Goal: Transaction & Acquisition: Subscribe to service/newsletter

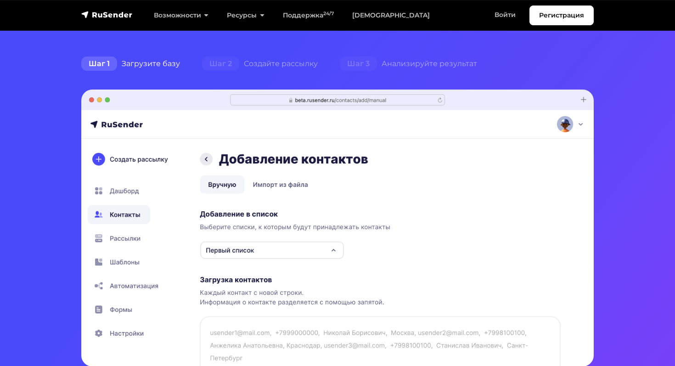
scroll to position [209, 0]
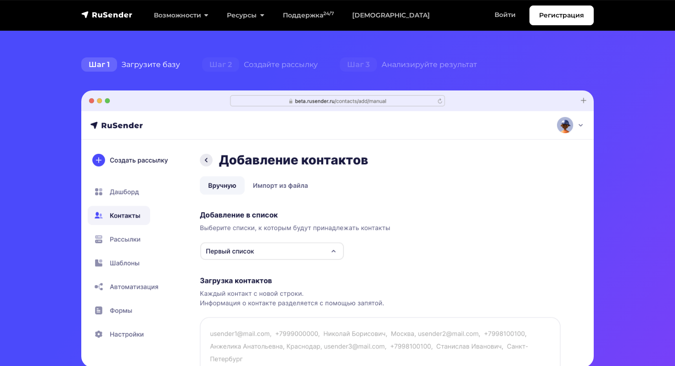
click at [242, 255] on img at bounding box center [337, 228] width 512 height 277
click at [320, 251] on img at bounding box center [337, 228] width 512 height 277
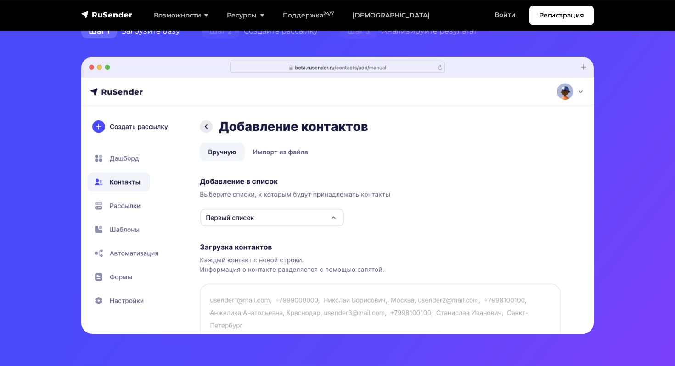
scroll to position [315, 0]
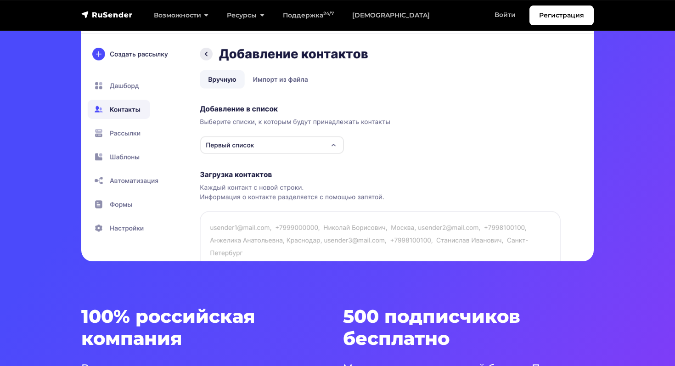
click at [129, 132] on img at bounding box center [337, 122] width 512 height 277
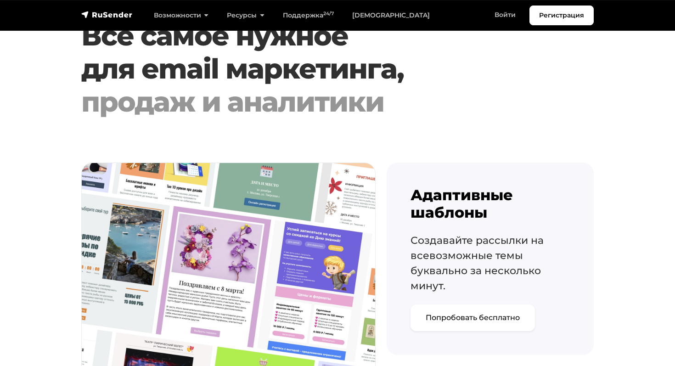
scroll to position [943, 0]
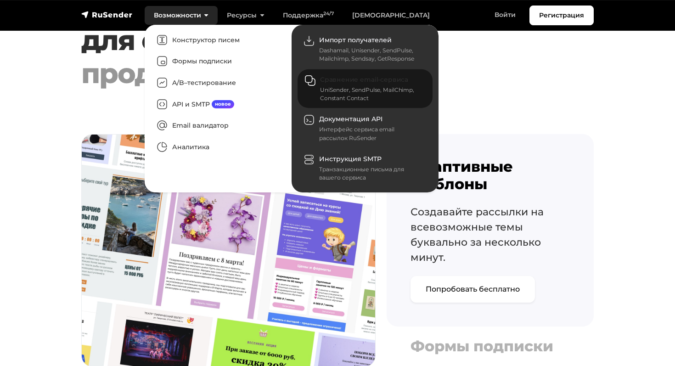
click at [331, 89] on div "UniSender, SendPulse, MailChimp, Constant Contact" at bounding box center [370, 94] width 101 height 17
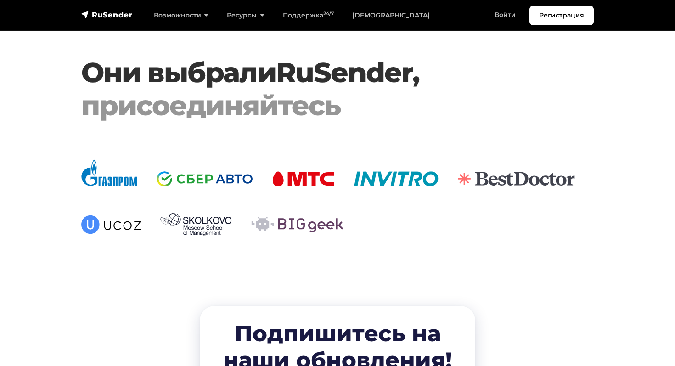
scroll to position [2865, 0]
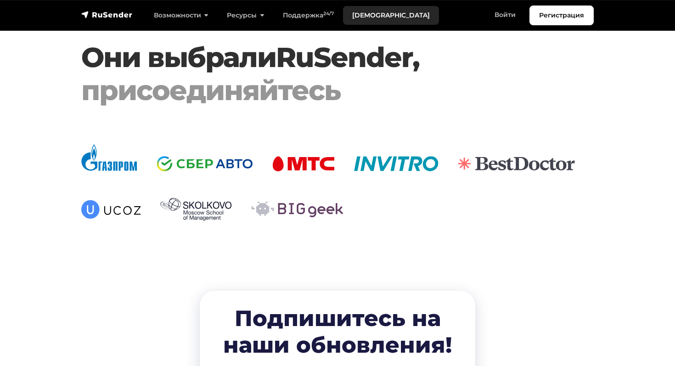
click at [365, 12] on link "[DEMOGRAPHIC_DATA]" at bounding box center [391, 15] width 96 height 19
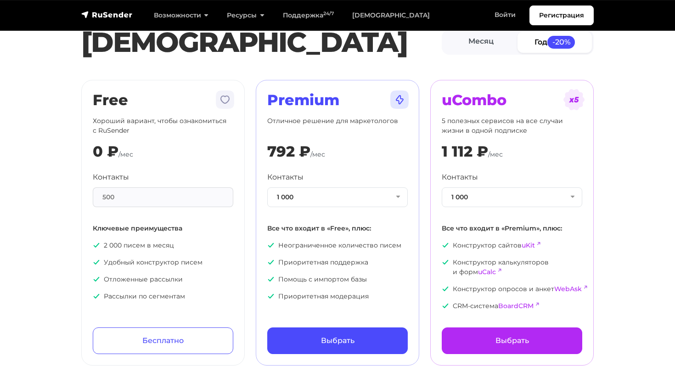
scroll to position [27, 0]
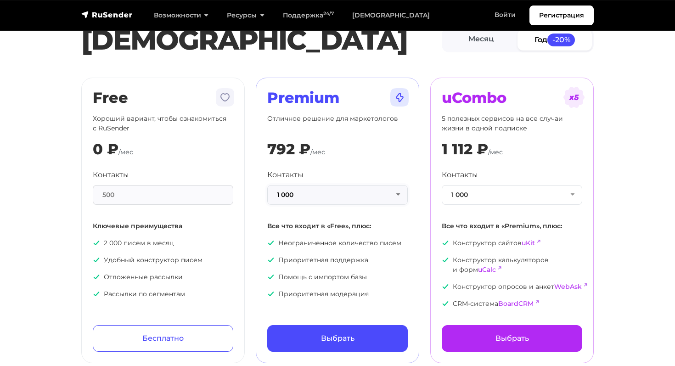
click at [384, 196] on button "1 000" at bounding box center [337, 195] width 140 height 20
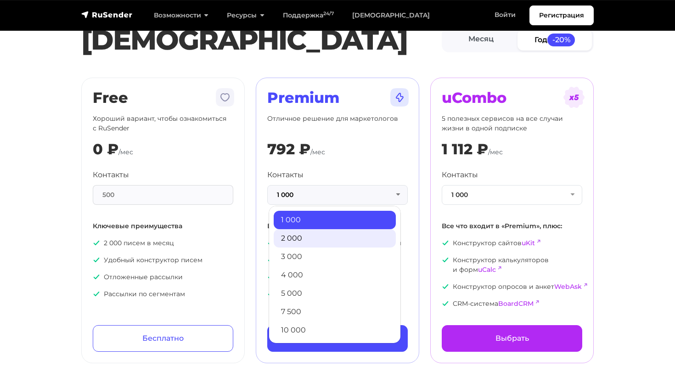
click at [353, 241] on link "2 000" at bounding box center [335, 238] width 122 height 18
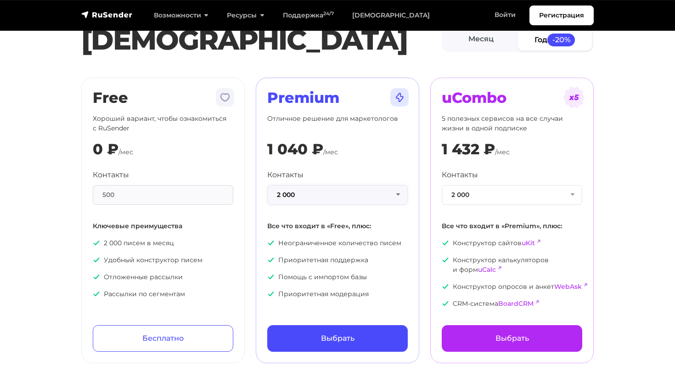
click at [374, 196] on button "2 000" at bounding box center [337, 195] width 140 height 20
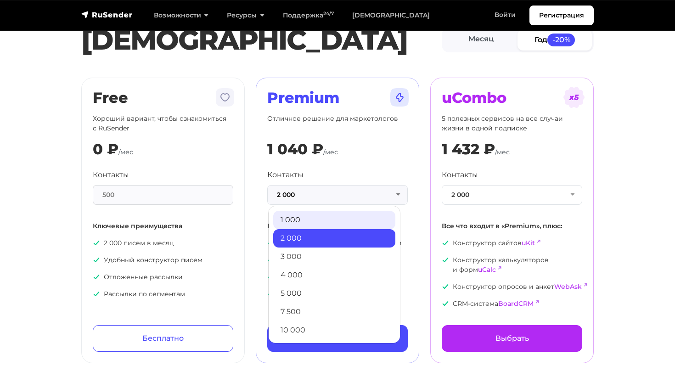
click at [352, 218] on link "1 000" at bounding box center [334, 220] width 122 height 18
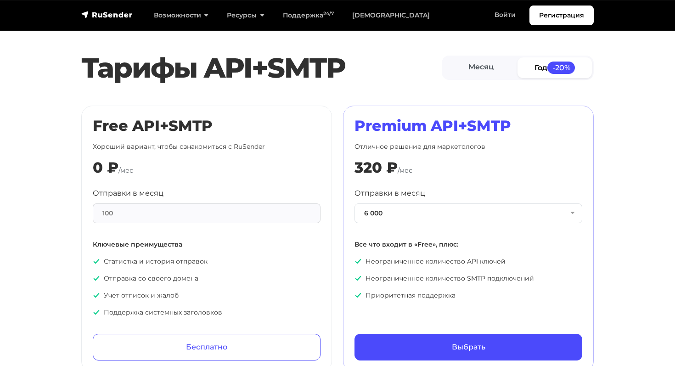
scroll to position [420, 0]
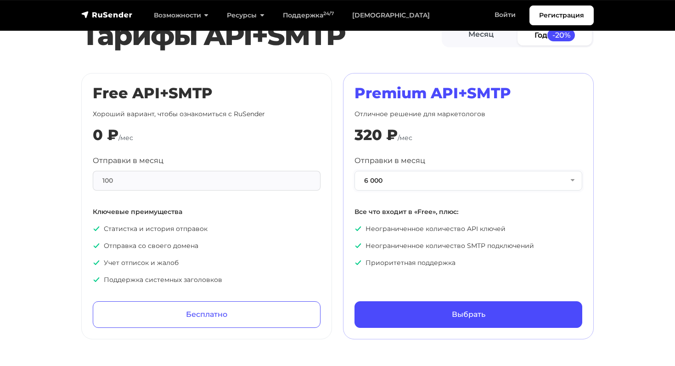
click at [419, 173] on button "6 000" at bounding box center [468, 181] width 228 height 20
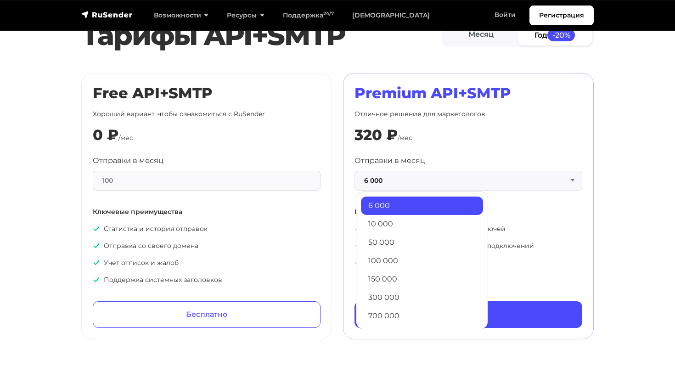
click at [459, 131] on div "320 ₽ /мес" at bounding box center [468, 134] width 228 height 17
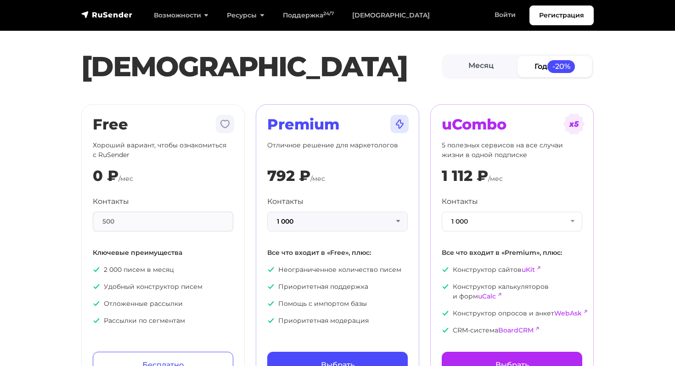
scroll to position [38, 0]
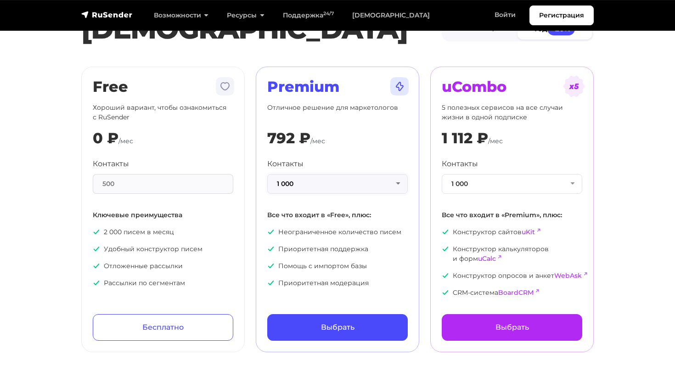
click at [363, 184] on button "1 000" at bounding box center [337, 184] width 140 height 20
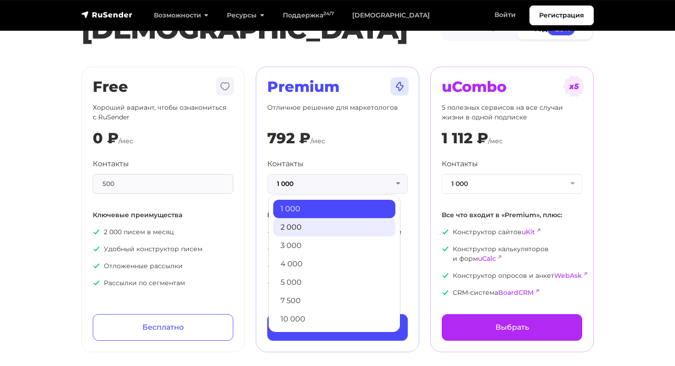
click at [332, 222] on link "2 000" at bounding box center [334, 227] width 122 height 18
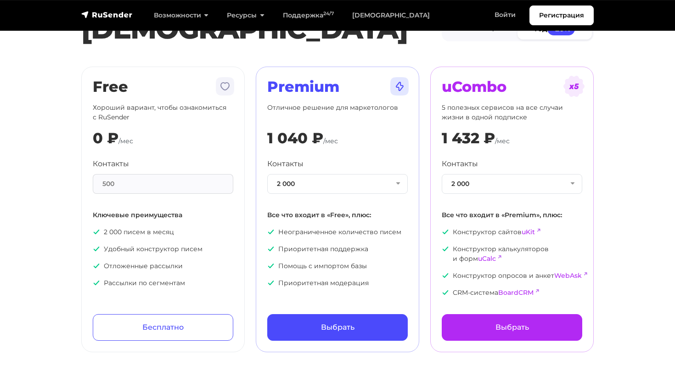
click at [377, 134] on div "1 040 ₽ /мес" at bounding box center [337, 137] width 140 height 17
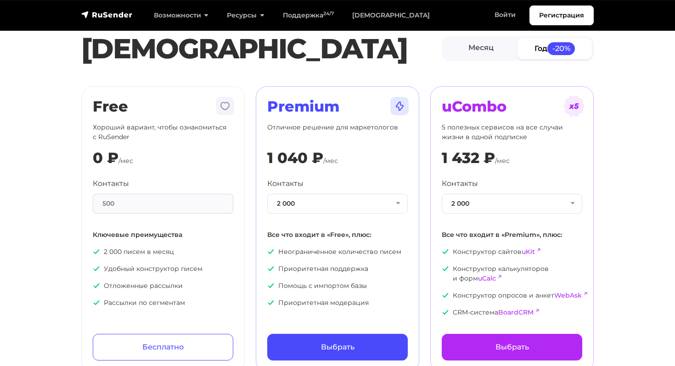
scroll to position [12, 0]
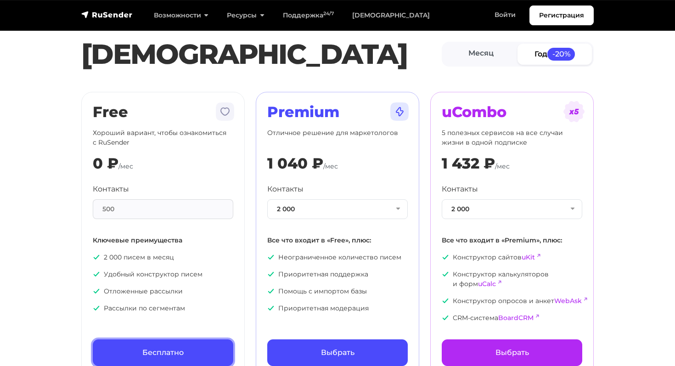
click at [163, 352] on link "Бесплатно" at bounding box center [163, 352] width 140 height 27
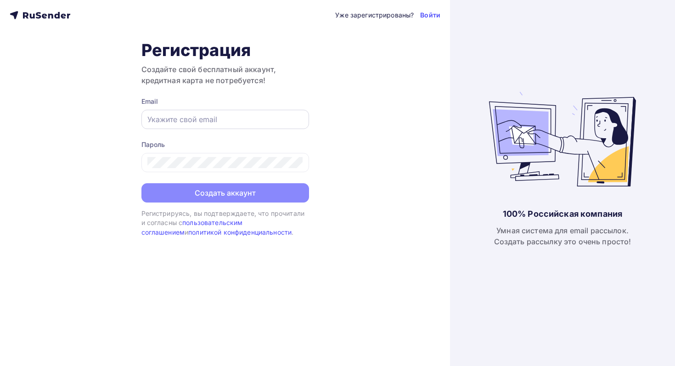
click at [209, 128] on div at bounding box center [225, 119] width 168 height 19
click at [209, 126] on div at bounding box center [225, 119] width 168 height 19
click at [212, 120] on input "text" at bounding box center [225, 119] width 156 height 11
type input "[EMAIL_ADDRESS][DOMAIN_NAME]"
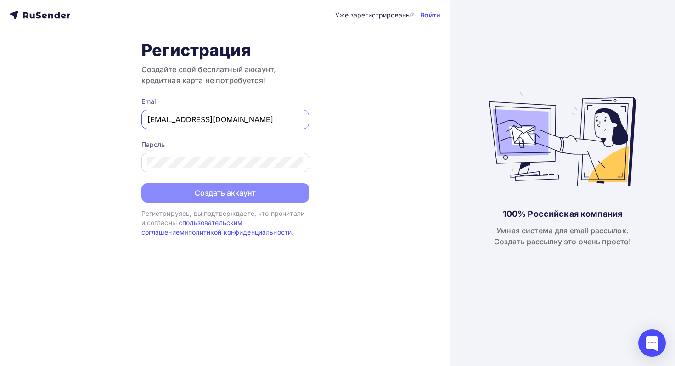
click at [229, 157] on div at bounding box center [225, 162] width 168 height 19
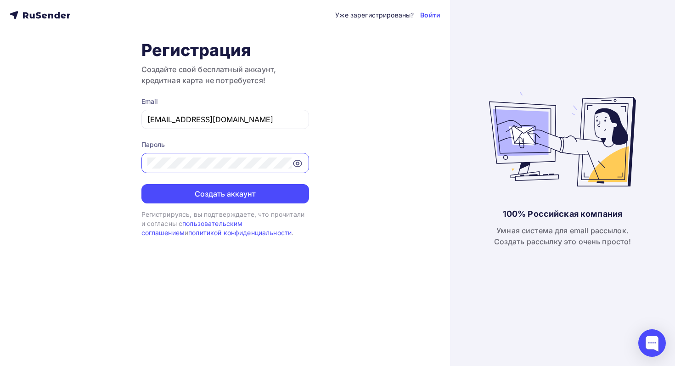
click at [141, 184] on button "Создать аккаунт" at bounding box center [225, 193] width 168 height 19
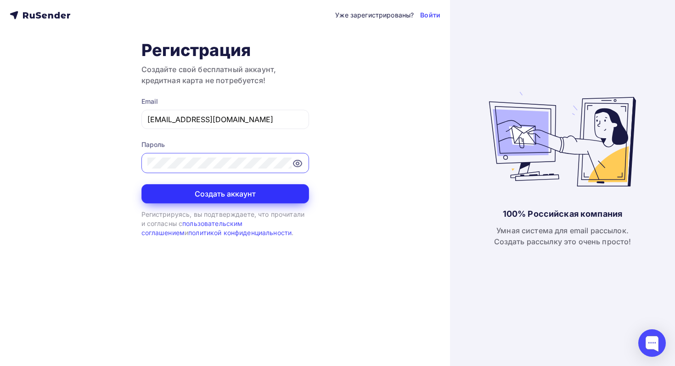
click at [261, 194] on button "Создать аккаунт" at bounding box center [225, 193] width 168 height 19
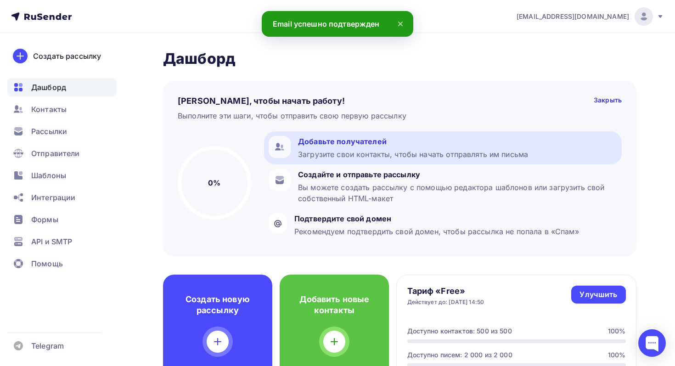
click at [281, 140] on div at bounding box center [280, 147] width 22 height 22
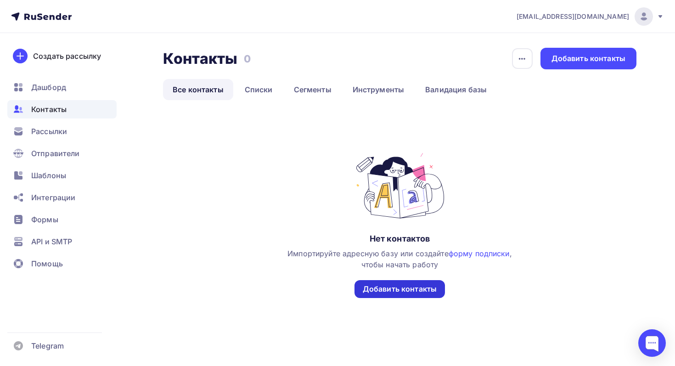
click at [402, 289] on div "Добавить контакты" at bounding box center [400, 289] width 74 height 11
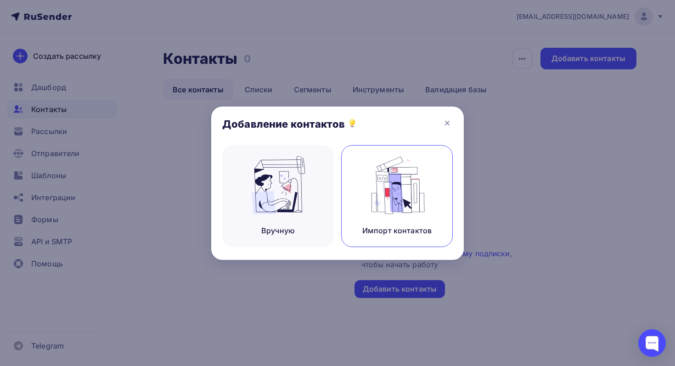
click at [421, 186] on img at bounding box center [397, 185] width 62 height 58
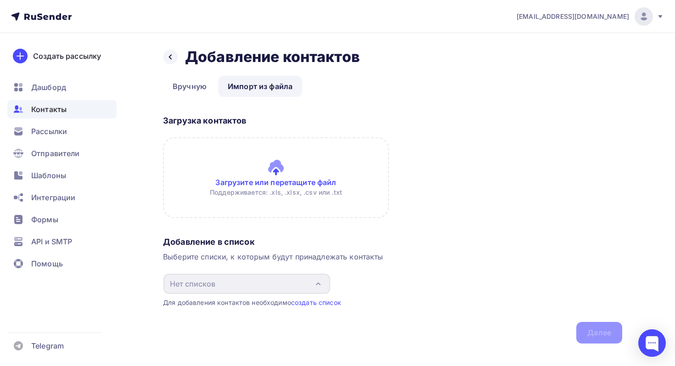
scroll to position [14, 0]
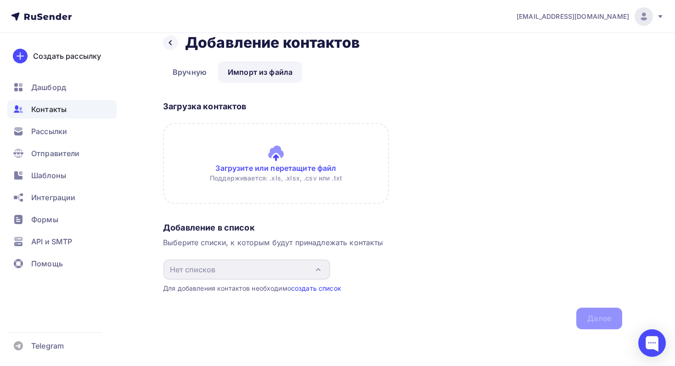
click at [323, 288] on link "создать список" at bounding box center [316, 288] width 50 height 8
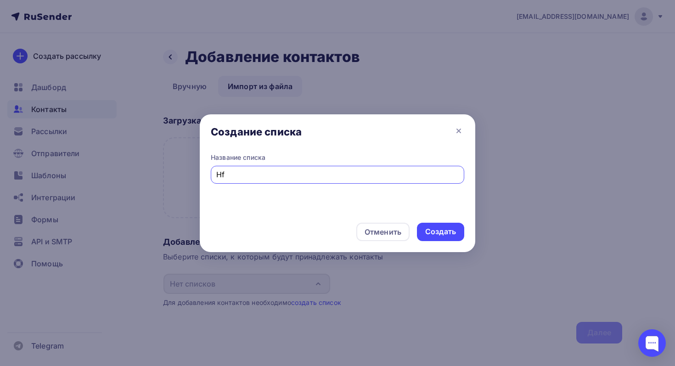
type input "H"
type input "Рассылка"
click at [453, 227] on div "Создать" at bounding box center [440, 231] width 31 height 11
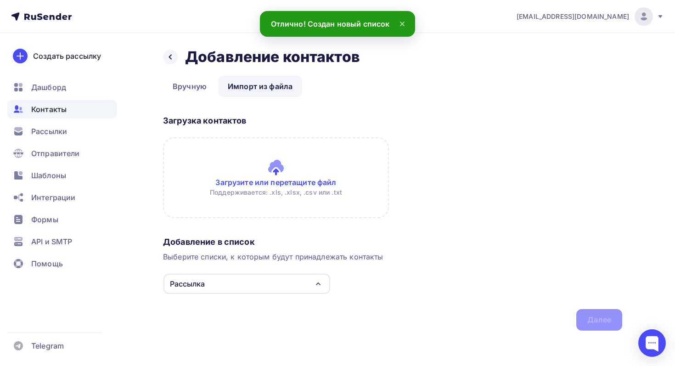
scroll to position [1, 0]
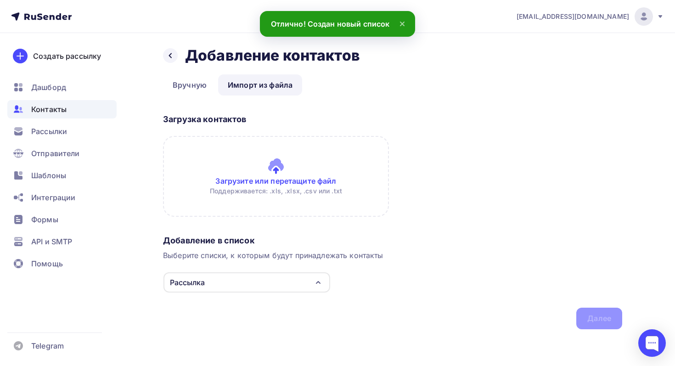
click at [299, 251] on div "Выберите списки, к которым будут принадлежать контакты" at bounding box center [392, 255] width 459 height 11
click at [296, 187] on input "file" at bounding box center [276, 176] width 226 height 81
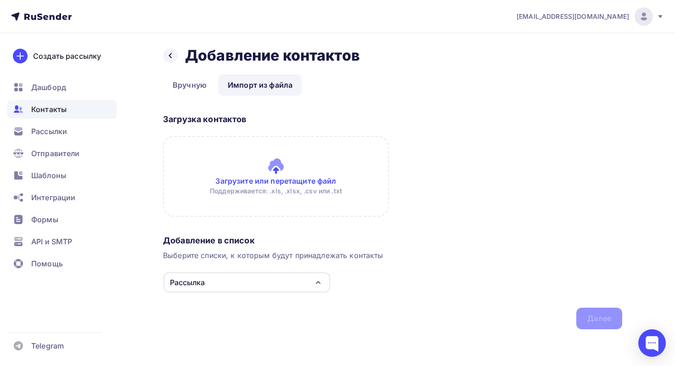
click at [292, 170] on input "file" at bounding box center [276, 176] width 226 height 81
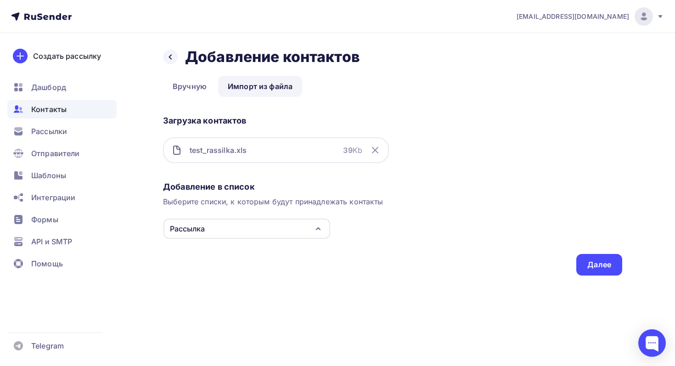
scroll to position [0, 0]
click at [596, 262] on div "Далее" at bounding box center [599, 264] width 24 height 11
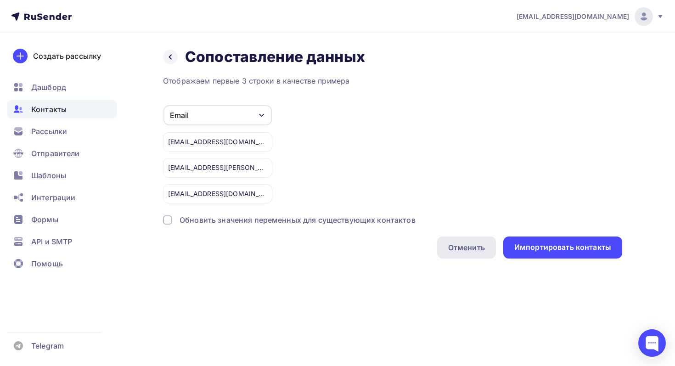
click at [459, 245] on div "Отменить" at bounding box center [466, 247] width 37 height 11
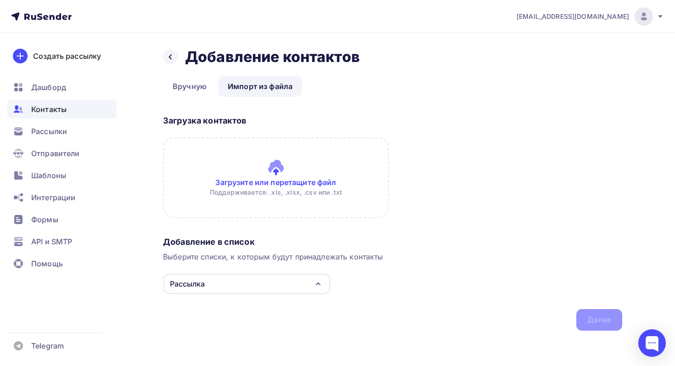
click at [337, 176] on input "file" at bounding box center [276, 177] width 226 height 81
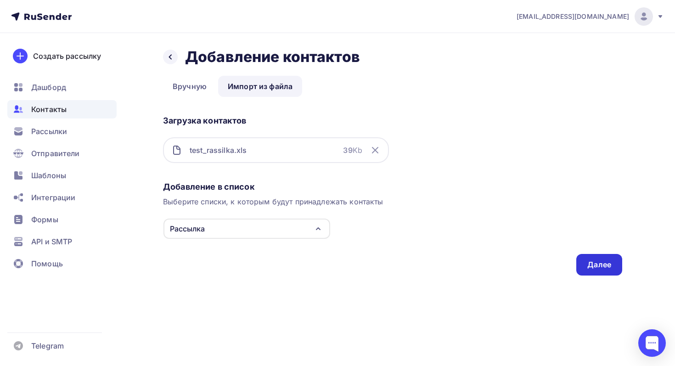
click at [591, 262] on div "Далее" at bounding box center [599, 264] width 24 height 11
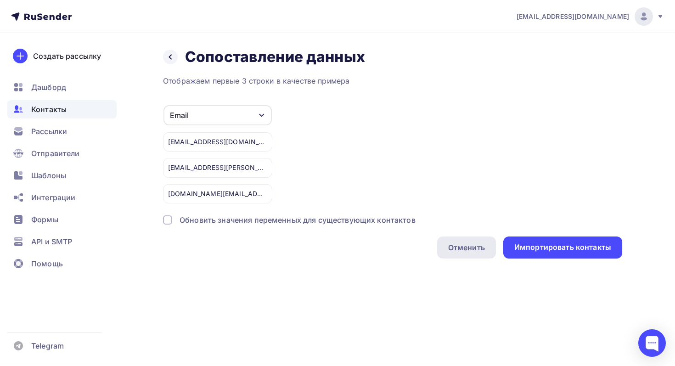
click at [483, 255] on div "Отменить" at bounding box center [466, 247] width 59 height 22
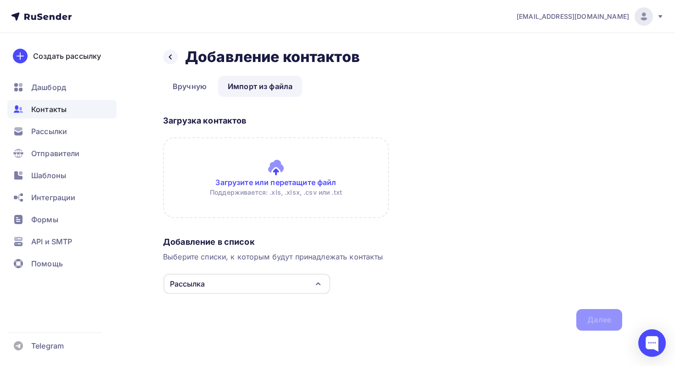
click at [300, 180] on input "file" at bounding box center [276, 177] width 226 height 81
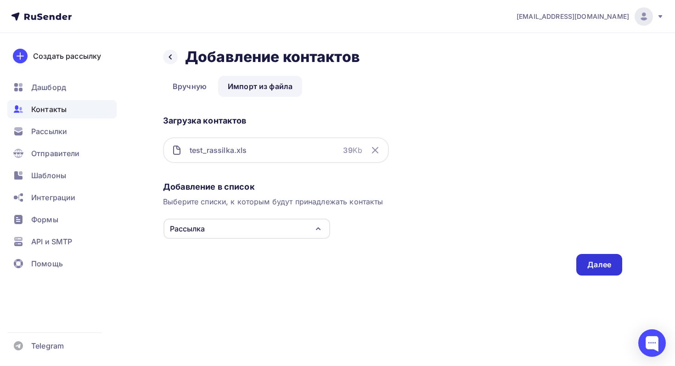
click at [605, 264] on div "Далее" at bounding box center [599, 264] width 24 height 11
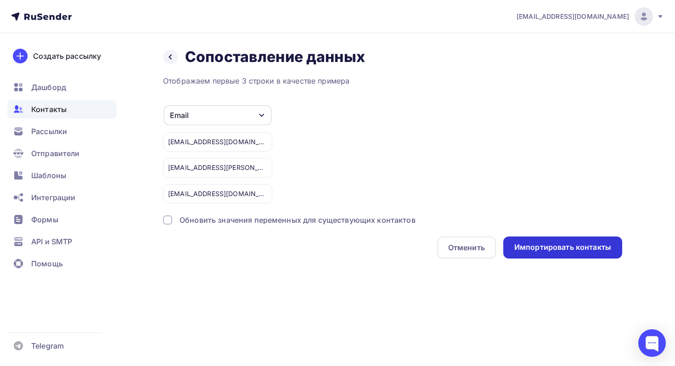
click at [591, 256] on div "Импортировать контакты" at bounding box center [562, 247] width 119 height 22
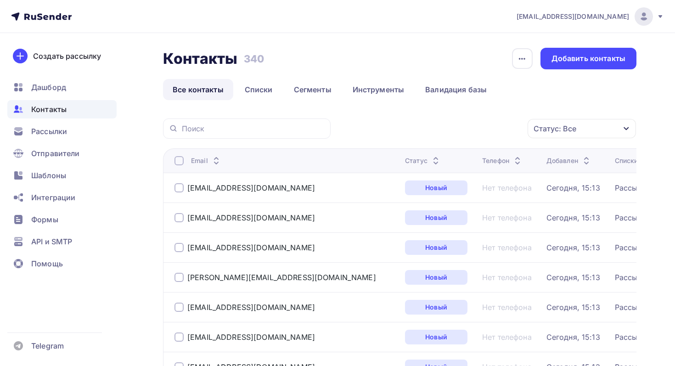
click at [180, 213] on div at bounding box center [178, 217] width 9 height 9
click at [515, 133] on div "Действие" at bounding box center [458, 129] width 121 height 18
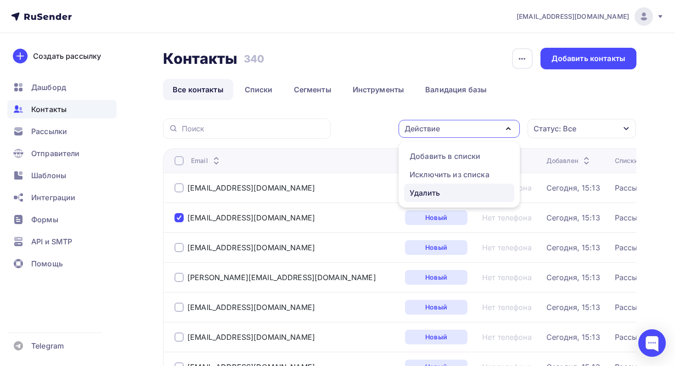
click at [435, 189] on div "Удалить" at bounding box center [424, 192] width 30 height 11
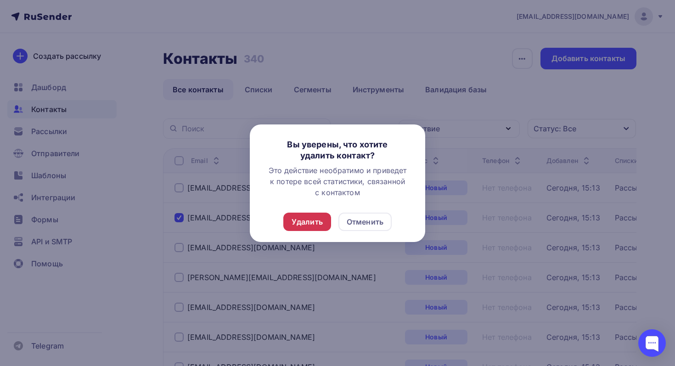
click at [318, 219] on div "Удалить" at bounding box center [307, 221] width 31 height 11
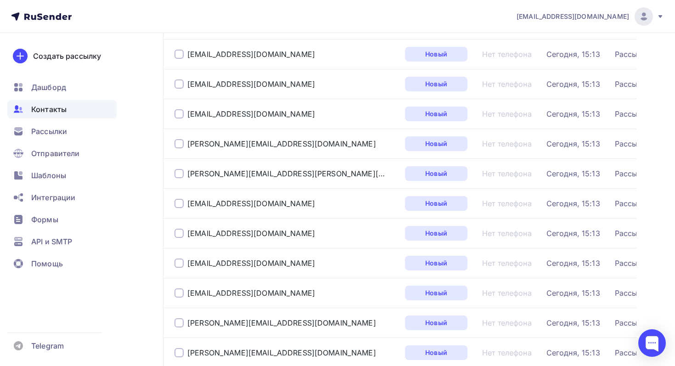
scroll to position [971, 0]
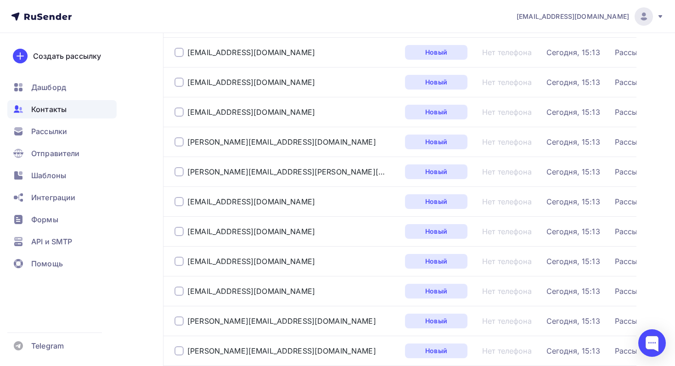
click at [181, 205] on div at bounding box center [178, 201] width 9 height 9
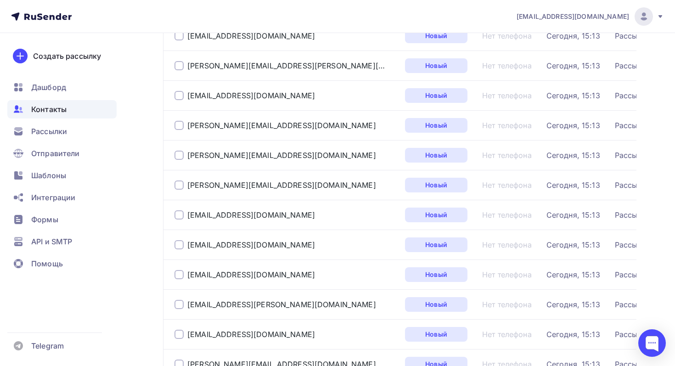
click at [176, 218] on div at bounding box center [178, 214] width 9 height 9
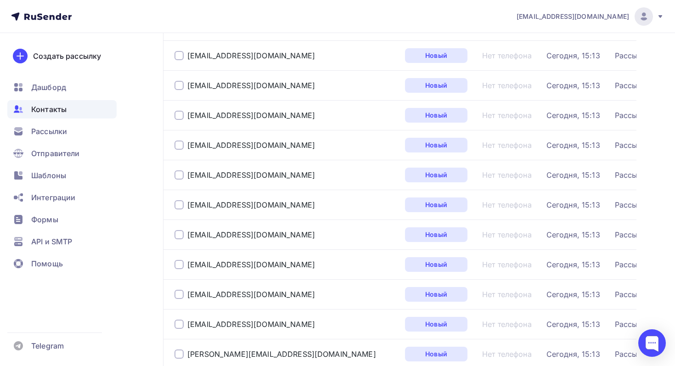
scroll to position [251, 0]
click at [178, 177] on div at bounding box center [178, 175] width 9 height 9
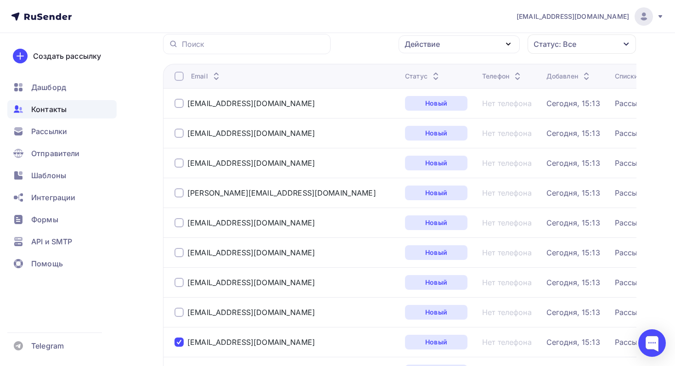
scroll to position [83, 0]
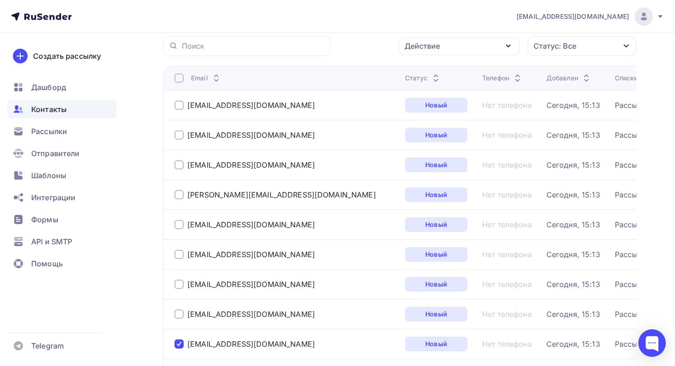
click at [179, 133] on div at bounding box center [178, 134] width 9 height 9
click at [494, 46] on div "Действие" at bounding box center [458, 46] width 121 height 18
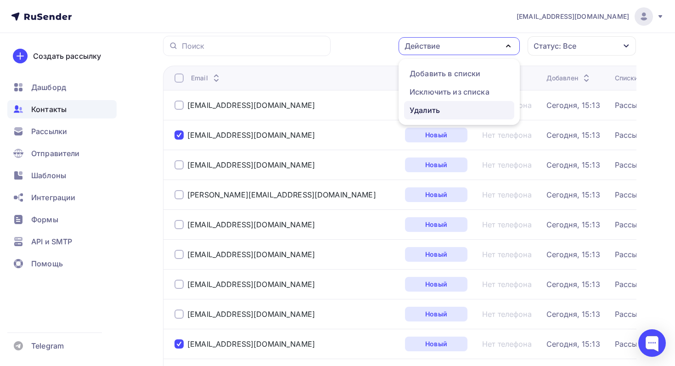
click at [454, 112] on div "Удалить" at bounding box center [458, 110] width 99 height 11
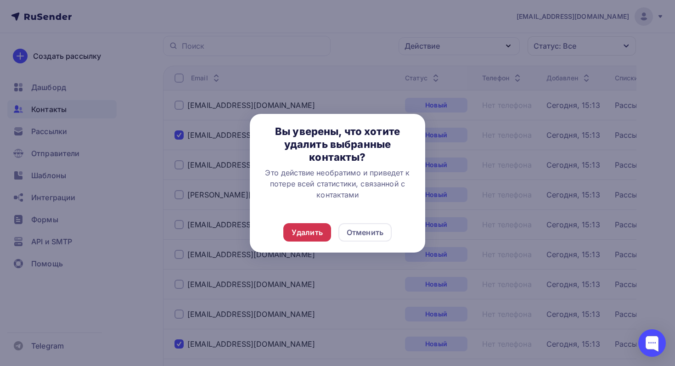
click at [295, 232] on div "Удалить" at bounding box center [307, 232] width 31 height 11
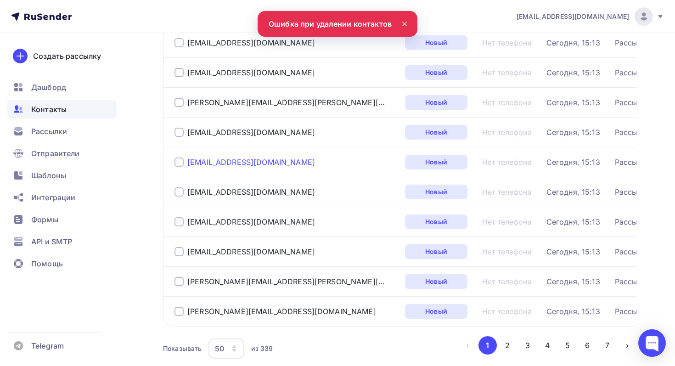
scroll to position [1393, 0]
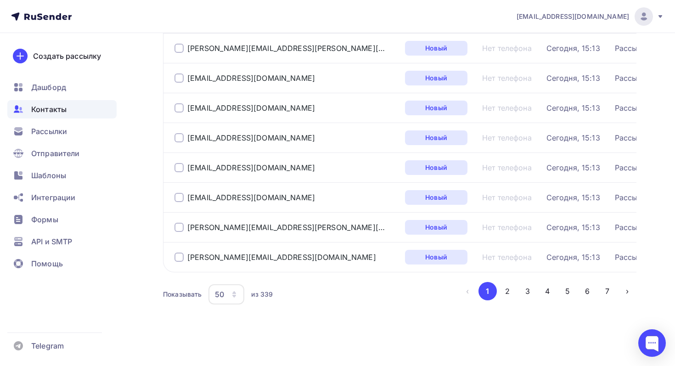
click at [178, 136] on div at bounding box center [178, 137] width 9 height 9
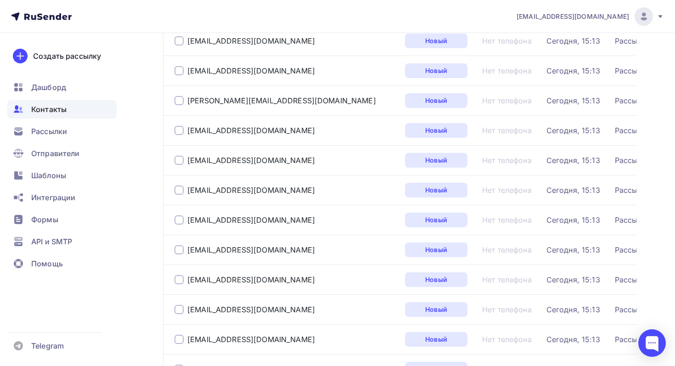
scroll to position [0, 0]
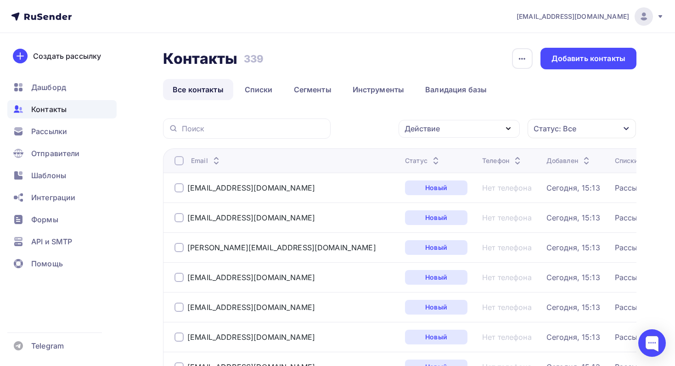
click at [477, 132] on div "Действие" at bounding box center [458, 129] width 121 height 18
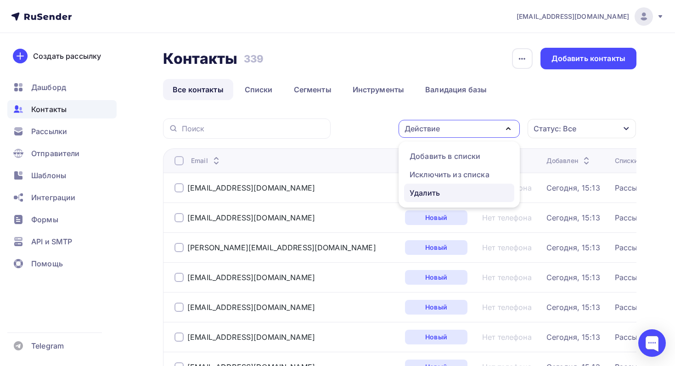
click at [454, 189] on div "Удалить" at bounding box center [458, 192] width 99 height 11
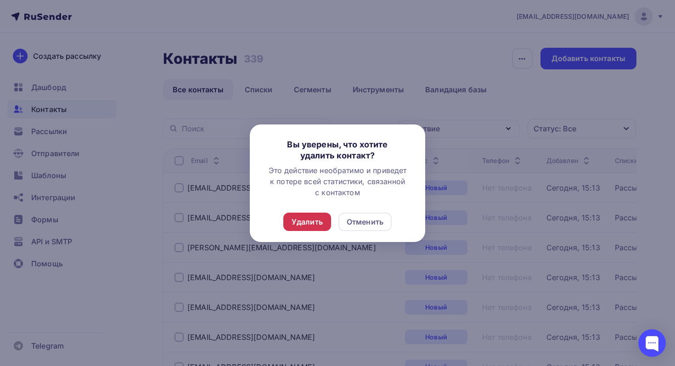
click at [320, 220] on div "Удалить" at bounding box center [307, 221] width 31 height 11
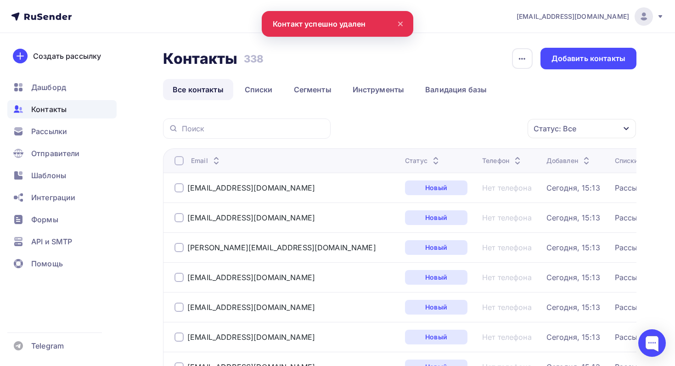
click at [180, 219] on div at bounding box center [178, 217] width 9 height 9
click at [499, 135] on div "Действие" at bounding box center [458, 129] width 121 height 18
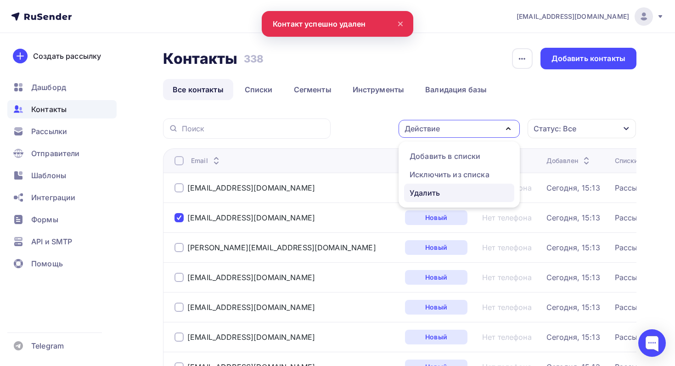
click at [449, 197] on div "Удалить" at bounding box center [458, 192] width 99 height 11
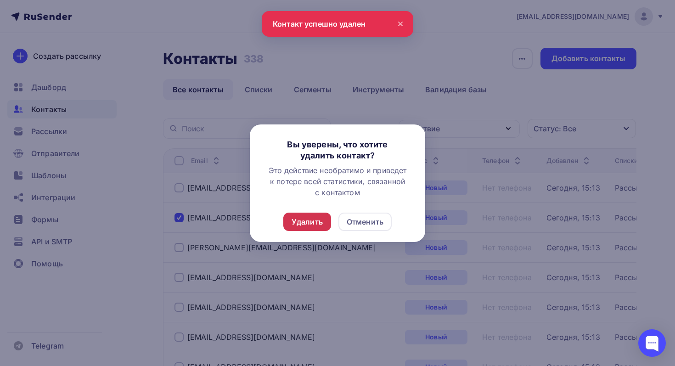
click at [306, 224] on div "Удалить" at bounding box center [307, 221] width 31 height 11
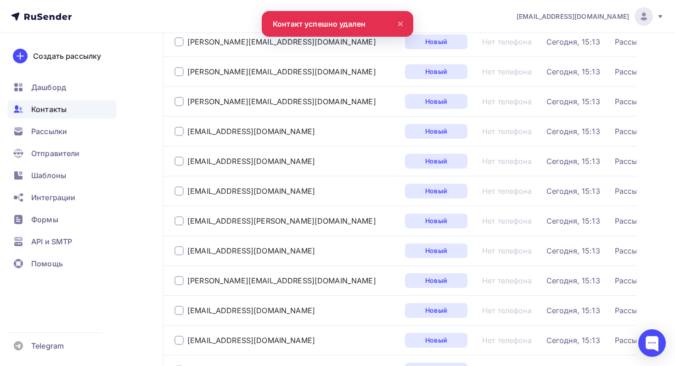
scroll to position [1393, 0]
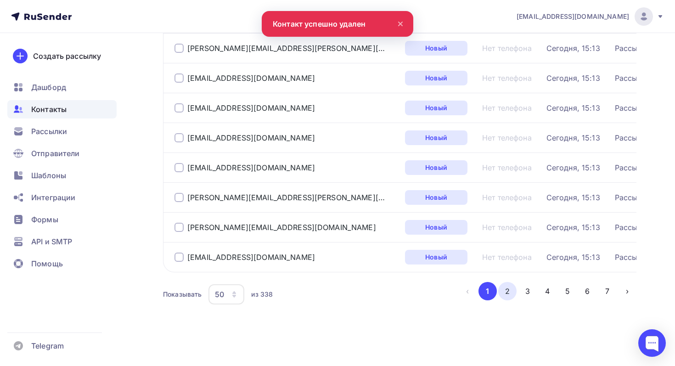
click at [510, 290] on button "2" at bounding box center [507, 291] width 18 height 18
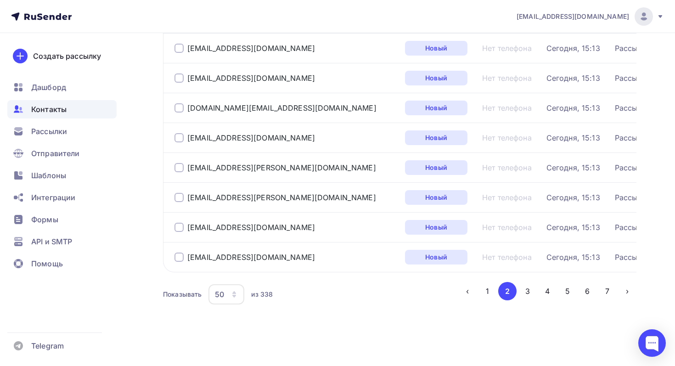
click at [181, 255] on div at bounding box center [178, 256] width 9 height 9
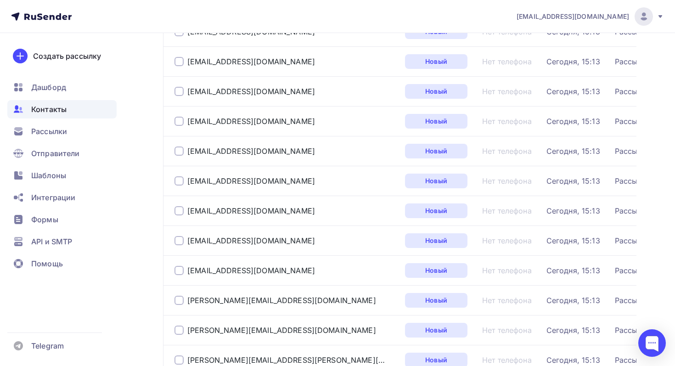
scroll to position [0, 0]
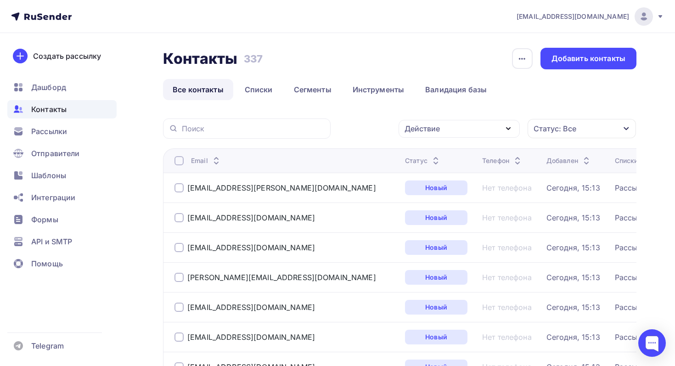
click at [505, 138] on div "Действие Добавить в списки Исключить из списка Удалить Статус: Все Статус Новый…" at bounding box center [486, 128] width 299 height 20
click at [504, 133] on icon "button" at bounding box center [508, 128] width 11 height 11
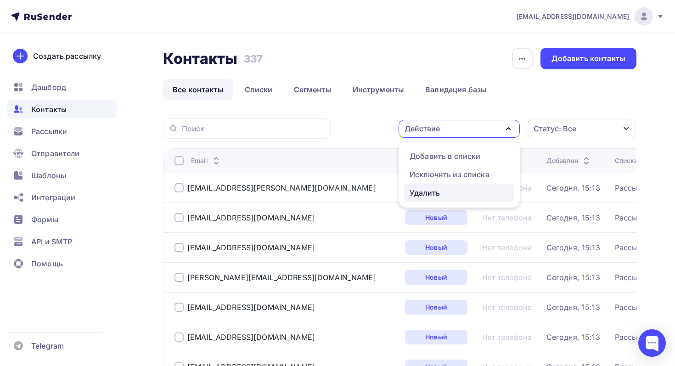
click at [453, 193] on div "Удалить" at bounding box center [458, 192] width 99 height 11
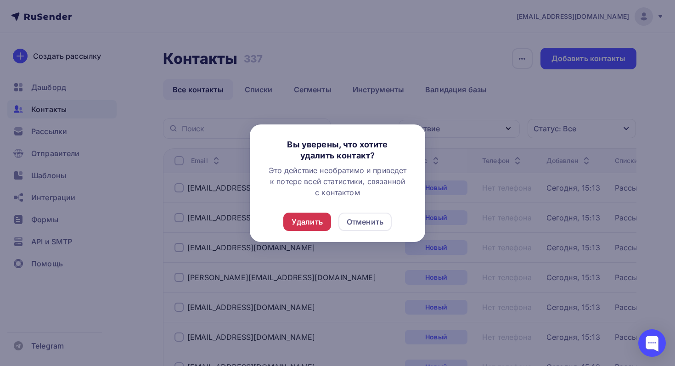
click at [319, 224] on div "Удалить" at bounding box center [307, 221] width 31 height 11
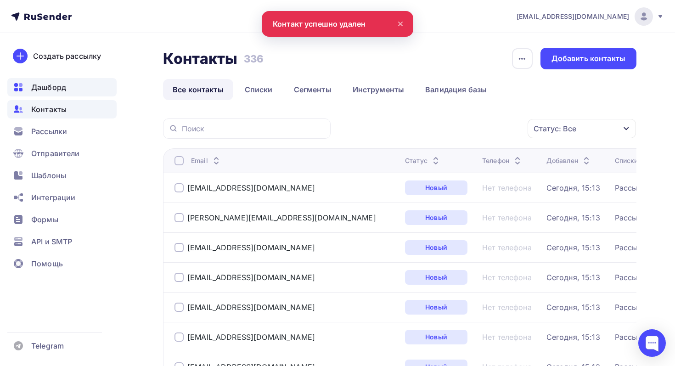
click at [60, 90] on span "Дашборд" at bounding box center [48, 87] width 35 height 11
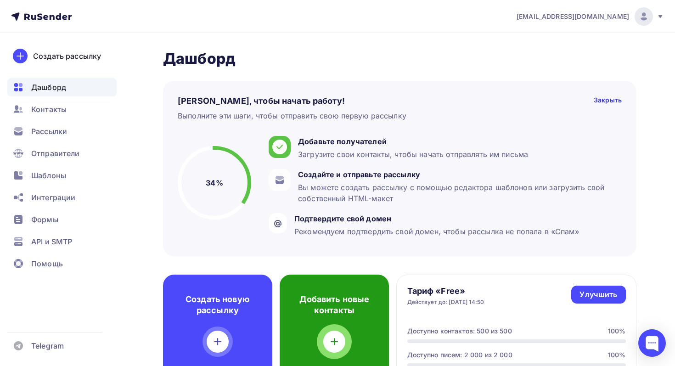
scroll to position [70, 0]
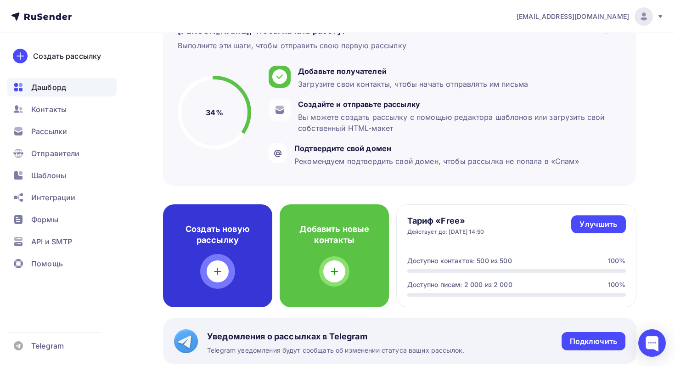
click at [222, 245] on h4 "Создать новую рассылку" at bounding box center [218, 235] width 80 height 22
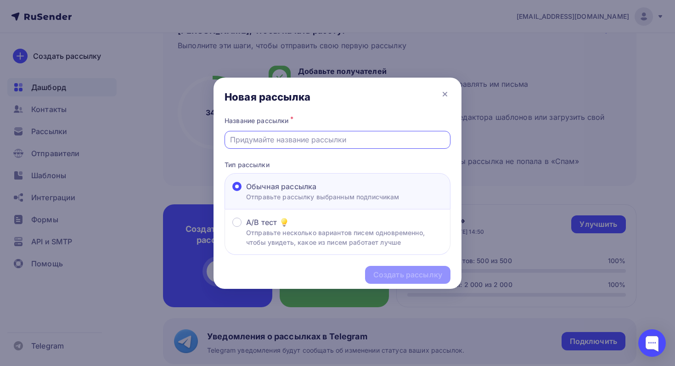
click at [301, 139] on input "text" at bounding box center [337, 139] width 215 height 11
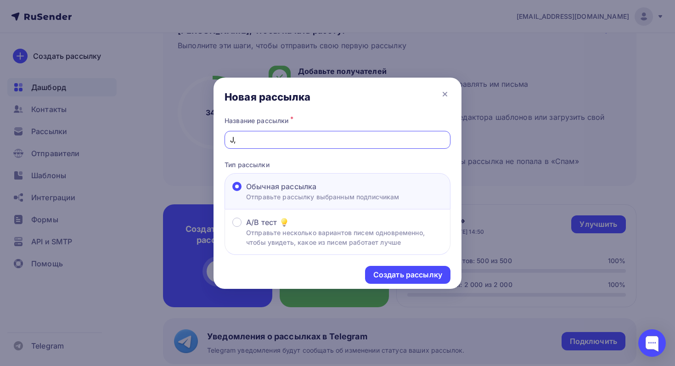
type input "J"
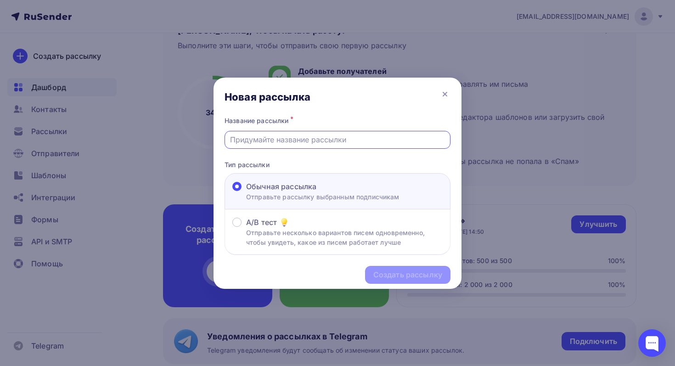
type input "J"
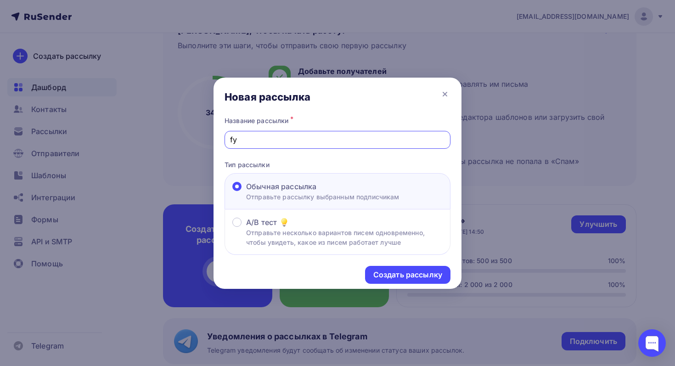
type input "f"
type input "F"
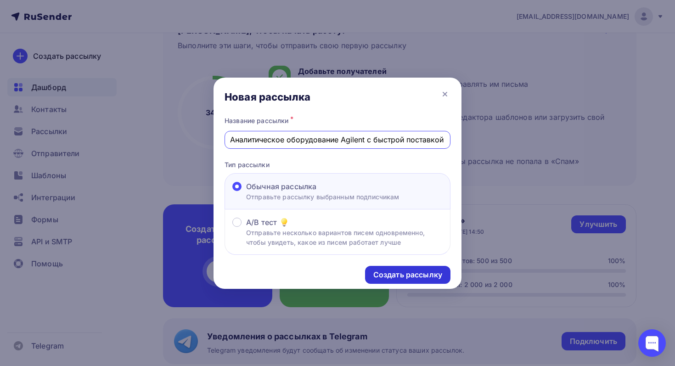
type input "Аналитическое оборудование Agilent с быстрой поставкой"
click at [415, 276] on div "Создать рассылку" at bounding box center [407, 274] width 69 height 11
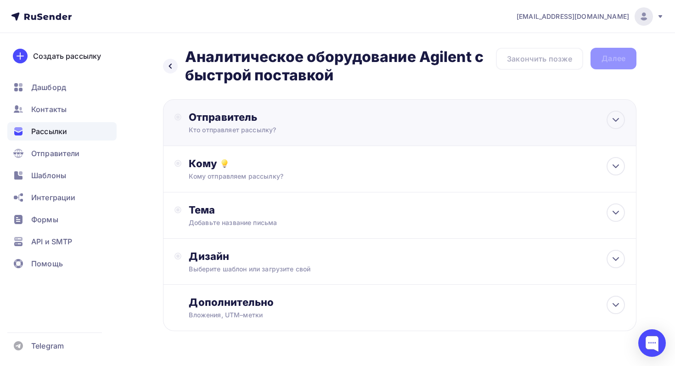
click at [365, 132] on div "Кто отправляет рассылку?" at bounding box center [278, 129] width 179 height 9
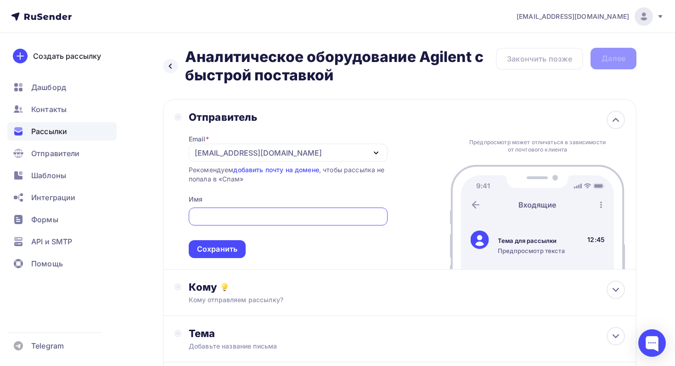
click at [325, 155] on div "[EMAIL_ADDRESS][DOMAIN_NAME]" at bounding box center [288, 153] width 199 height 18
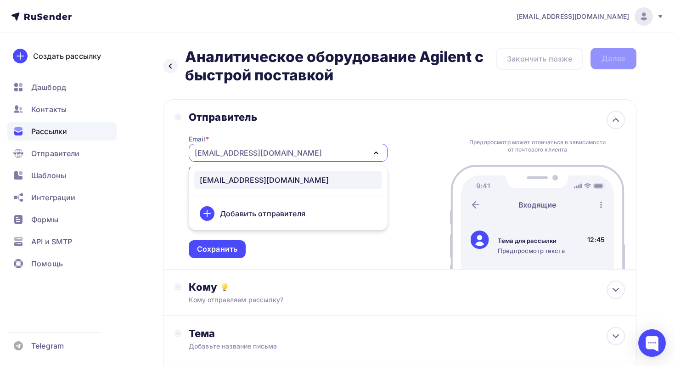
click at [282, 213] on div "Добавить отправителя" at bounding box center [262, 213] width 85 height 11
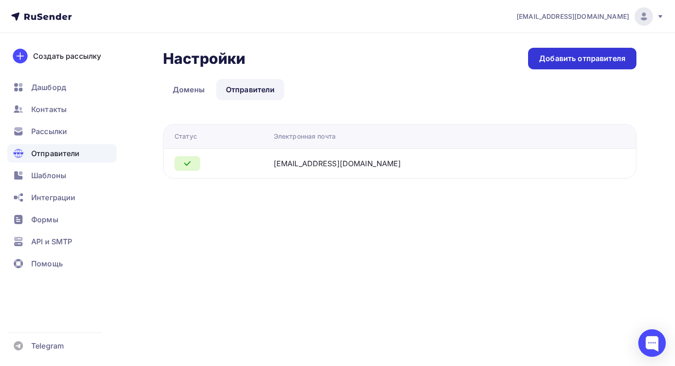
click at [617, 65] on div "Добавить отправителя" at bounding box center [582, 59] width 108 height 22
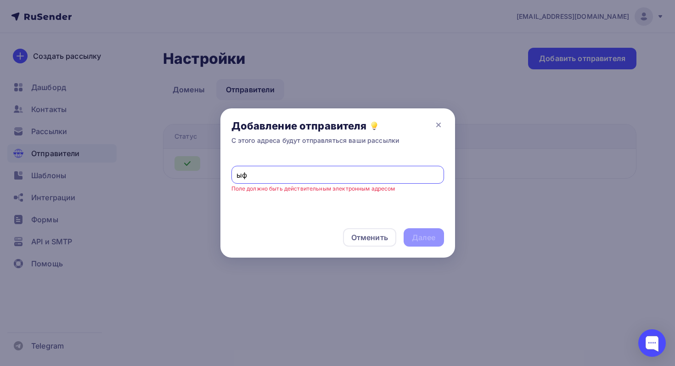
type input "ы"
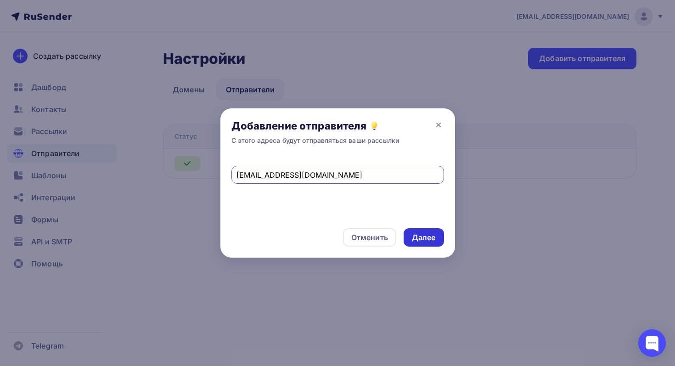
type input "[EMAIL_ADDRESS][DOMAIN_NAME]"
click at [423, 236] on div "Далее" at bounding box center [424, 237] width 24 height 11
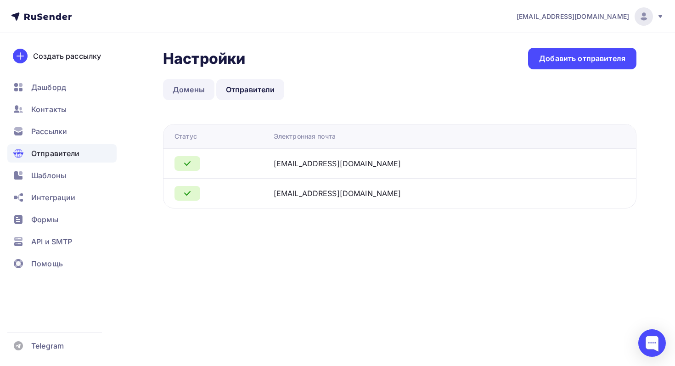
click at [193, 89] on link "Домены" at bounding box center [188, 89] width 51 height 21
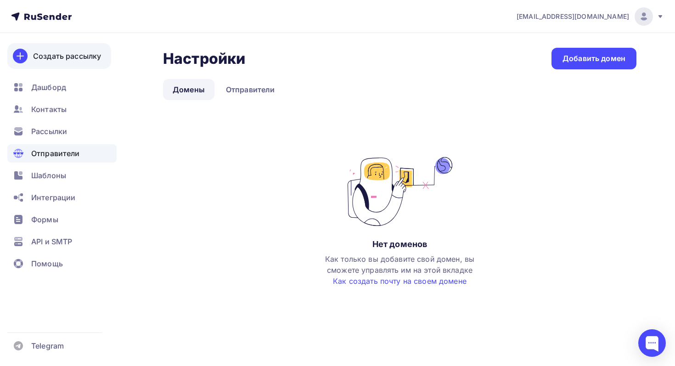
click at [77, 59] on div "Создать рассылку" at bounding box center [67, 55] width 68 height 11
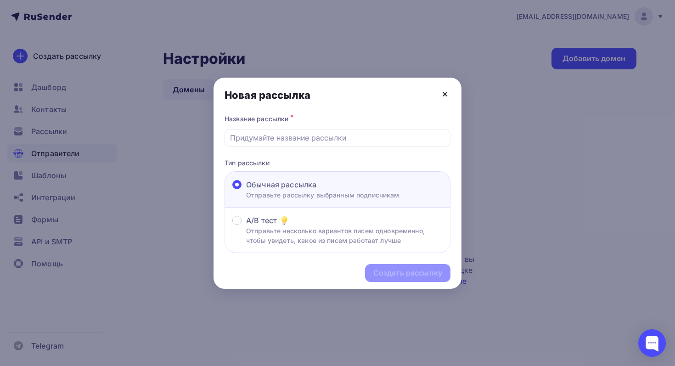
click at [449, 97] on icon at bounding box center [444, 94] width 11 height 11
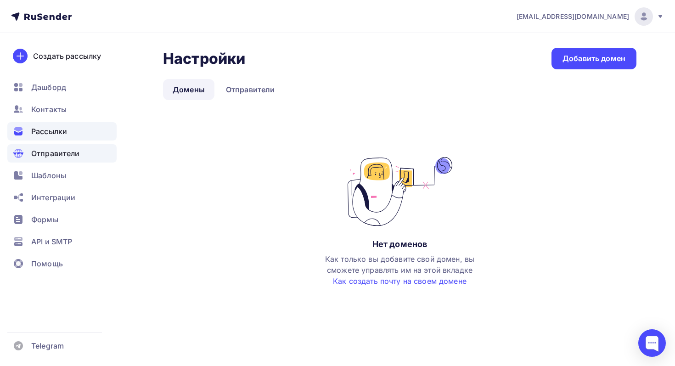
click at [28, 131] on div "Рассылки" at bounding box center [61, 131] width 109 height 18
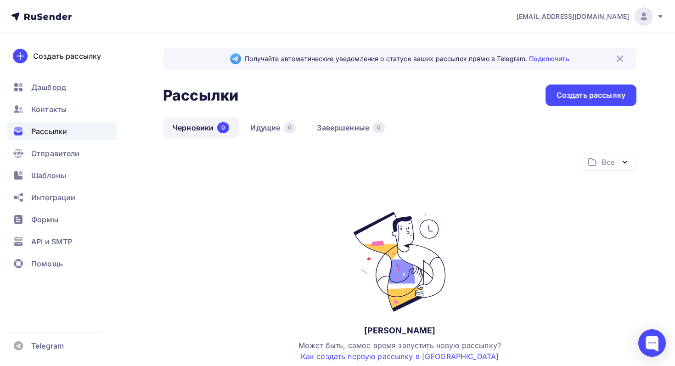
click at [206, 130] on link "Черновики 0" at bounding box center [201, 127] width 76 height 21
click at [598, 95] on div "Создать рассылку" at bounding box center [590, 95] width 69 height 11
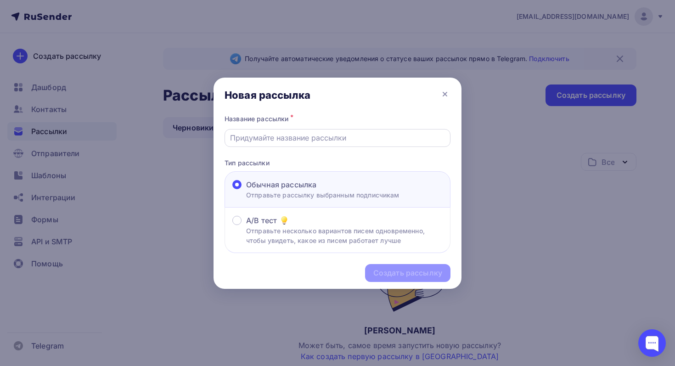
click at [303, 140] on input "text" at bounding box center [337, 137] width 215 height 11
type input "Аналитическое оборудование Agilent с быстрой поставкой"
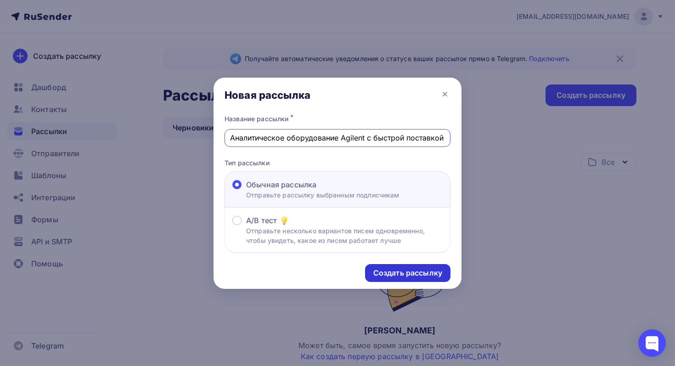
click at [423, 276] on div "Создать рассылку" at bounding box center [407, 273] width 69 height 11
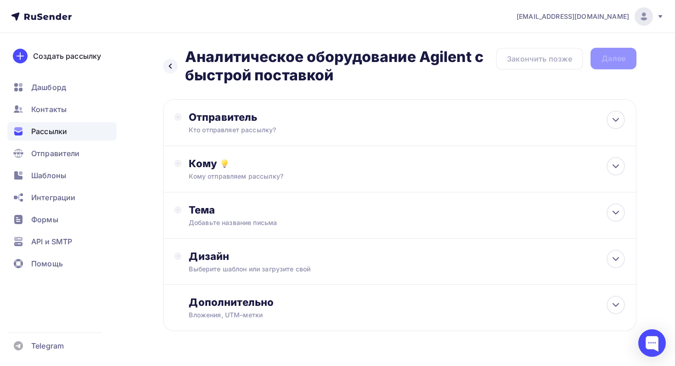
click at [283, 128] on div "Кто отправляет рассылку?" at bounding box center [278, 129] width 179 height 9
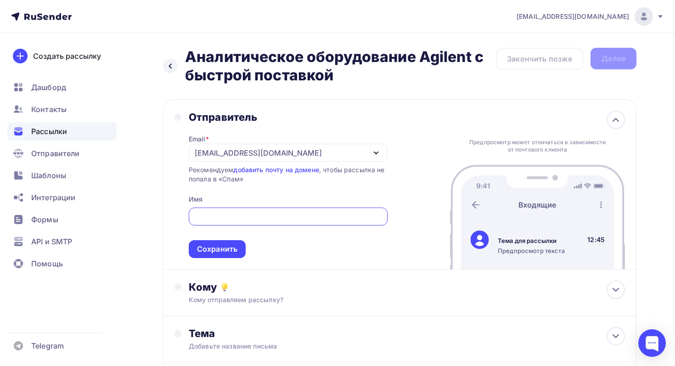
click at [294, 148] on div "[EMAIL_ADDRESS][DOMAIN_NAME]" at bounding box center [288, 153] width 199 height 18
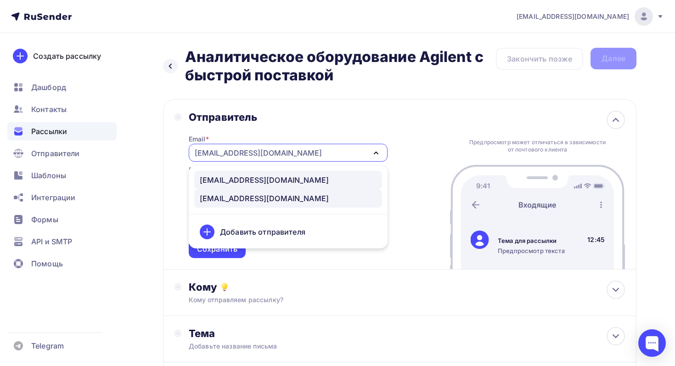
click at [284, 179] on div "[EMAIL_ADDRESS][DOMAIN_NAME]" at bounding box center [288, 179] width 177 height 11
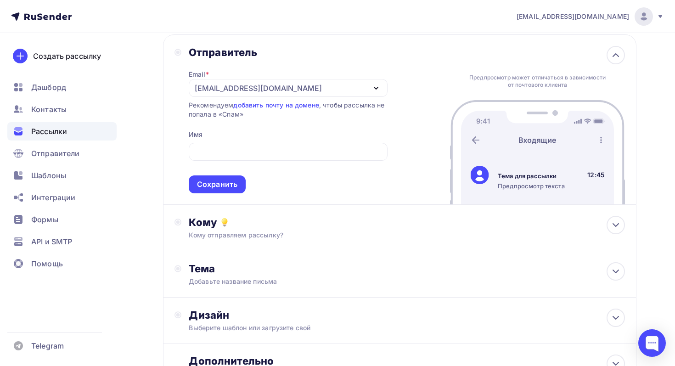
scroll to position [65, 0]
click at [284, 155] on input "text" at bounding box center [288, 151] width 188 height 11
type input "У"
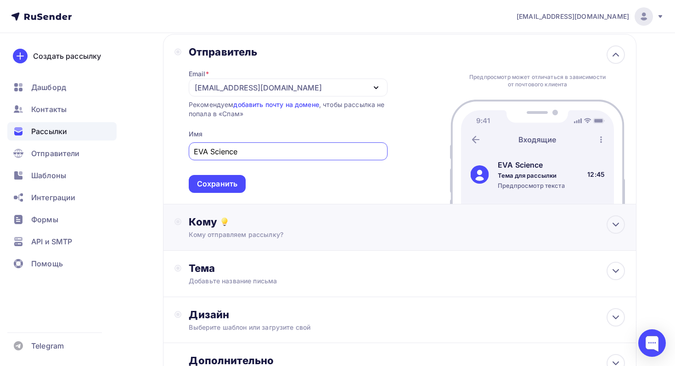
type input "EVA Science"
click at [366, 227] on div "Кому" at bounding box center [407, 221] width 436 height 13
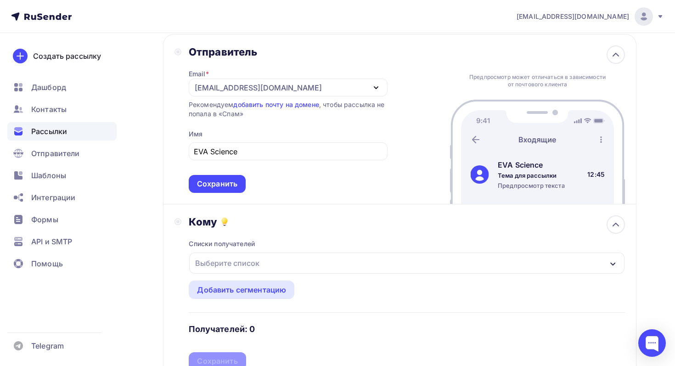
click at [276, 267] on div "Выберите список" at bounding box center [406, 262] width 435 height 21
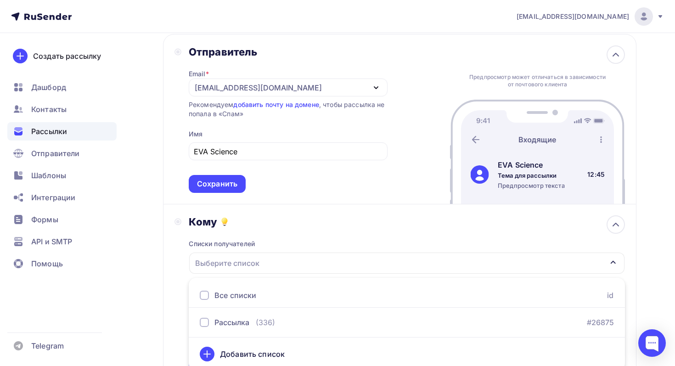
scroll to position [71, 0]
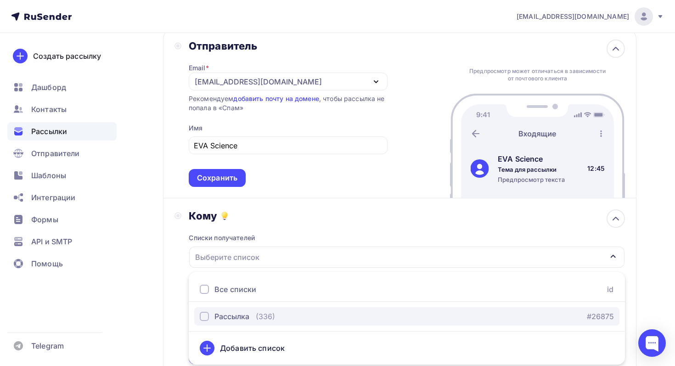
click at [244, 312] on div "Рассылка" at bounding box center [231, 316] width 35 height 11
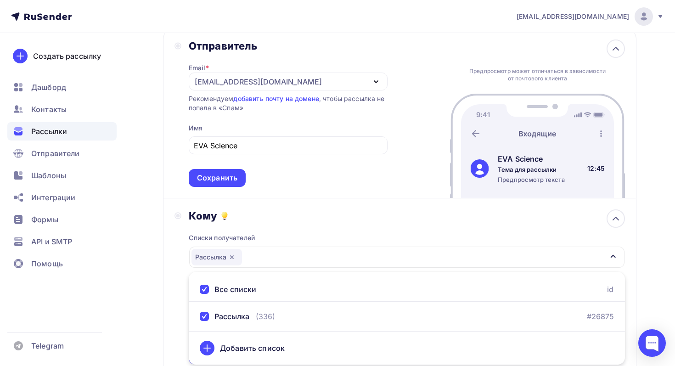
click at [325, 230] on div "Списки получателей Рассылка Все списки id Рассылка (336) #26875 Добавить список…" at bounding box center [407, 293] width 436 height 142
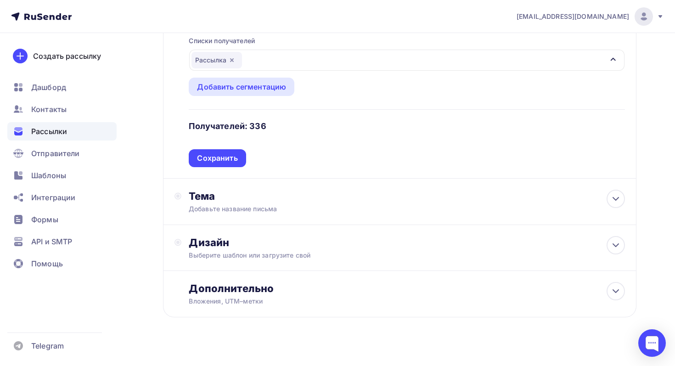
scroll to position [277, 0]
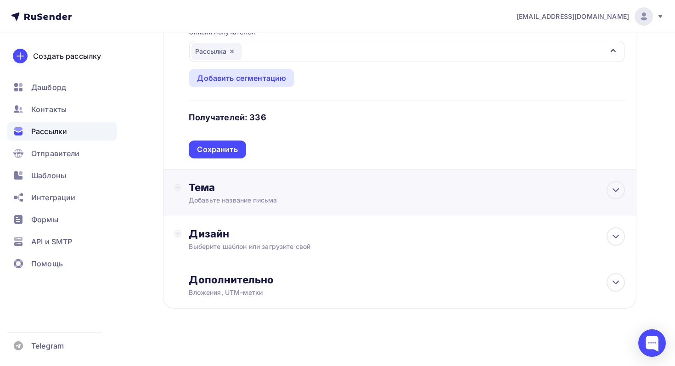
click at [345, 200] on div "Добавьте название письма" at bounding box center [270, 200] width 163 height 9
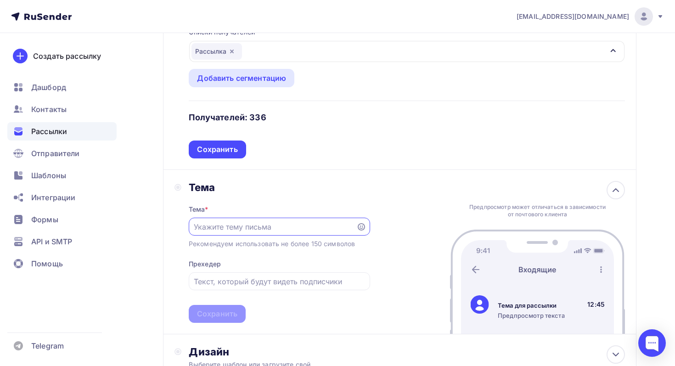
scroll to position [321, 0]
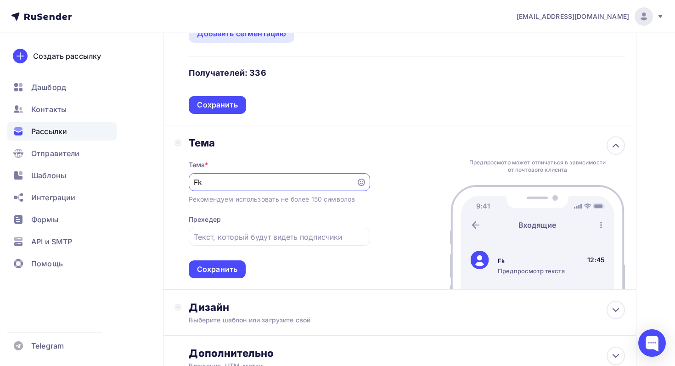
type input "F"
type input "Аналитическое оборудование Agilent с быстрой поставкой"
click at [338, 236] on input "text" at bounding box center [279, 236] width 171 height 11
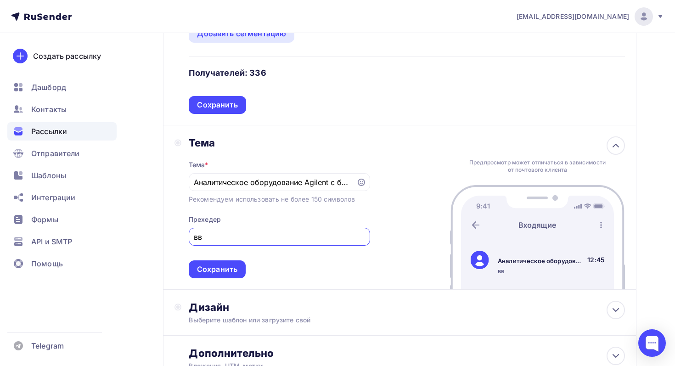
type input "в"
click at [329, 186] on input "Аналитическое оборудование Agilent с быстрой поставкой" at bounding box center [272, 182] width 157 height 11
type input "Аналитическое оборудование Agilent и Shimadzu с быстрой поставкой"
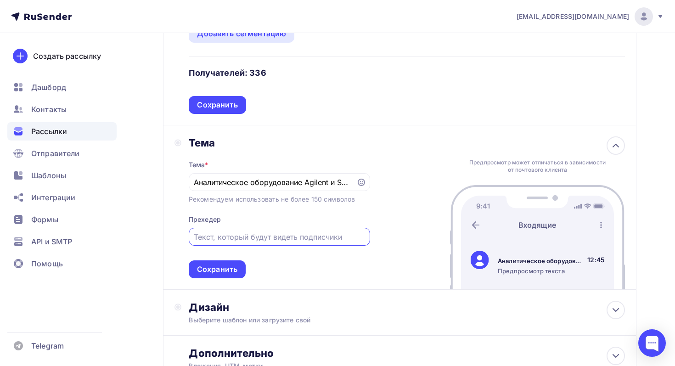
click at [310, 241] on input "text" at bounding box center [279, 236] width 171 height 11
type input "ы"
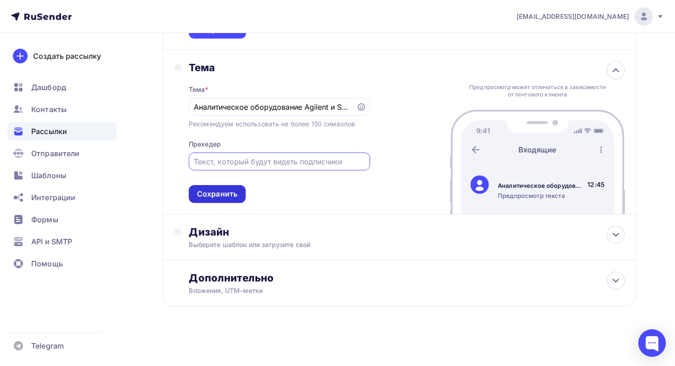
click at [233, 192] on div "Сохранить" at bounding box center [217, 194] width 40 height 11
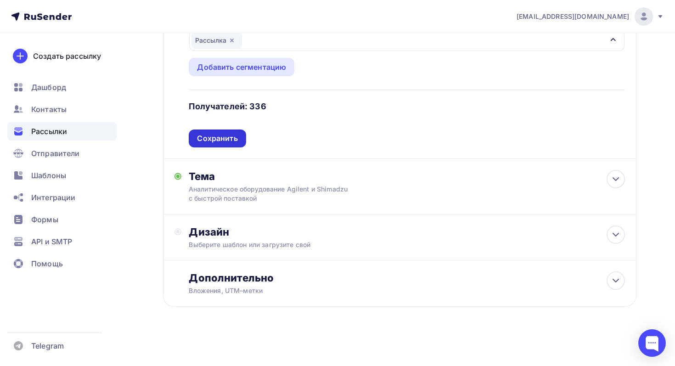
click at [227, 139] on div "Сохранить" at bounding box center [217, 138] width 40 height 11
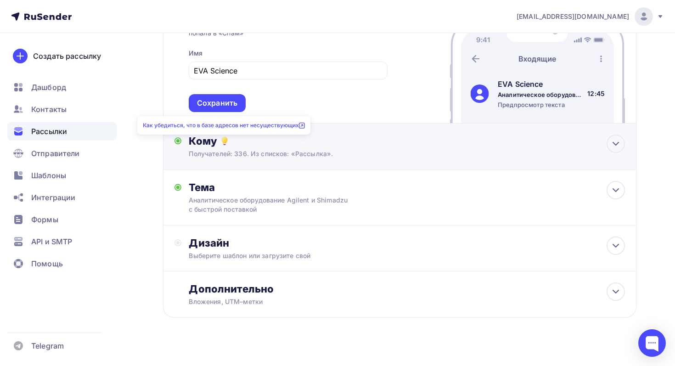
scroll to position [135, 0]
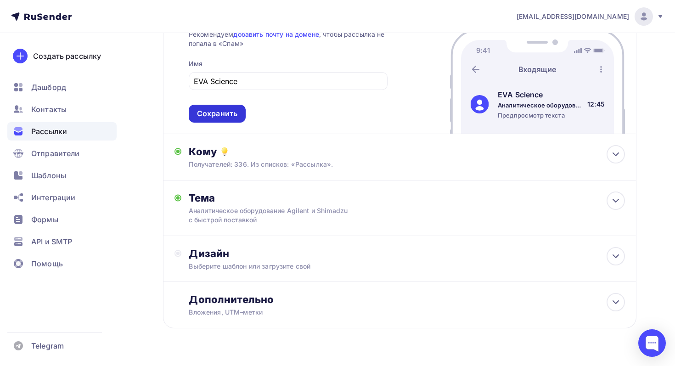
click at [229, 118] on div "Сохранить" at bounding box center [217, 113] width 40 height 11
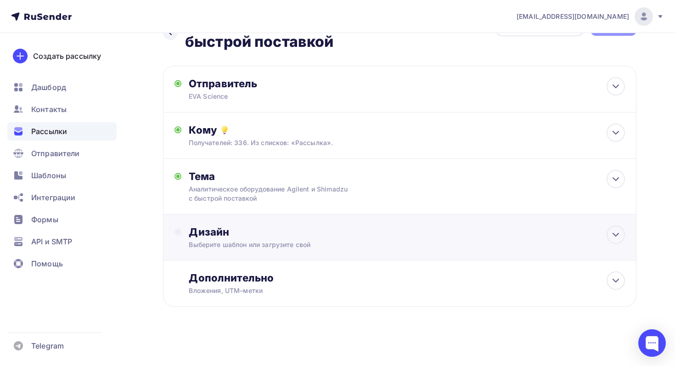
click at [271, 216] on div "Дизайн Выберите шаблон или загрузите свой" at bounding box center [399, 237] width 473 height 46
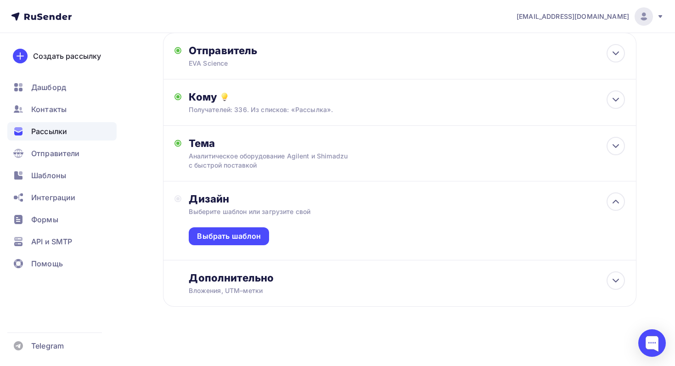
scroll to position [68, 0]
click at [248, 236] on div "Выбрать шаблон" at bounding box center [229, 236] width 64 height 11
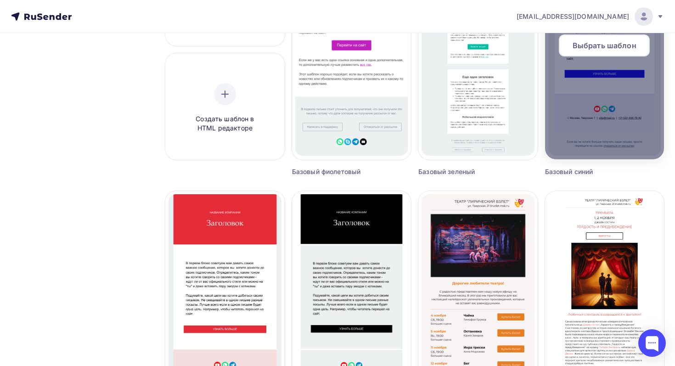
scroll to position [576, 0]
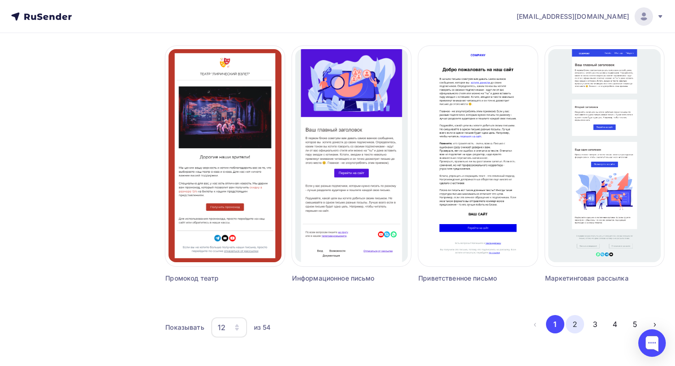
click at [573, 326] on button "2" at bounding box center [575, 324] width 18 height 18
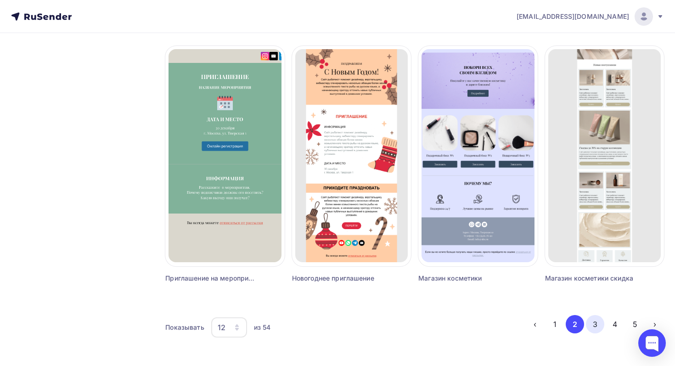
click at [597, 324] on button "3" at bounding box center [595, 324] width 18 height 18
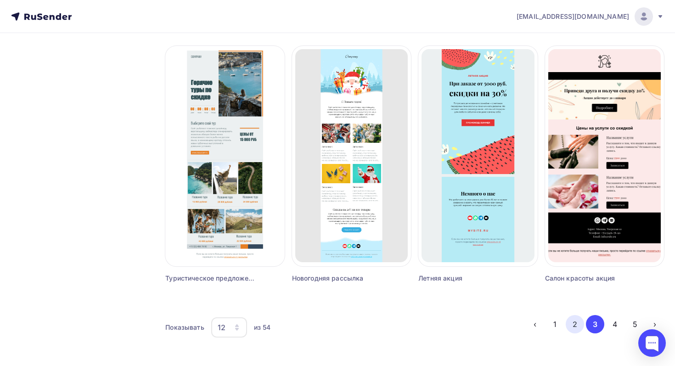
click at [575, 323] on button "2" at bounding box center [575, 324] width 18 height 18
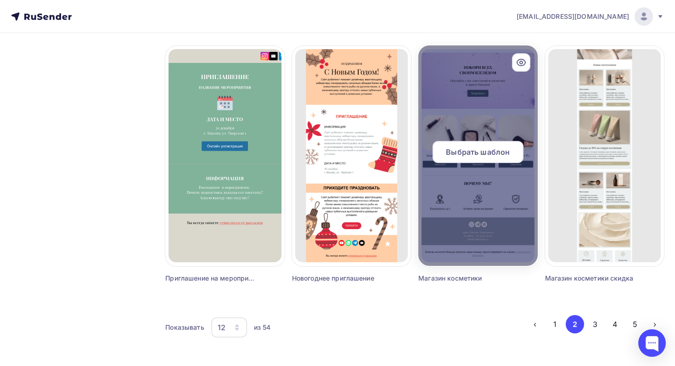
click at [497, 153] on span "Выбрать шаблон" at bounding box center [478, 151] width 64 height 11
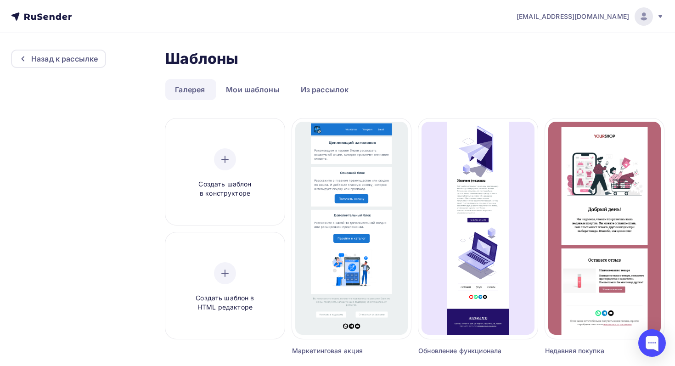
click at [197, 91] on link "Галерея" at bounding box center [189, 89] width 49 height 21
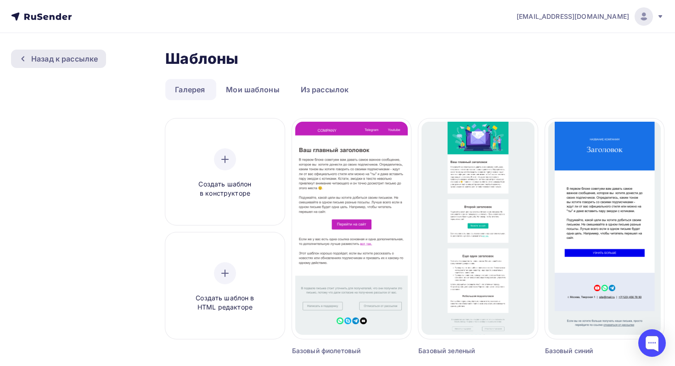
click at [48, 62] on div "Назад к рассылке" at bounding box center [64, 58] width 67 height 11
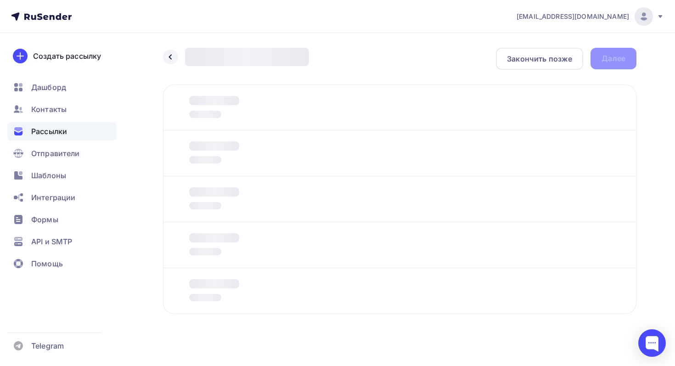
scroll to position [7, 0]
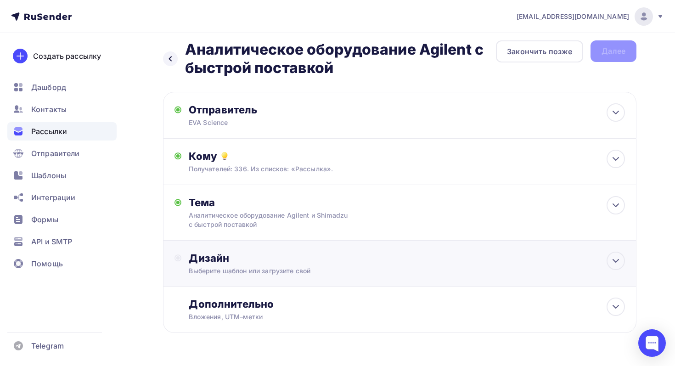
click at [321, 264] on div "Дизайн" at bounding box center [407, 258] width 436 height 13
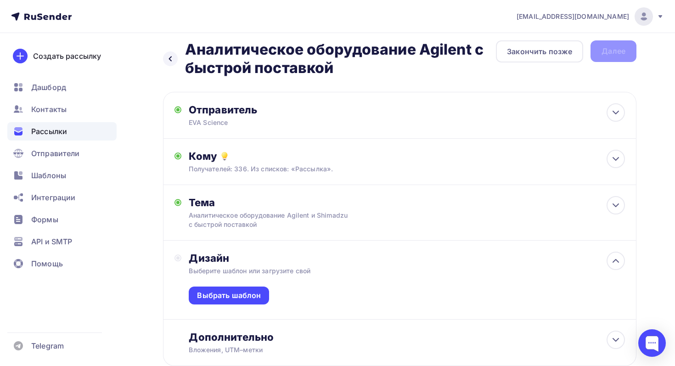
click at [301, 283] on div "Выбрать шаблон" at bounding box center [407, 297] width 436 height 44
click at [238, 304] on div "Выбрать шаблон" at bounding box center [229, 295] width 80 height 18
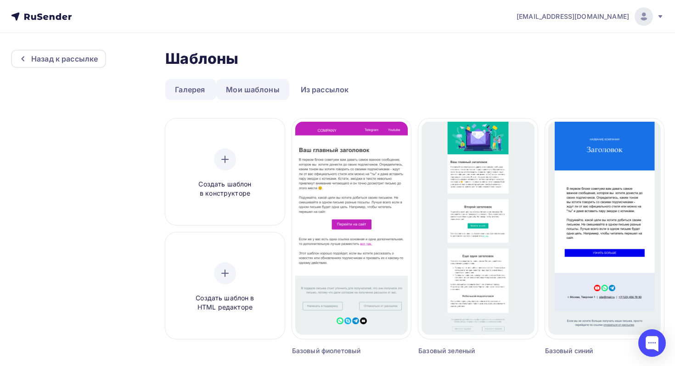
click at [245, 91] on link "Мои шаблоны" at bounding box center [252, 89] width 73 height 21
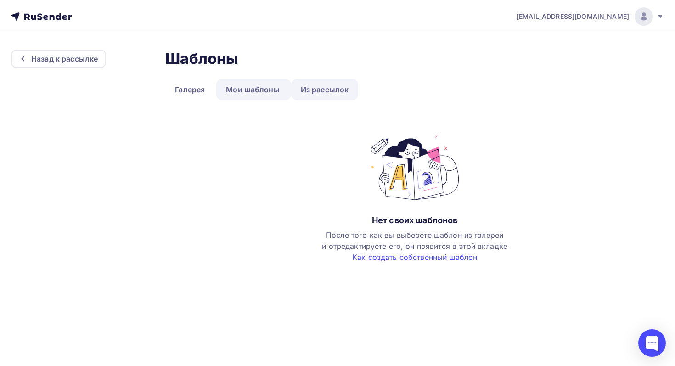
click at [327, 88] on link "Из рассылок" at bounding box center [324, 89] width 67 height 21
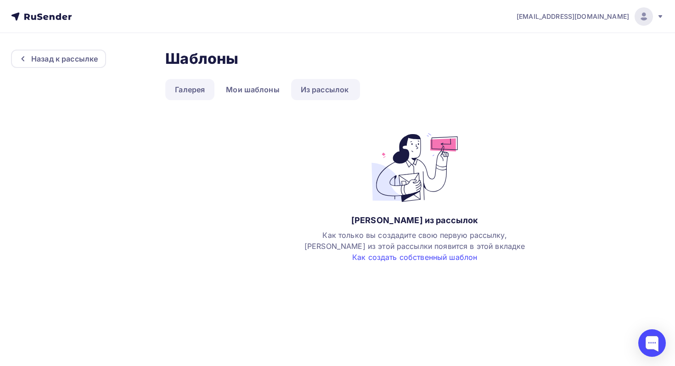
click at [206, 88] on link "Галерея" at bounding box center [189, 89] width 49 height 21
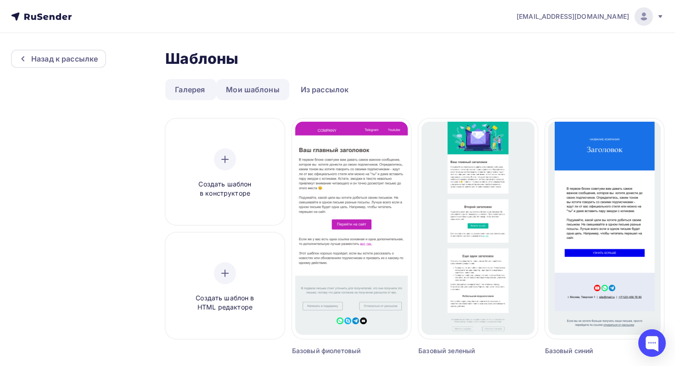
click at [237, 86] on link "Мои шаблоны" at bounding box center [252, 89] width 73 height 21
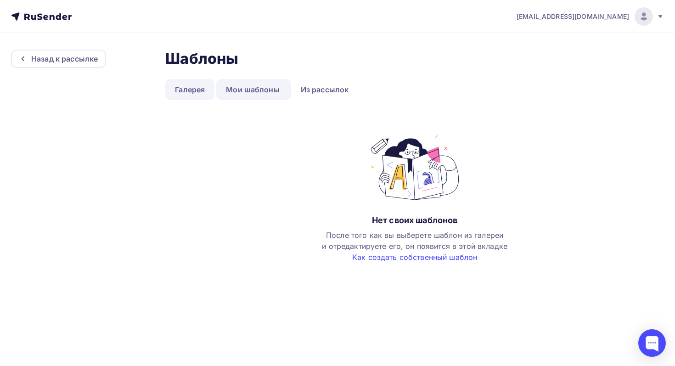
click at [179, 88] on link "Галерея" at bounding box center [189, 89] width 49 height 21
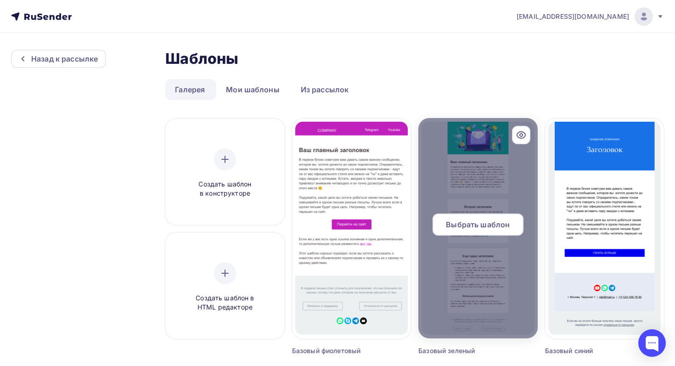
click at [494, 225] on span "Выбрать шаблон" at bounding box center [478, 224] width 64 height 11
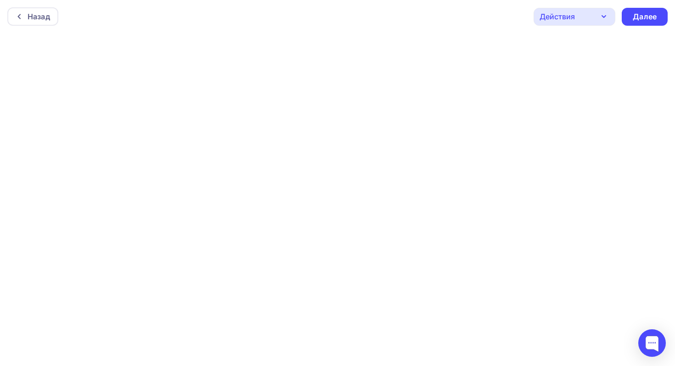
click at [601, 17] on icon "button" at bounding box center [603, 16] width 11 height 11
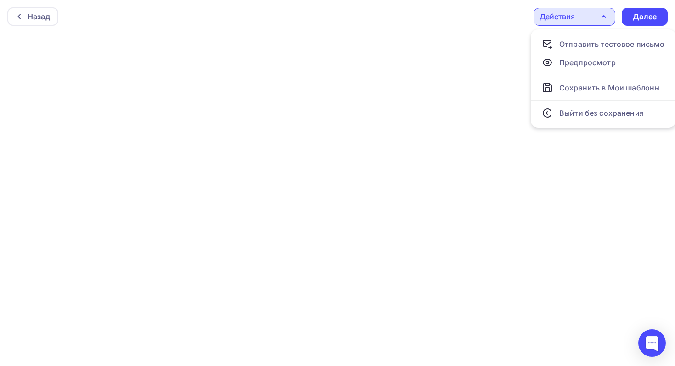
click at [601, 17] on icon "button" at bounding box center [603, 16] width 11 height 11
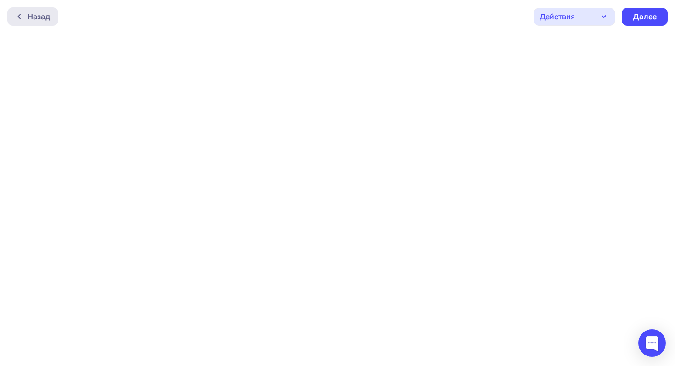
click at [40, 17] on div "Назад" at bounding box center [39, 16] width 22 height 11
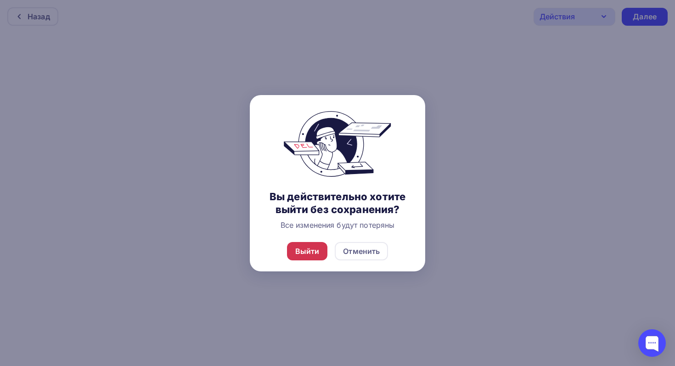
click at [314, 247] on div "Выйти" at bounding box center [307, 251] width 24 height 11
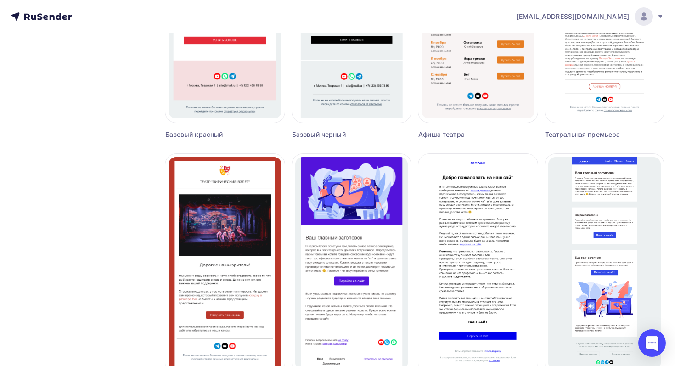
scroll to position [576, 0]
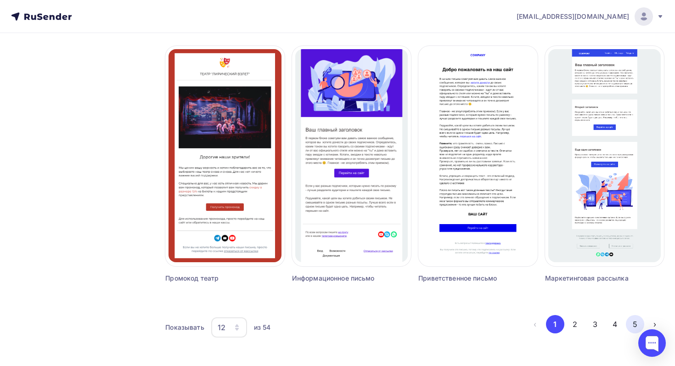
click at [634, 328] on button "5" at bounding box center [635, 324] width 18 height 18
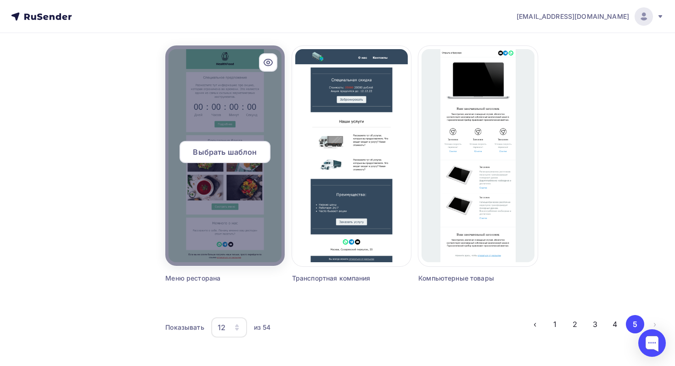
click at [246, 152] on span "Выбрать шаблон" at bounding box center [225, 151] width 64 height 11
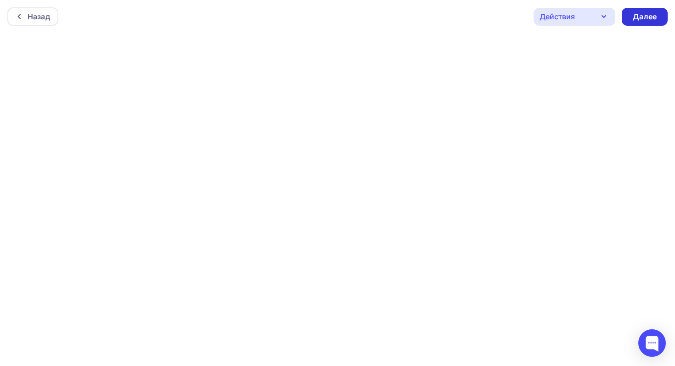
click at [651, 22] on div "Далее" at bounding box center [645, 17] width 46 height 18
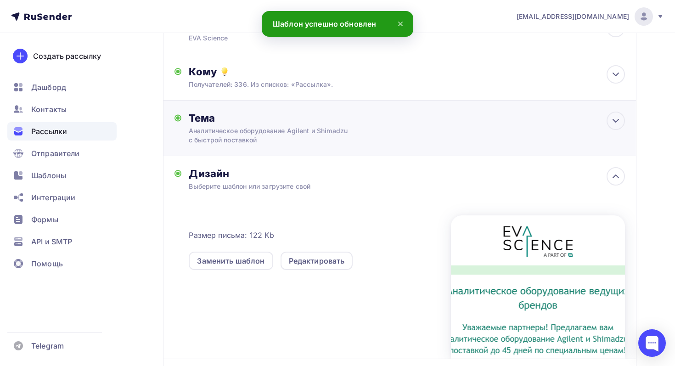
scroll to position [92, 0]
click at [319, 255] on div "Редактировать" at bounding box center [316, 260] width 73 height 18
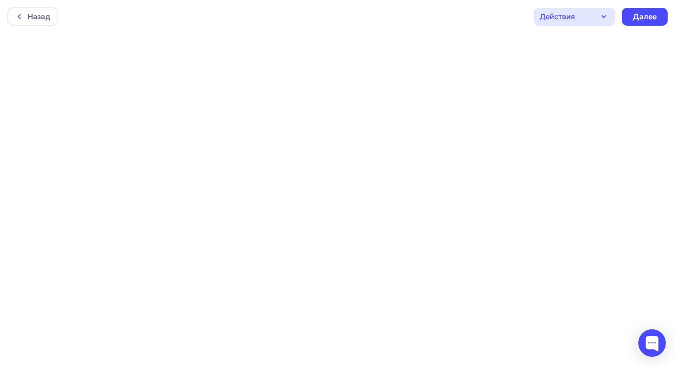
click at [593, 20] on div "Действия" at bounding box center [574, 17] width 82 height 18
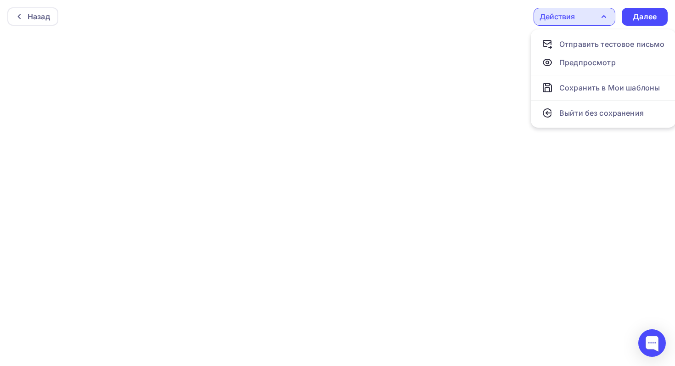
click at [593, 20] on div "Действия" at bounding box center [574, 17] width 82 height 18
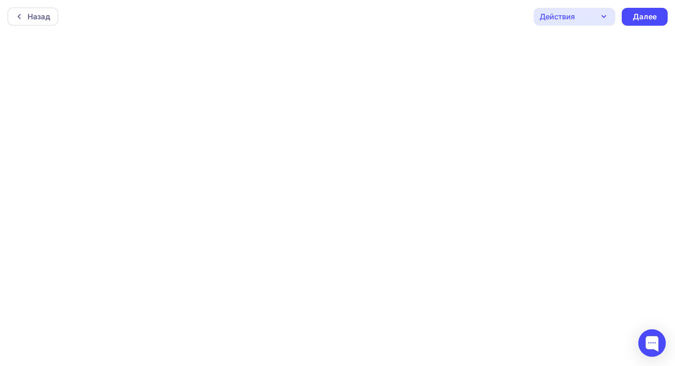
click at [593, 20] on div "Действия" at bounding box center [574, 17] width 82 height 18
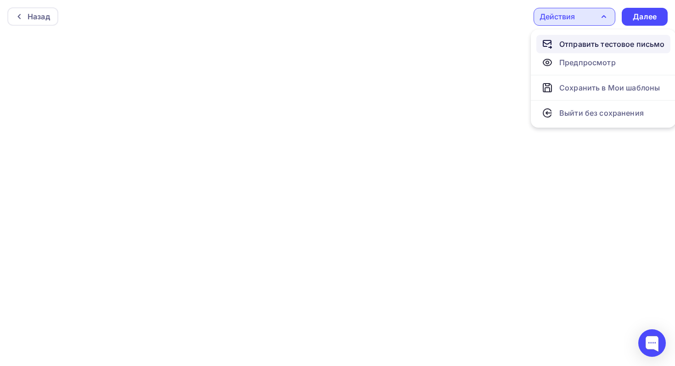
click at [581, 41] on div "Отправить тестовое письмо" at bounding box center [612, 44] width 106 height 11
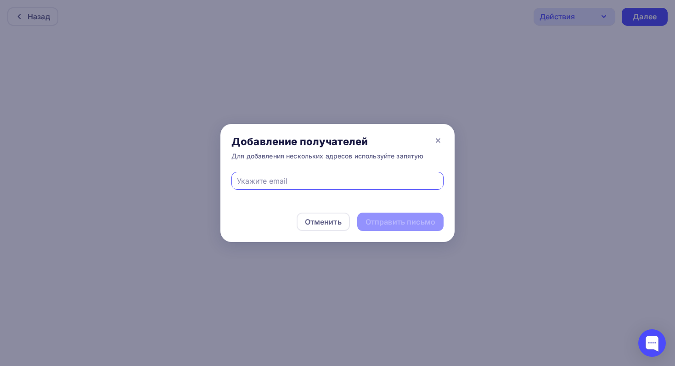
type input "у"
type input "e.alekseev@green-van.ru"
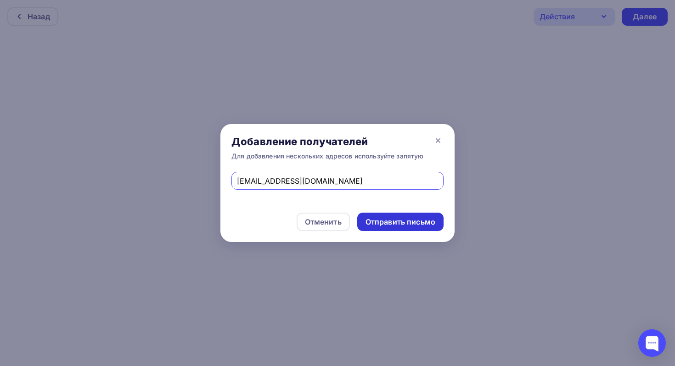
click at [389, 219] on div "Отправить письмо" at bounding box center [400, 222] width 70 height 11
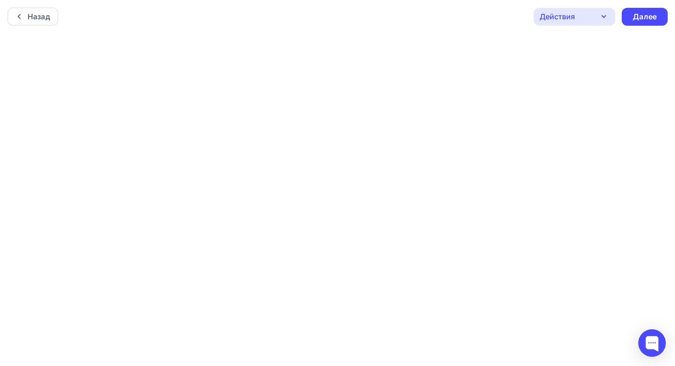
click at [598, 16] on icon "button" at bounding box center [603, 16] width 11 height 11
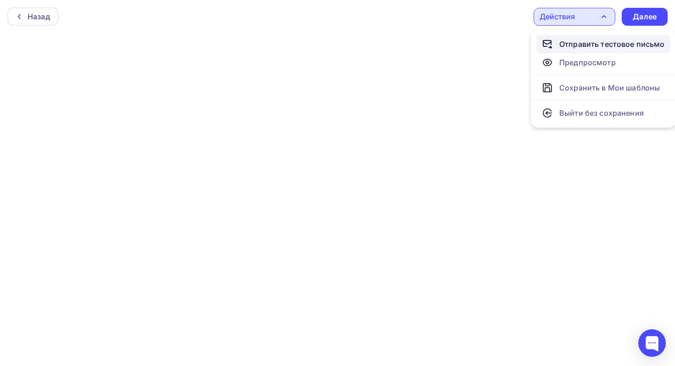
click at [601, 40] on div "Отправить тестовое письмо" at bounding box center [612, 44] width 106 height 11
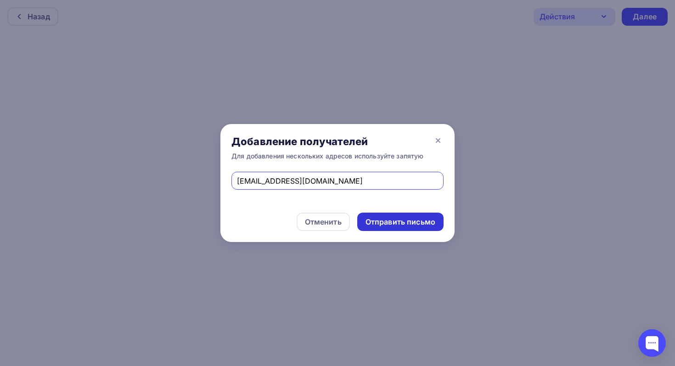
click at [387, 217] on div "Отправить письмо" at bounding box center [400, 222] width 70 height 11
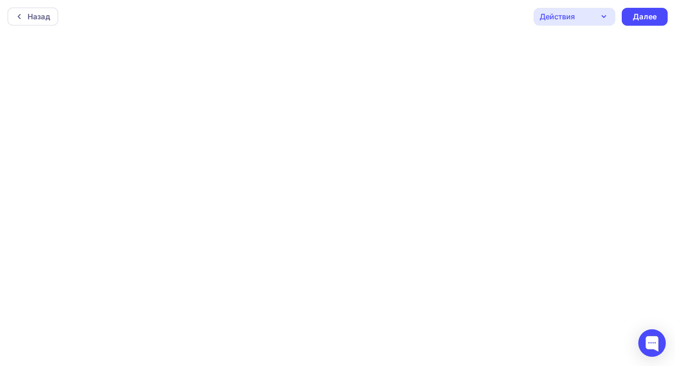
click at [600, 16] on icon "button" at bounding box center [603, 16] width 11 height 11
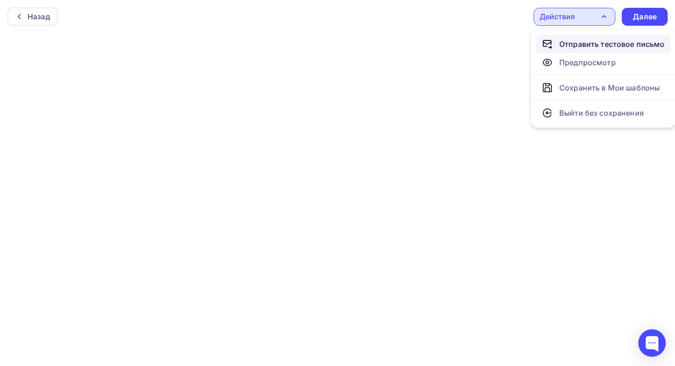
click at [602, 43] on div "Отправить тестовое письмо" at bounding box center [612, 44] width 106 height 11
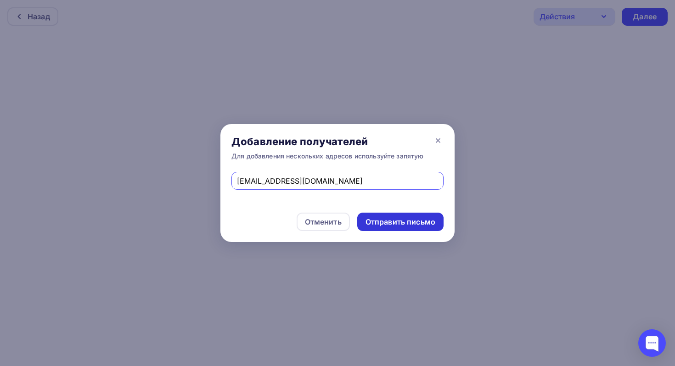
click at [397, 225] on div "Отправить письмо" at bounding box center [400, 222] width 70 height 11
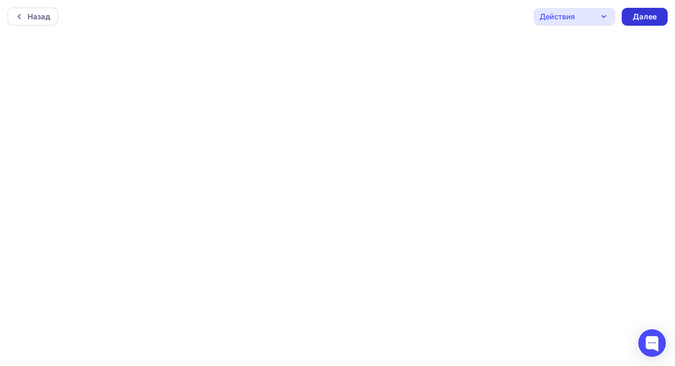
click at [649, 21] on div "Далее" at bounding box center [645, 16] width 24 height 11
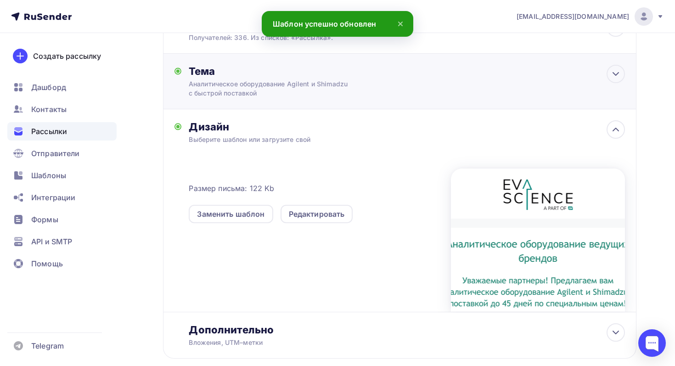
scroll to position [192, 0]
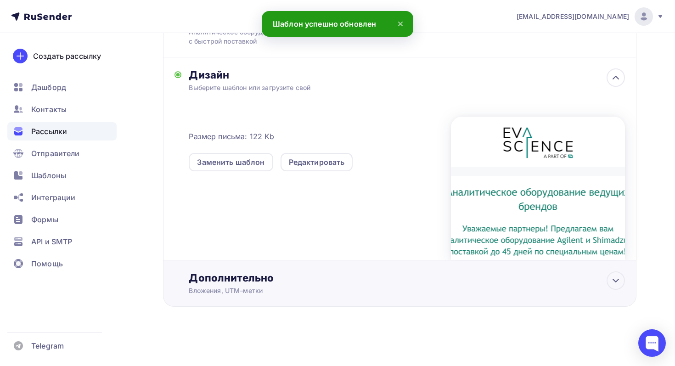
click at [477, 282] on div "Дополнительно" at bounding box center [407, 277] width 436 height 13
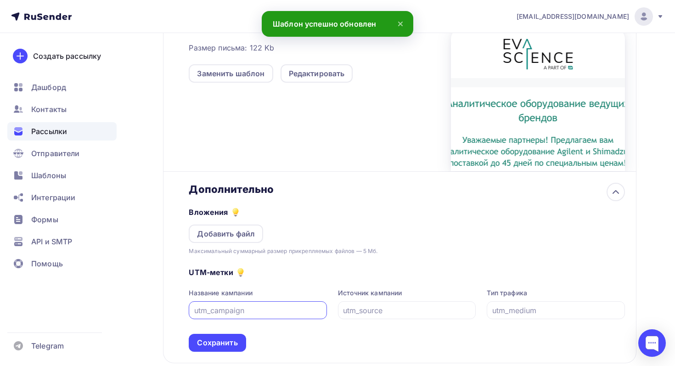
scroll to position [337, 0]
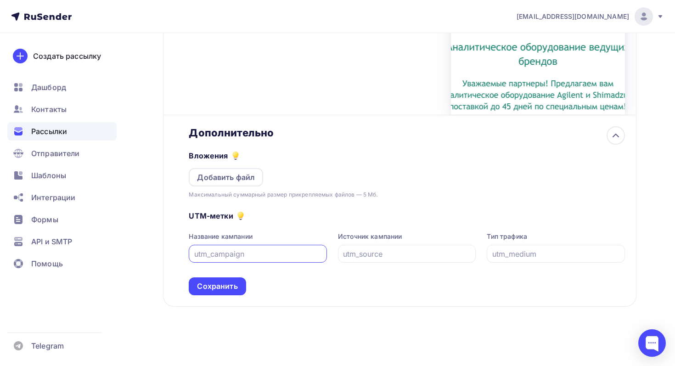
click at [252, 285] on div "UTM-метки Название кампании Источник кампании Тип трафика Сохранить" at bounding box center [407, 247] width 436 height 96
click at [230, 289] on div "Сохранить" at bounding box center [217, 286] width 40 height 11
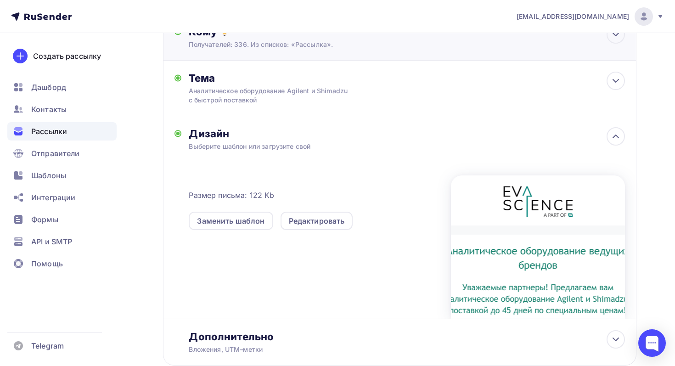
scroll to position [0, 0]
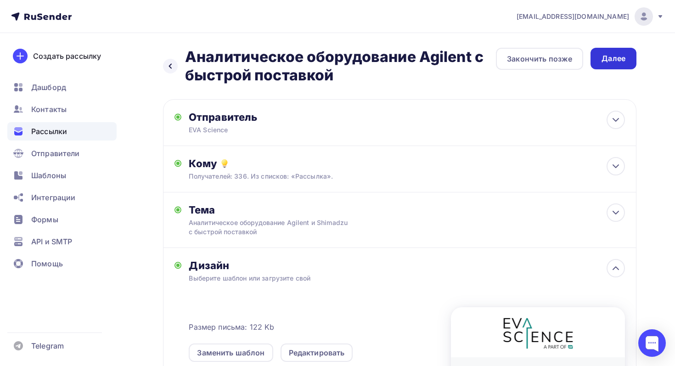
click at [616, 62] on div "Далее" at bounding box center [613, 58] width 24 height 11
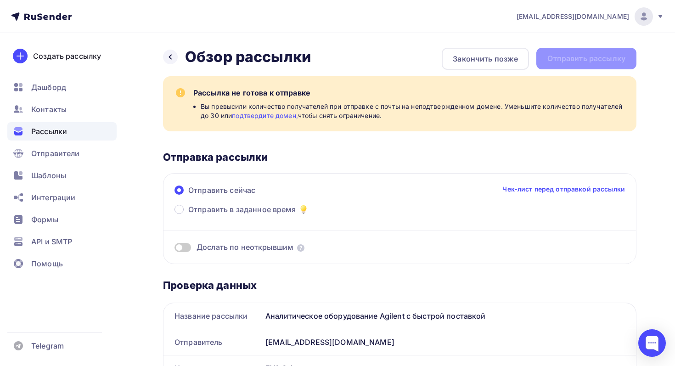
click at [279, 117] on link "подтвердите домен," at bounding box center [265, 116] width 66 height 8
click at [72, 157] on span "Отправители" at bounding box center [55, 153] width 49 height 11
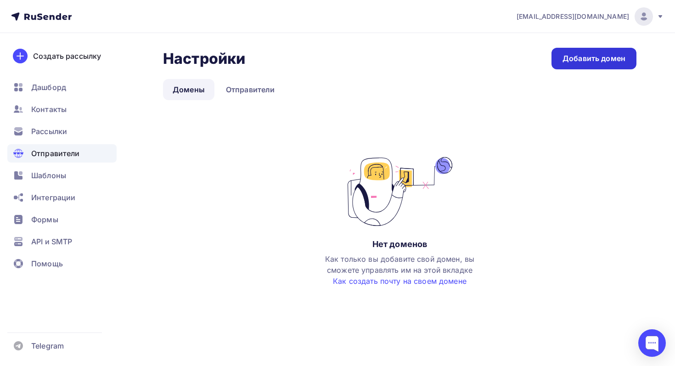
click at [586, 57] on div "Добавить домен" at bounding box center [593, 58] width 63 height 11
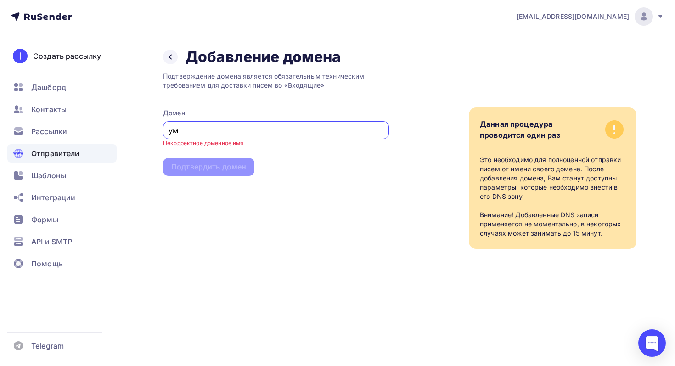
type input "у"
drag, startPoint x: 275, startPoint y: 137, endPoint x: 123, endPoint y: 120, distance: 152.4
click at [123, 120] on div "e.alekseev@green-van.ru Аккаунт Тарифы Выйти Создать рассылку Дашборд Контакты …" at bounding box center [337, 143] width 675 height 286
click at [239, 133] on input "умфысшутсуюкг" at bounding box center [275, 130] width 215 height 11
drag, startPoint x: 241, startPoint y: 133, endPoint x: 140, endPoint y: 112, distance: 103.1
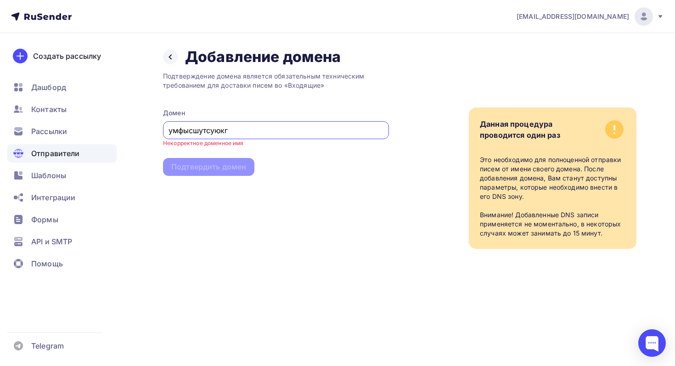
click at [140, 112] on div "Назад Добавление домена Добавление домена Подтверждение домена является обязате…" at bounding box center [337, 159] width 675 height 252
type input "у"
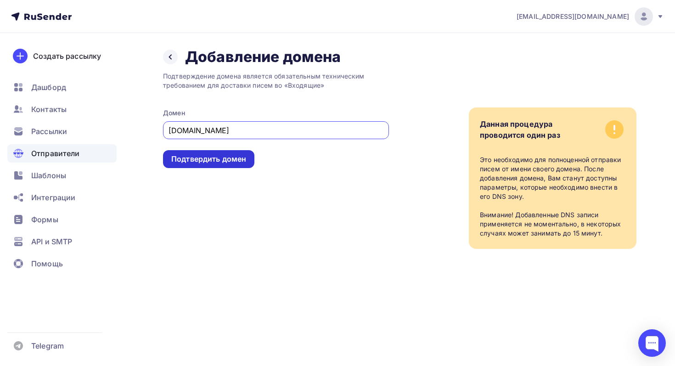
type input "evascience.ru"
click at [200, 163] on div "Подтвердить домен" at bounding box center [208, 159] width 75 height 11
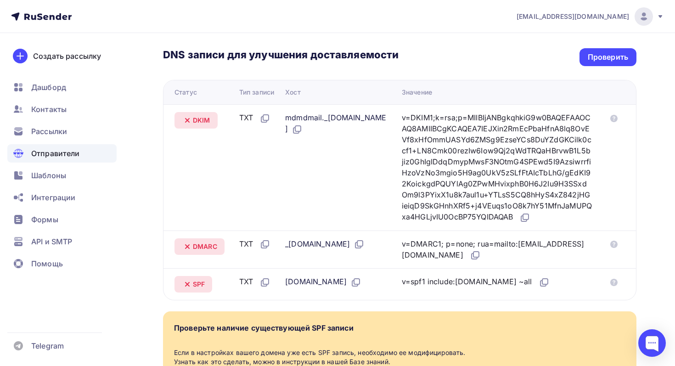
scroll to position [204, 0]
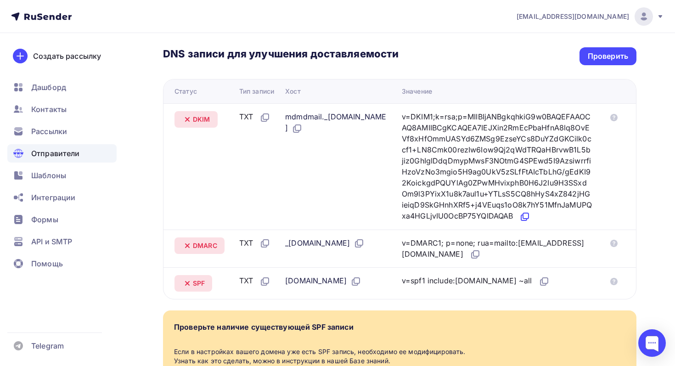
click at [530, 222] on icon at bounding box center [524, 216] width 11 height 11
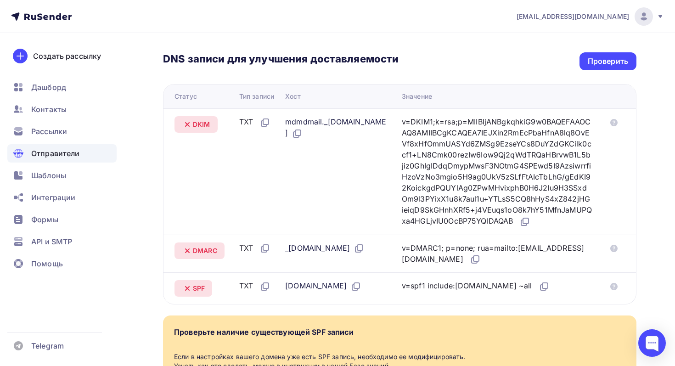
scroll to position [0, 0]
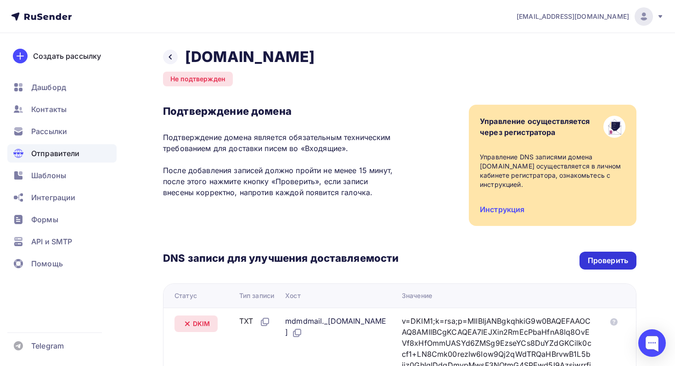
click at [599, 256] on div "Проверить" at bounding box center [608, 260] width 40 height 11
click at [588, 262] on div "Проверить" at bounding box center [608, 260] width 40 height 11
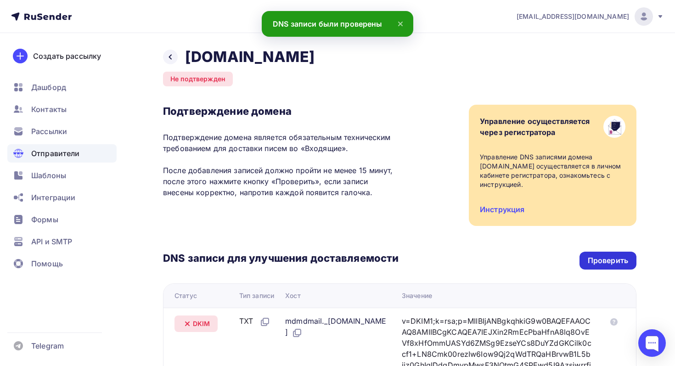
click at [587, 262] on div "Проверить" at bounding box center [607, 261] width 57 height 18
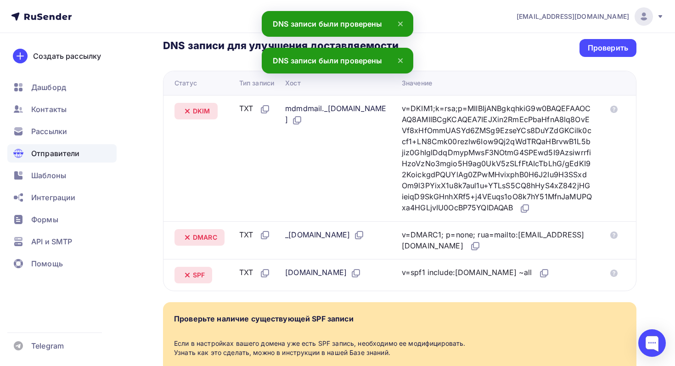
scroll to position [213, 0]
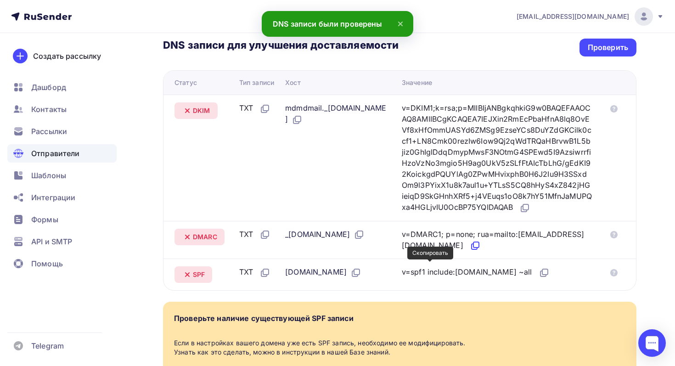
click at [471, 249] on icon at bounding box center [474, 247] width 6 height 6
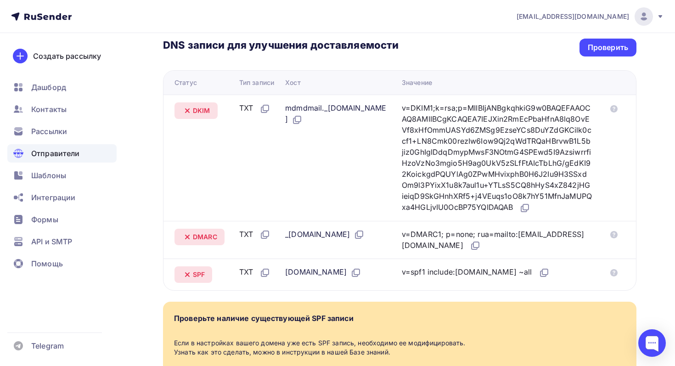
drag, startPoint x: 316, startPoint y: 244, endPoint x: 285, endPoint y: 243, distance: 30.8
click at [285, 243] on td "_dmarc.evascience.ru" at bounding box center [339, 240] width 117 height 38
copy div "_dmarc."
drag, startPoint x: 292, startPoint y: 107, endPoint x: 368, endPoint y: 108, distance: 76.2
click at [368, 108] on div "mdmdmail._domainkey.evascience.ru" at bounding box center [336, 113] width 102 height 23
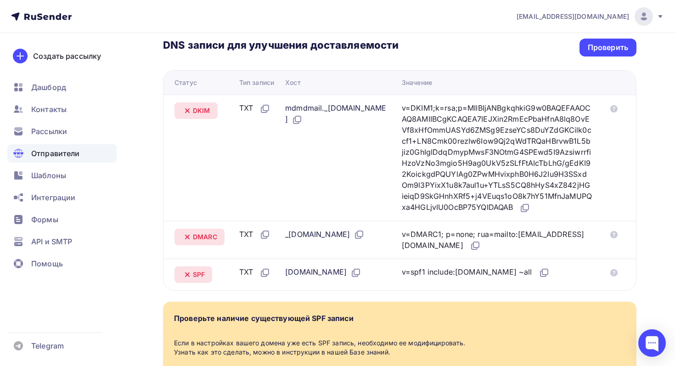
click at [368, 110] on div "mdmdmail._domainkey.evascience.ru" at bounding box center [336, 113] width 102 height 23
drag, startPoint x: 368, startPoint y: 110, endPoint x: 283, endPoint y: 109, distance: 84.9
click at [283, 109] on tr "DKIM TXT mdmdmail._domainkey.evascience.ru v=DKIM1;k=rsa;p=MIIBIjANBgkqhkiG9w0B…" at bounding box center [399, 158] width 472 height 126
copy tr "mdmdmail._domainkey"
click at [542, 275] on icon at bounding box center [545, 272] width 6 height 6
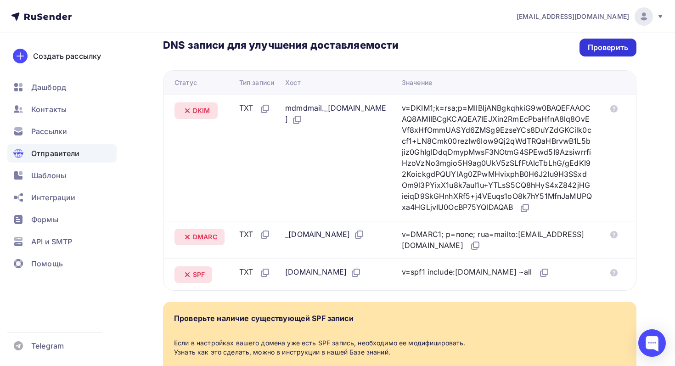
click at [618, 49] on div "Проверить" at bounding box center [608, 47] width 40 height 11
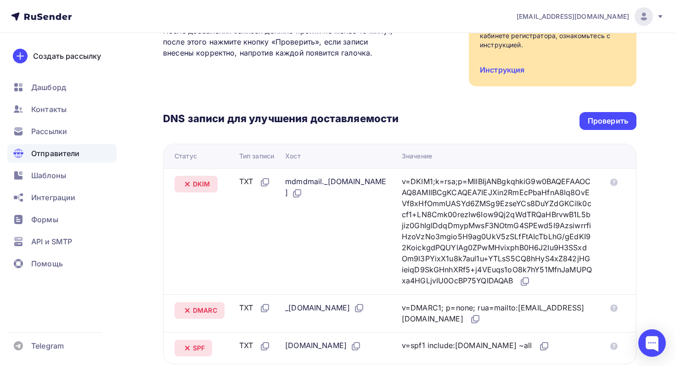
scroll to position [0, 0]
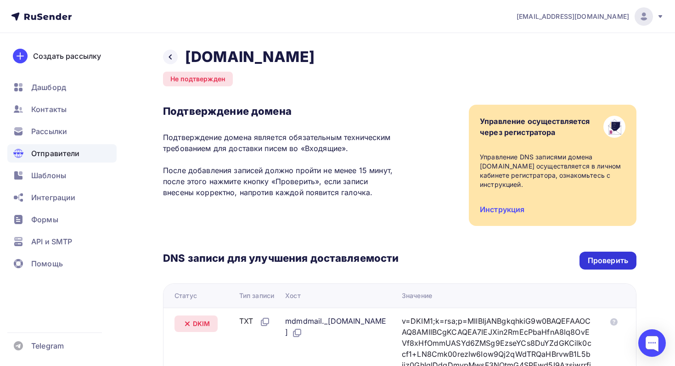
click at [616, 254] on div "Проверить" at bounding box center [607, 261] width 57 height 18
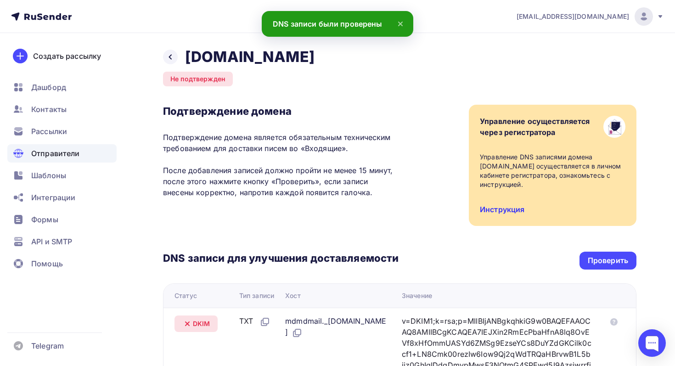
click at [508, 207] on link "Инструкция" at bounding box center [502, 209] width 45 height 9
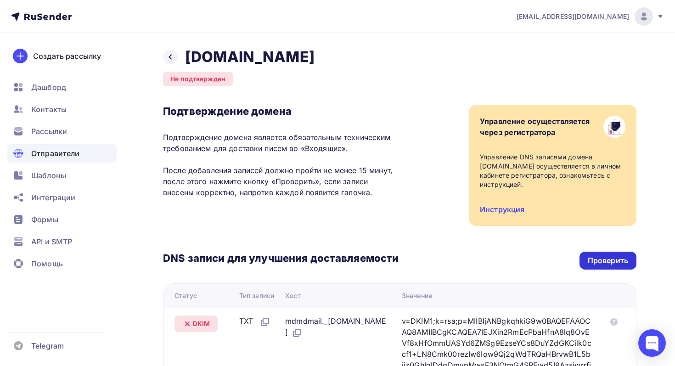
click at [613, 267] on div "Проверить" at bounding box center [607, 261] width 57 height 18
click at [600, 262] on div "Проверить" at bounding box center [608, 260] width 40 height 11
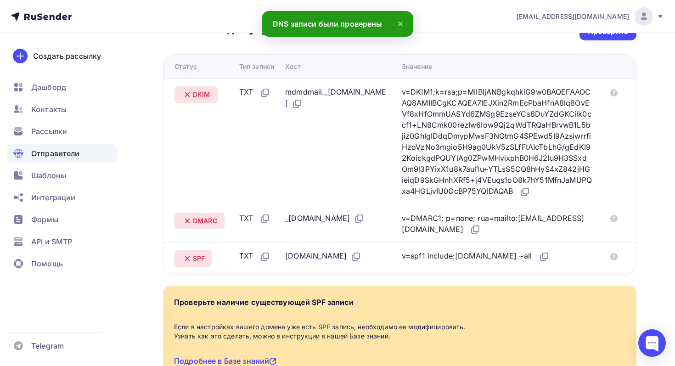
scroll to position [223, 0]
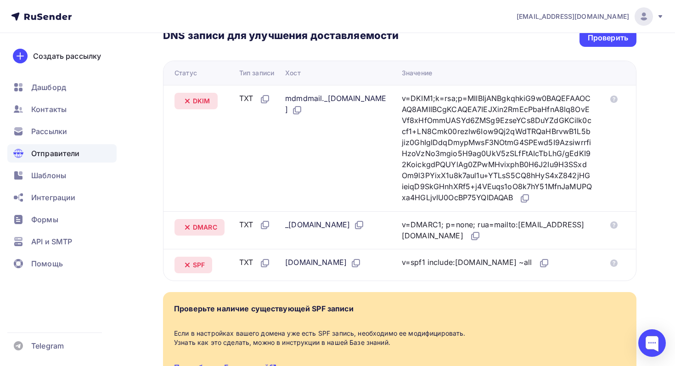
click at [197, 101] on span "DKIM" at bounding box center [201, 100] width 17 height 9
click at [584, 39] on div "Проверить" at bounding box center [607, 38] width 57 height 18
click at [601, 36] on div "Проверить" at bounding box center [608, 38] width 40 height 11
click at [610, 44] on div "Проверить" at bounding box center [607, 38] width 57 height 18
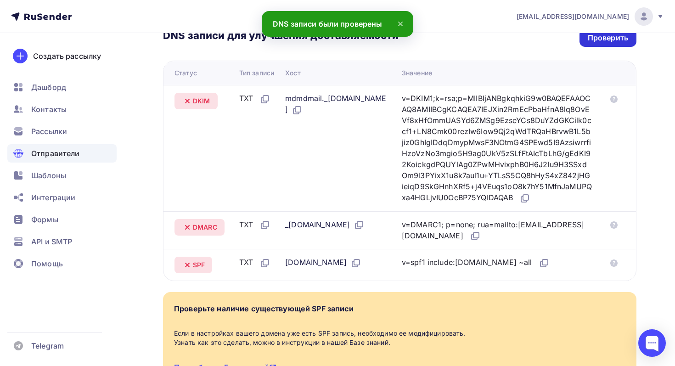
click at [610, 44] on div "Проверить" at bounding box center [607, 38] width 57 height 18
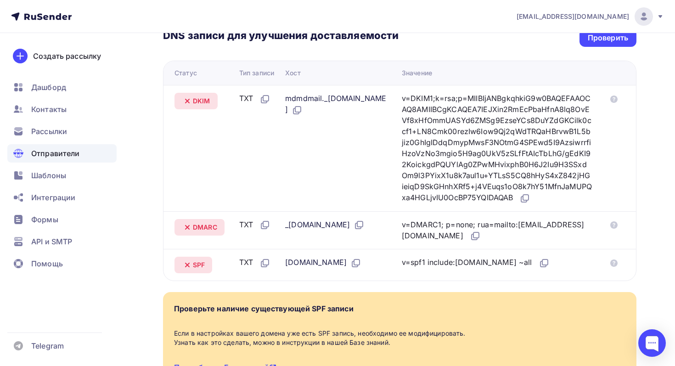
click at [611, 50] on div "DNS записи для улучшения доставляемости Проверить Статус Тип записи Хост Значен…" at bounding box center [399, 142] width 473 height 278
click at [611, 37] on div "Проверить" at bounding box center [608, 38] width 40 height 11
click at [603, 44] on div "Проверить" at bounding box center [607, 38] width 57 height 18
click at [611, 98] on icon at bounding box center [613, 98] width 7 height 7
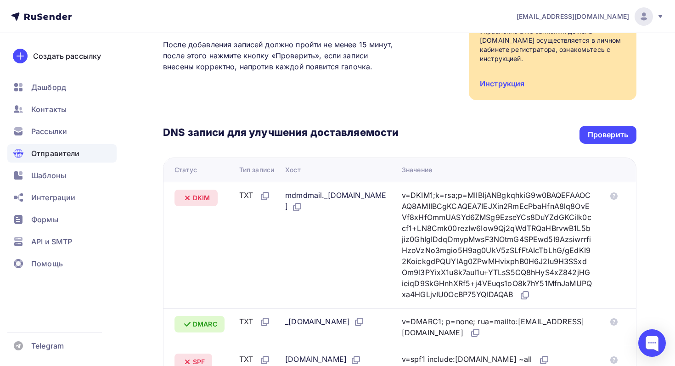
scroll to position [67, 0]
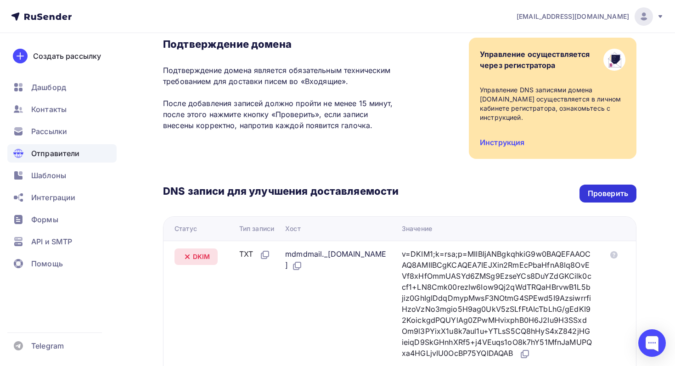
click at [610, 187] on div "Проверить" at bounding box center [607, 194] width 57 height 18
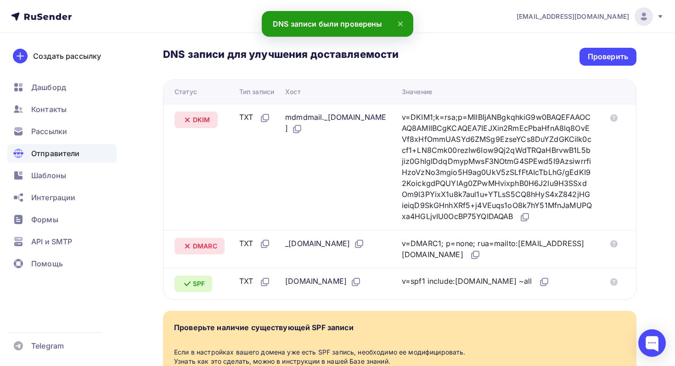
scroll to position [174, 0]
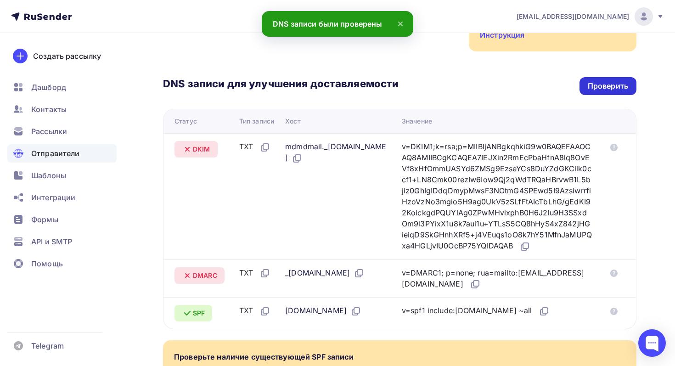
click at [600, 83] on div "Проверить" at bounding box center [608, 86] width 40 height 11
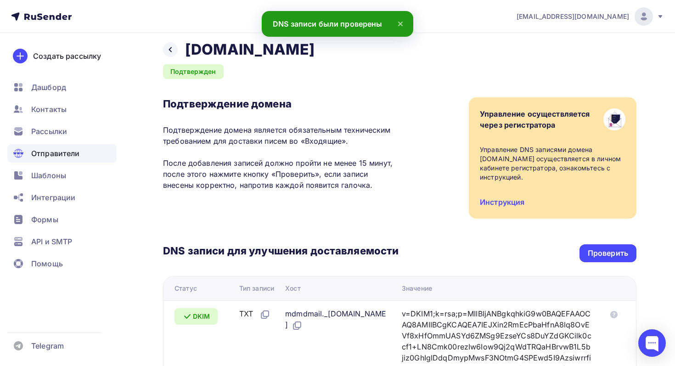
scroll to position [0, 0]
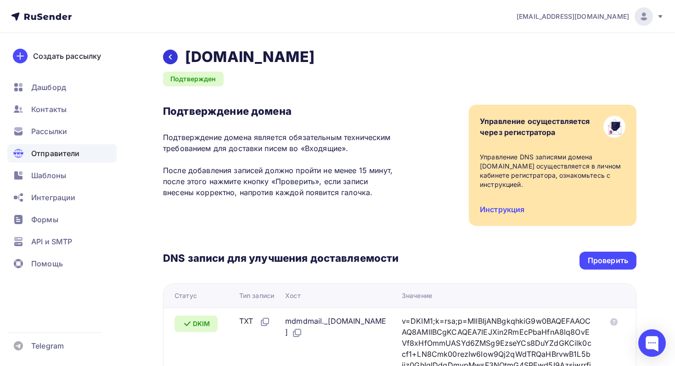
click at [169, 58] on icon at bounding box center [170, 56] width 7 height 7
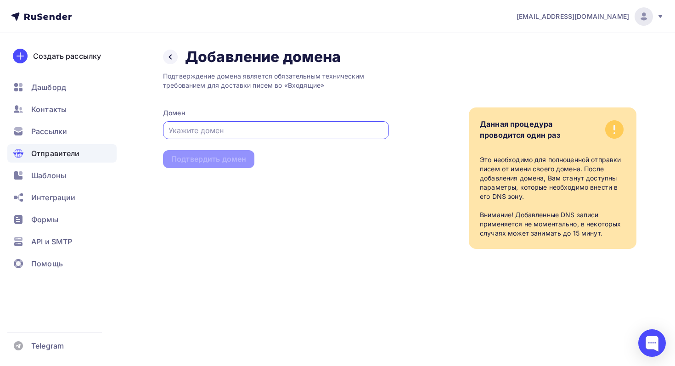
click at [65, 151] on span "Отправители" at bounding box center [55, 153] width 49 height 11
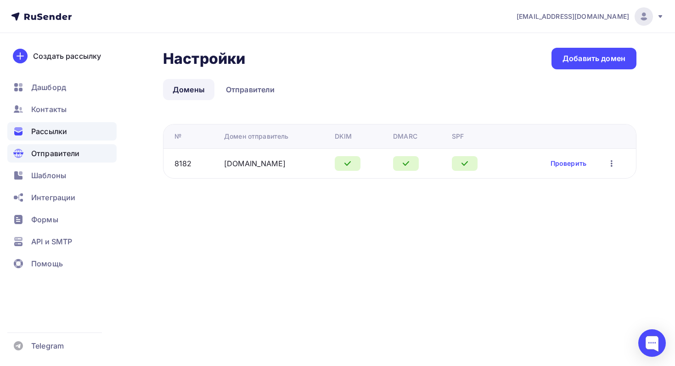
click at [54, 135] on span "Рассылки" at bounding box center [49, 131] width 36 height 11
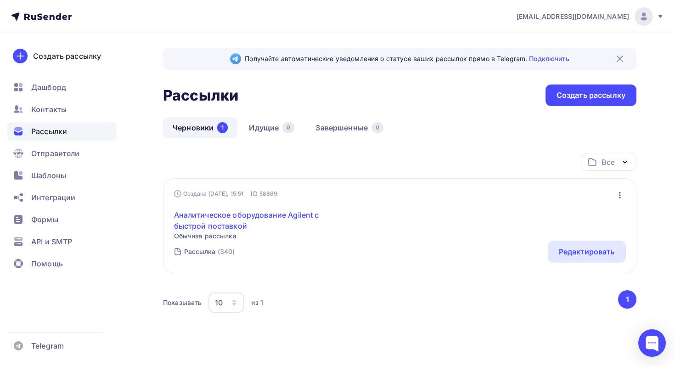
click at [308, 213] on link "Аналитическое оборудование Agilent с быстрой поставкой" at bounding box center [252, 220] width 157 height 22
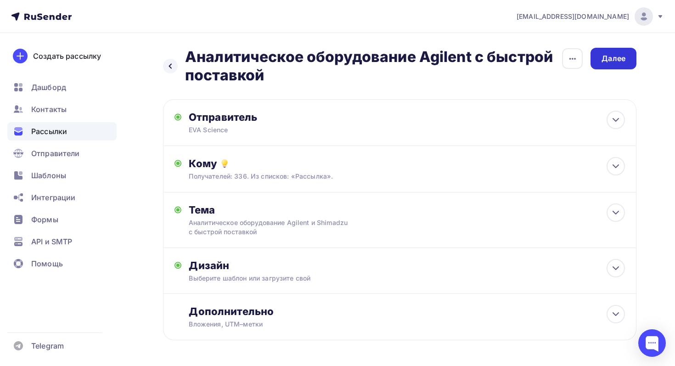
click at [618, 59] on div "Далее" at bounding box center [613, 58] width 24 height 11
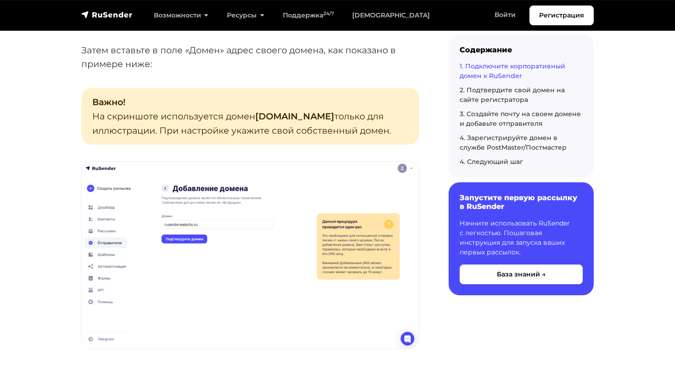
scroll to position [725, 0]
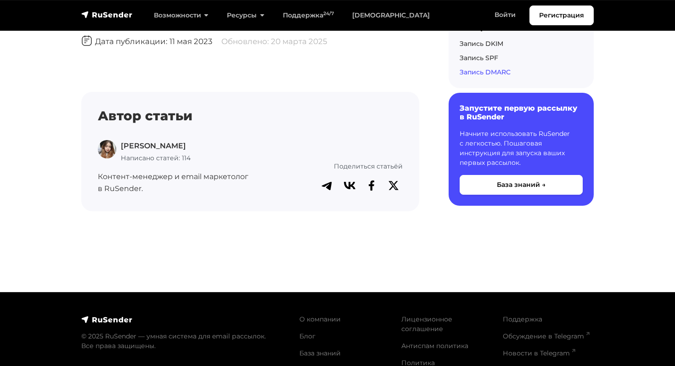
scroll to position [3323, 0]
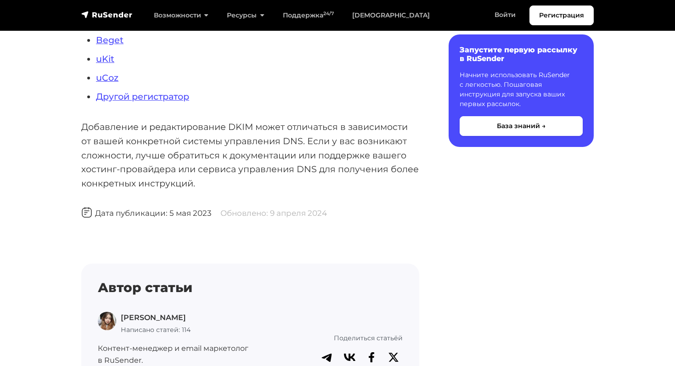
scroll to position [422, 0]
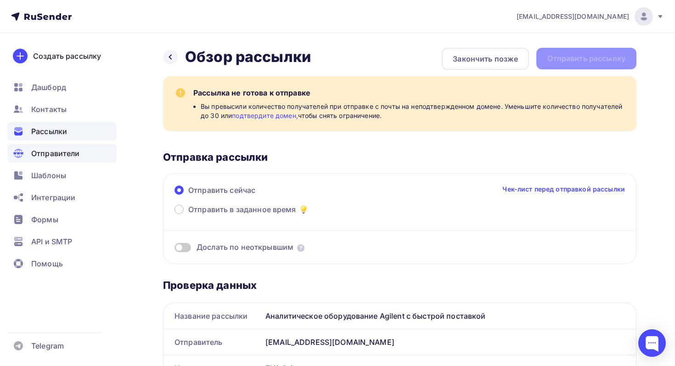
click at [70, 153] on span "Отправители" at bounding box center [55, 153] width 49 height 11
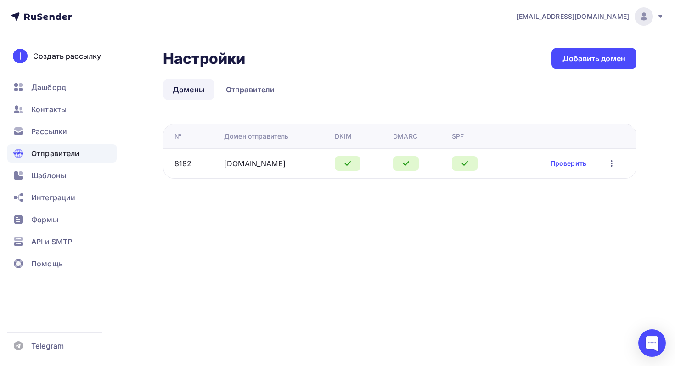
click at [612, 161] on icon "button" at bounding box center [611, 163] width 11 height 11
click at [363, 237] on div "[EMAIL_ADDRESS][DOMAIN_NAME] Аккаунт Тарифы Выйти Создать рассылку [GEOGRAPHIC_…" at bounding box center [337, 183] width 675 height 366
click at [263, 96] on link "Отправители" at bounding box center [250, 89] width 68 height 21
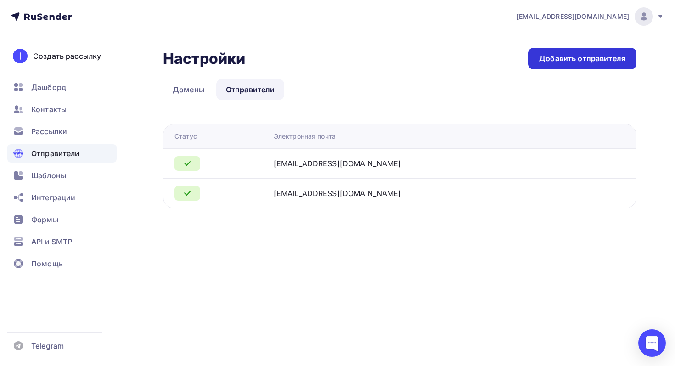
click at [539, 62] on div "Добавить отправителя" at bounding box center [582, 58] width 86 height 11
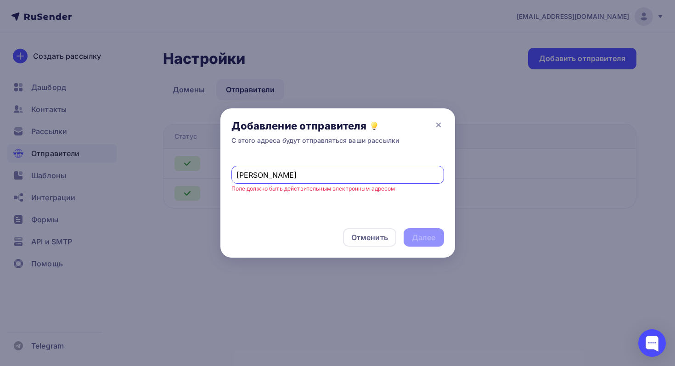
type input "alekseev"
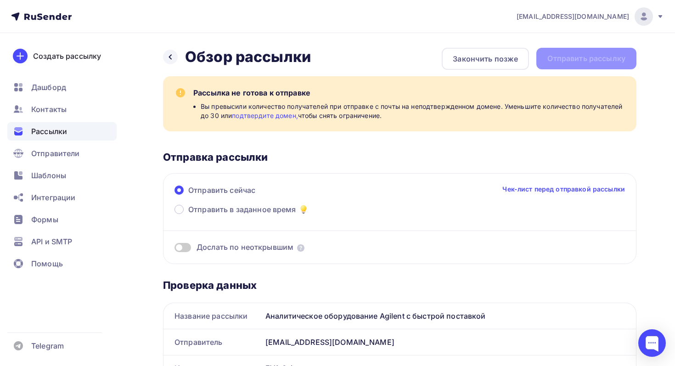
click at [274, 116] on link "подтвердите домен," at bounding box center [265, 116] width 66 height 8
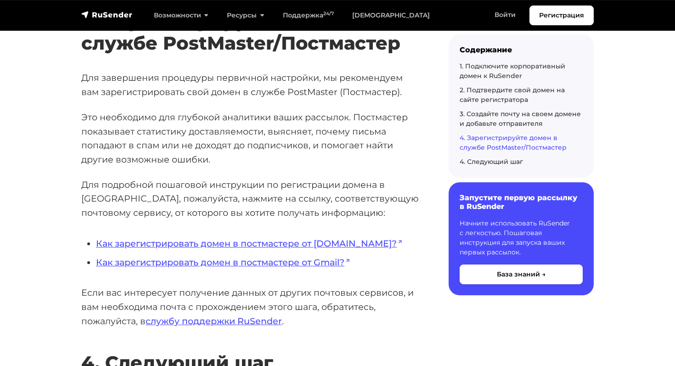
scroll to position [2461, 0]
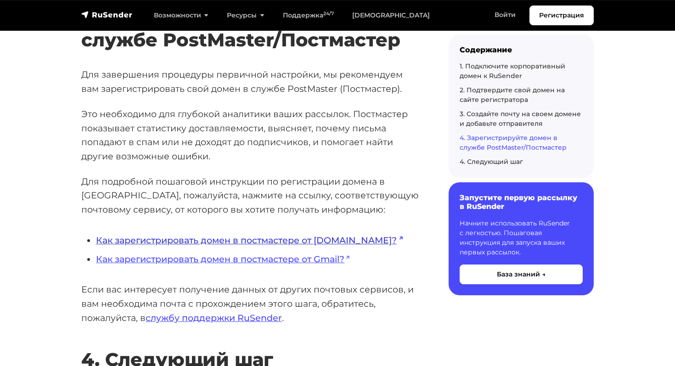
click at [258, 244] on link "Как зарегистрировать домен в постмастере от [DOMAIN_NAME]?" at bounding box center [249, 240] width 307 height 11
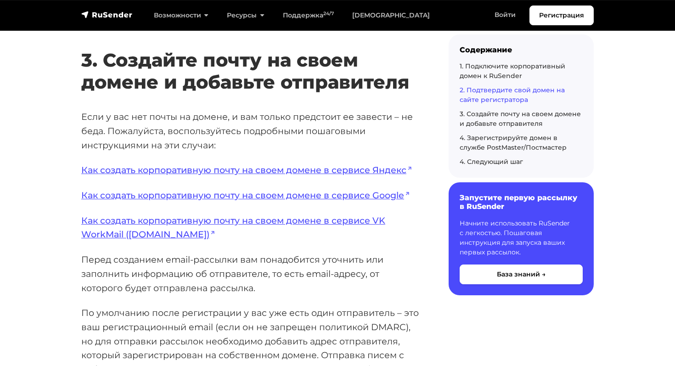
scroll to position [1773, 0]
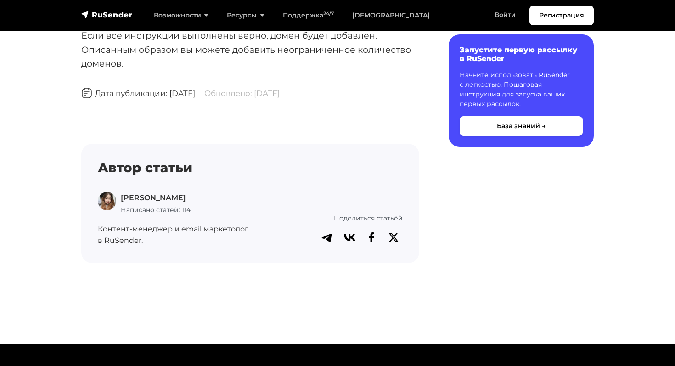
scroll to position [976, 0]
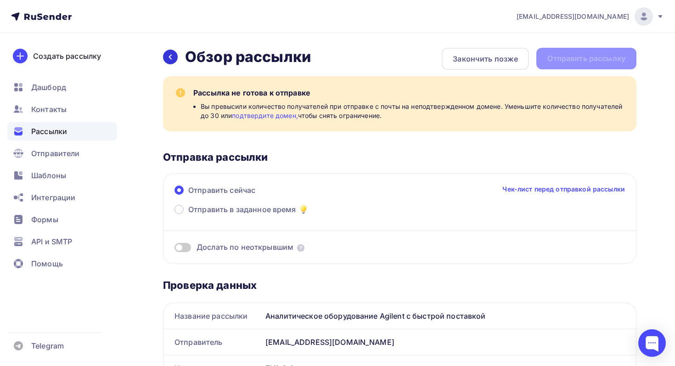
click at [173, 59] on icon at bounding box center [170, 56] width 7 height 7
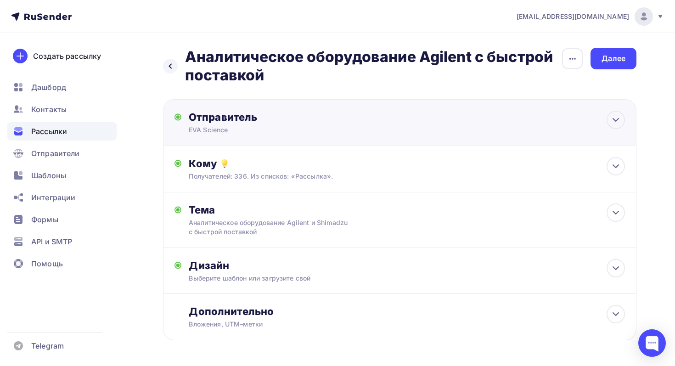
click at [292, 122] on div "Отправитель" at bounding box center [288, 117] width 199 height 13
type input "EVA Science"
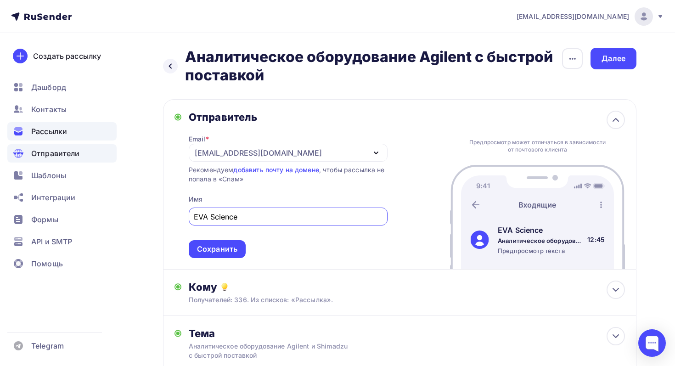
click at [52, 160] on div "Отправители" at bounding box center [61, 153] width 109 height 18
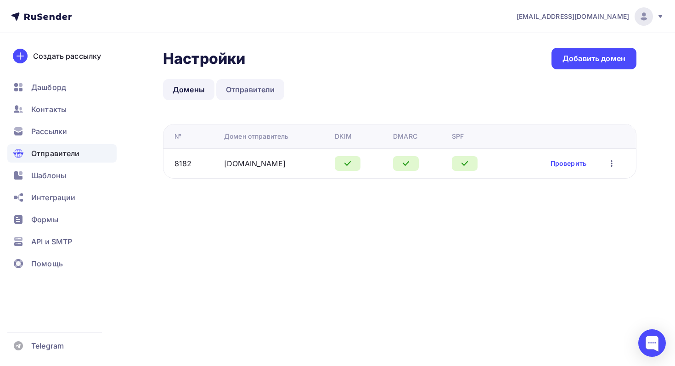
click at [253, 94] on link "Отправители" at bounding box center [250, 89] width 68 height 21
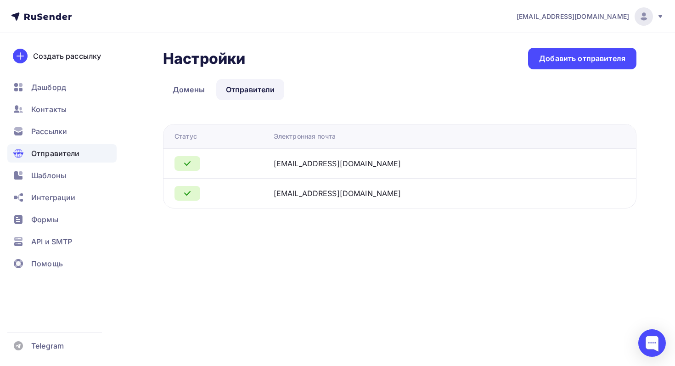
click at [310, 163] on div "[EMAIL_ADDRESS][DOMAIN_NAME]" at bounding box center [338, 163] width 128 height 11
click at [194, 90] on link "Домены" at bounding box center [188, 89] width 51 height 21
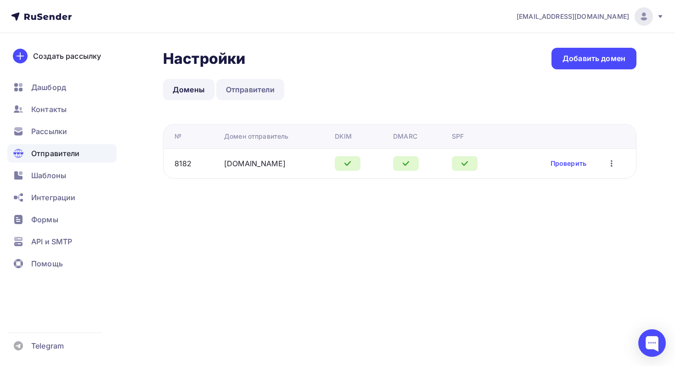
click at [254, 95] on link "Отправители" at bounding box center [250, 89] width 68 height 21
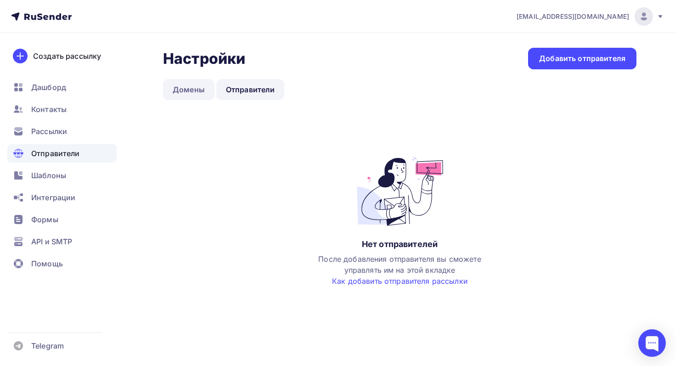
click at [199, 87] on link "Домены" at bounding box center [188, 89] width 51 height 21
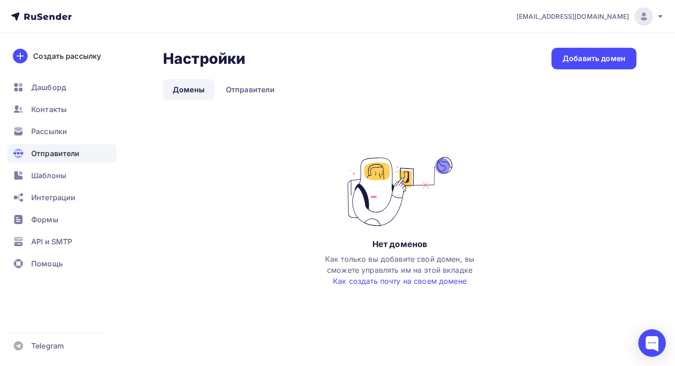
click at [70, 150] on span "Отправители" at bounding box center [55, 153] width 49 height 11
click at [60, 133] on span "Рассылки" at bounding box center [49, 131] width 36 height 11
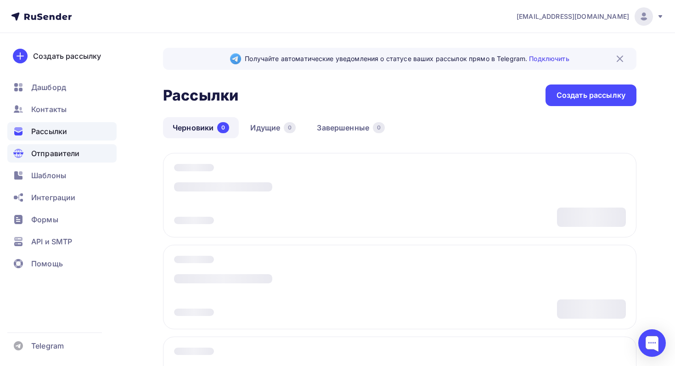
click at [69, 158] on span "Отправители" at bounding box center [55, 153] width 49 height 11
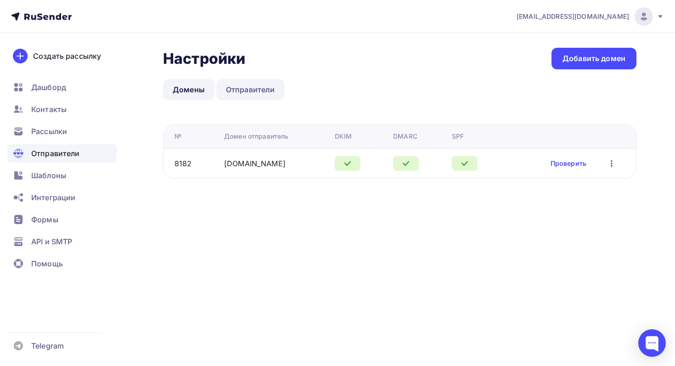
click at [231, 86] on link "Отправители" at bounding box center [250, 89] width 68 height 21
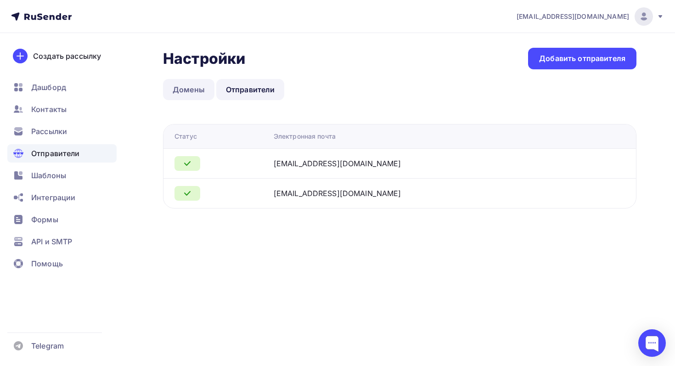
click at [192, 86] on link "Домены" at bounding box center [188, 89] width 51 height 21
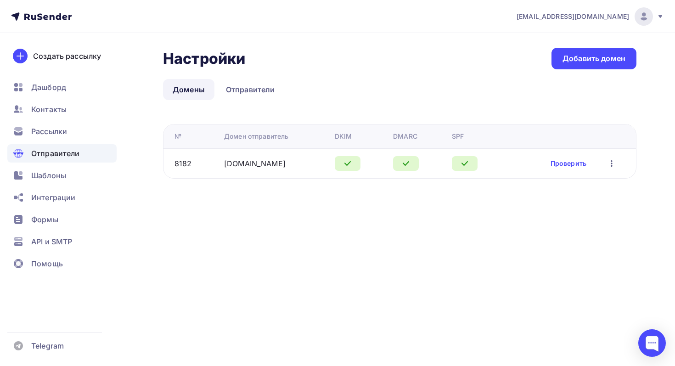
click at [291, 163] on div "[DOMAIN_NAME]" at bounding box center [275, 163] width 103 height 11
click at [610, 168] on icon "button" at bounding box center [611, 163] width 11 height 11
click at [412, 215] on div "[EMAIL_ADDRESS][DOMAIN_NAME] Аккаунт Тарифы Выйти Создать рассылку [GEOGRAPHIC_…" at bounding box center [337, 183] width 675 height 366
click at [258, 83] on link "Отправители" at bounding box center [250, 89] width 68 height 21
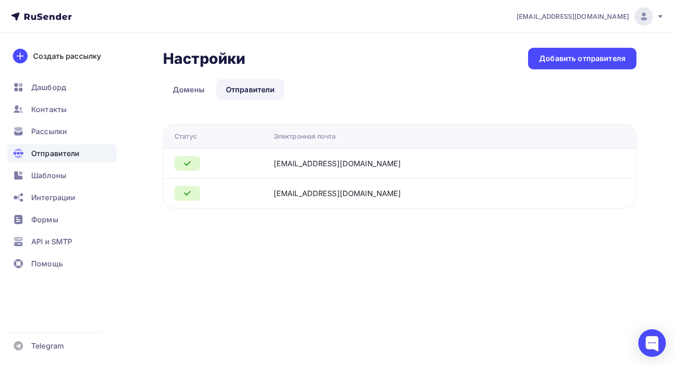
click at [355, 164] on div "[EMAIL_ADDRESS][DOMAIN_NAME]" at bounding box center [338, 163] width 128 height 11
click at [567, 54] on div "Добавить отправителя" at bounding box center [582, 58] width 86 height 11
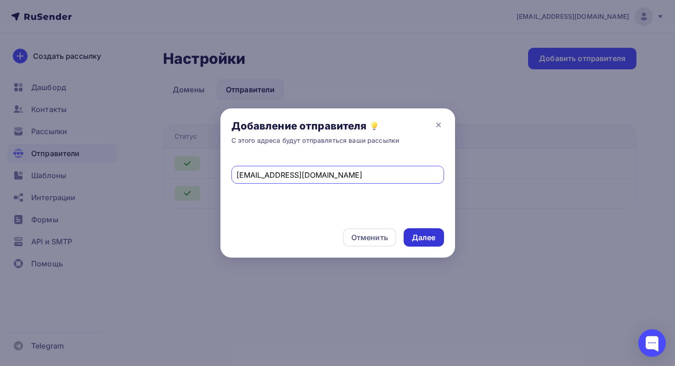
type input "[EMAIL_ADDRESS][DOMAIN_NAME]"
click at [418, 235] on div "Далее" at bounding box center [424, 237] width 24 height 11
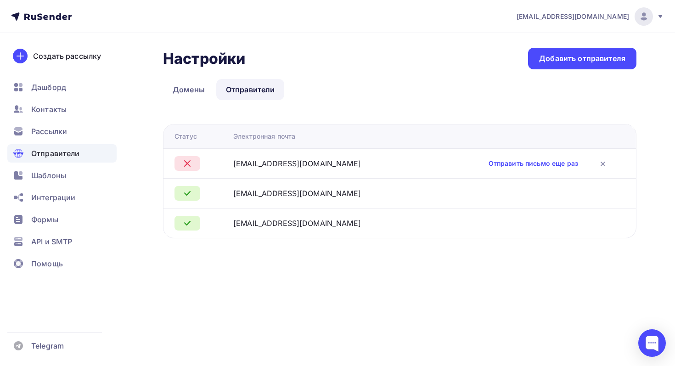
click at [70, 154] on span "Отправители" at bounding box center [55, 153] width 49 height 11
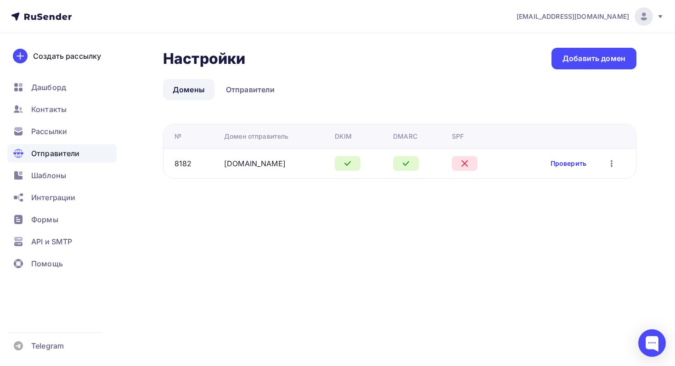
click at [579, 162] on link "Проверить" at bounding box center [568, 163] width 36 height 9
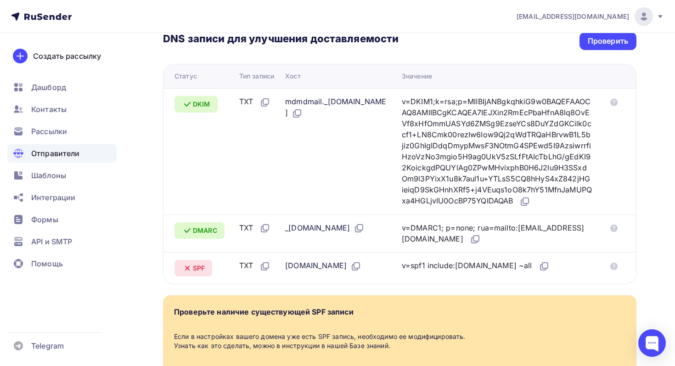
scroll to position [219, 0]
click at [611, 42] on div "Проверить" at bounding box center [608, 41] width 40 height 11
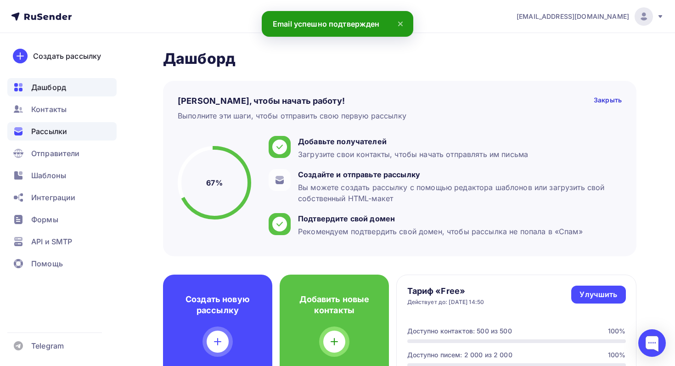
click at [70, 131] on div "Рассылки" at bounding box center [61, 131] width 109 height 18
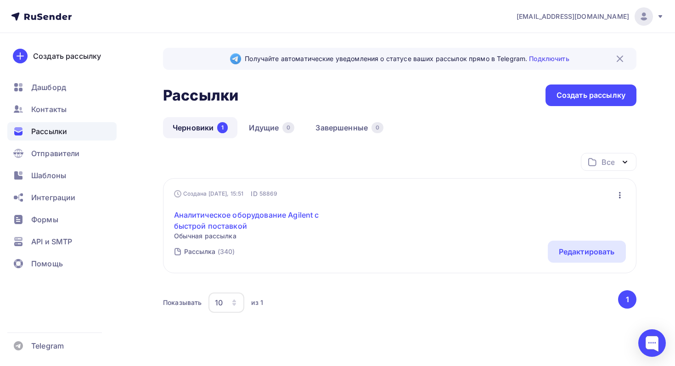
click at [252, 224] on link "Аналитическое оборудование Agilent с быстрой поставкой" at bounding box center [252, 220] width 157 height 22
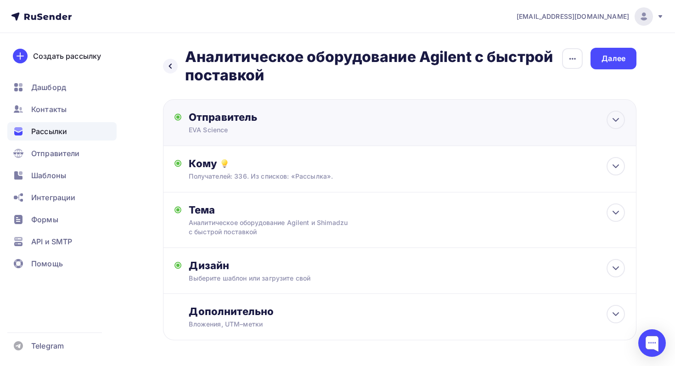
click at [373, 125] on div "Отправитель EVA Science Email * e.alekseev@green-van.ru solvents_145@evascience…" at bounding box center [288, 123] width 199 height 24
type input "EVA Science"
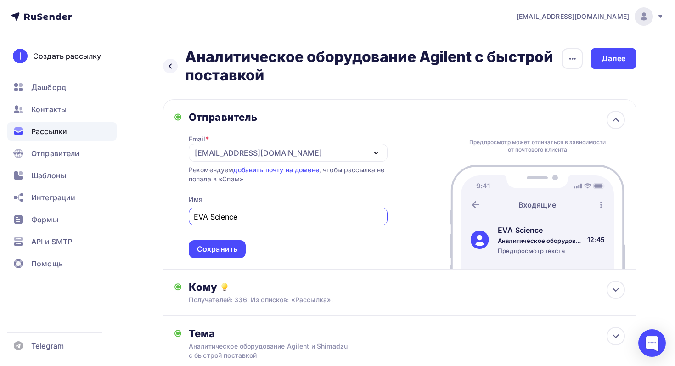
click at [304, 153] on div "sales@green-van.ru" at bounding box center [288, 153] width 199 height 18
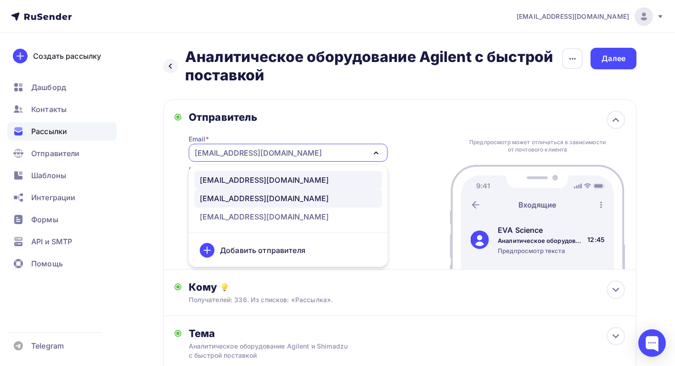
click at [285, 183] on div "solvents_145@evascience.ru" at bounding box center [264, 179] width 129 height 11
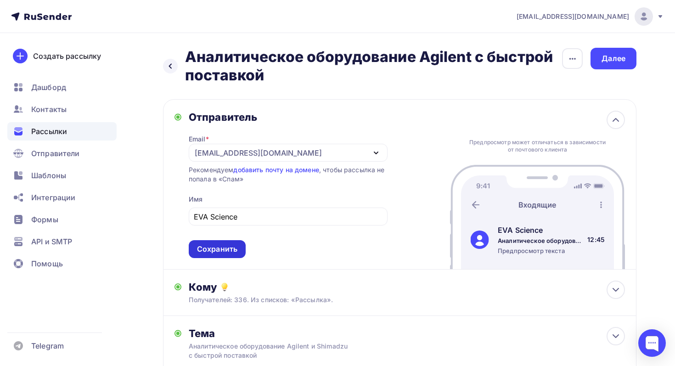
click at [226, 247] on div "Сохранить" at bounding box center [217, 249] width 40 height 11
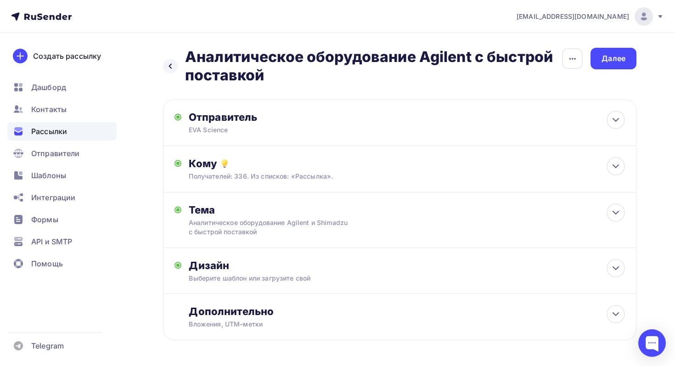
click at [560, 56] on h2 "Аналитическое оборудование Agilent с быстрой поставкой" at bounding box center [373, 66] width 376 height 37
click at [563, 57] on div "button" at bounding box center [572, 58] width 21 height 21
click at [609, 59] on div "Далее" at bounding box center [613, 58] width 24 height 11
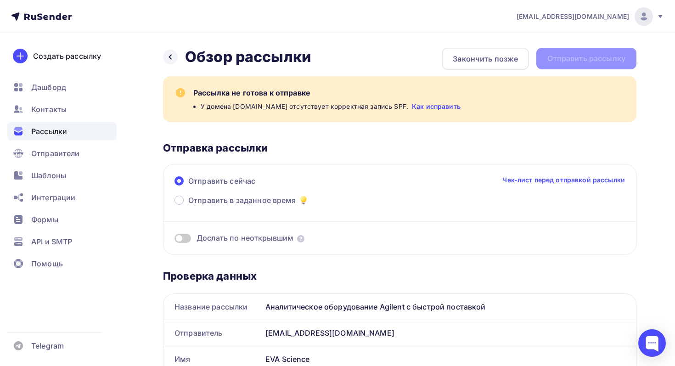
click at [420, 110] on link "Как исправить" at bounding box center [436, 106] width 49 height 9
click at [73, 153] on span "Отправители" at bounding box center [55, 153] width 49 height 11
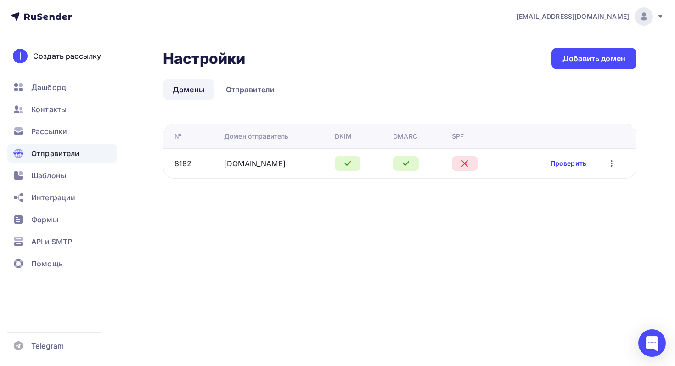
click at [552, 160] on link "Проверить" at bounding box center [568, 163] width 36 height 9
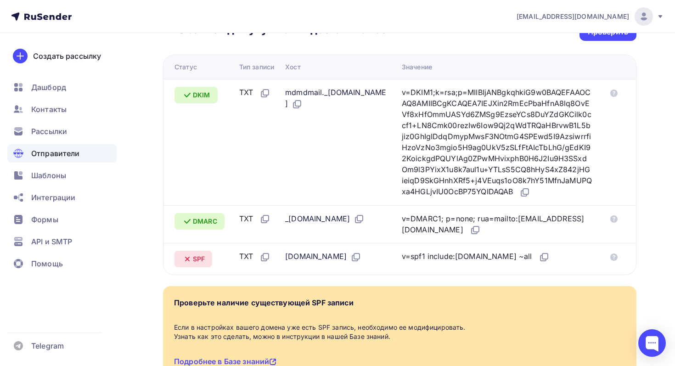
scroll to position [225, 0]
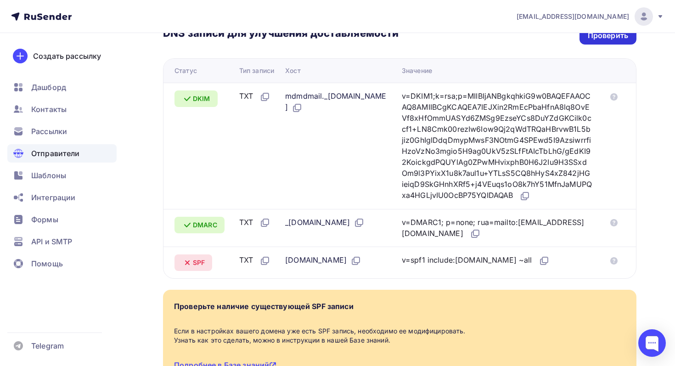
click at [617, 42] on div "Проверить" at bounding box center [607, 36] width 57 height 18
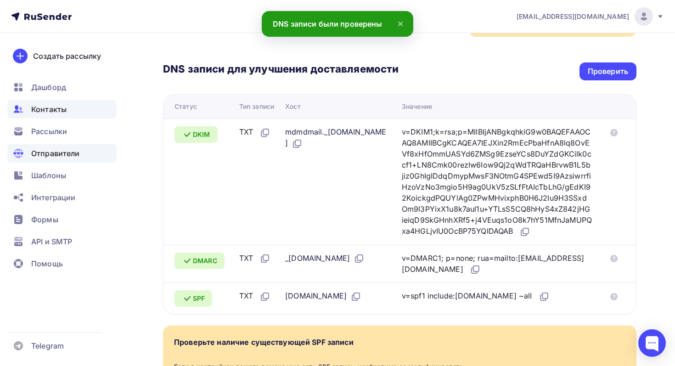
click at [65, 112] on span "Контакты" at bounding box center [48, 109] width 35 height 11
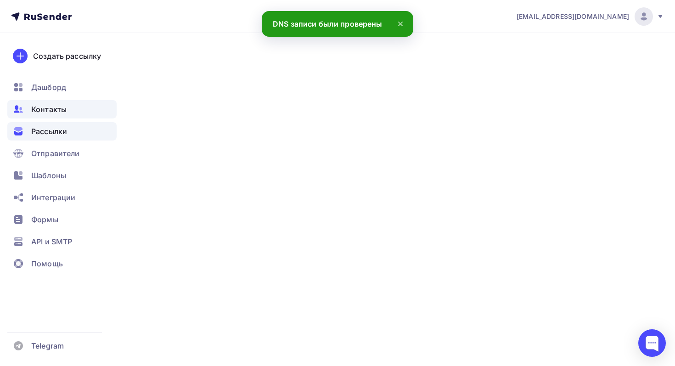
click at [63, 132] on span "Рассылки" at bounding box center [49, 131] width 36 height 11
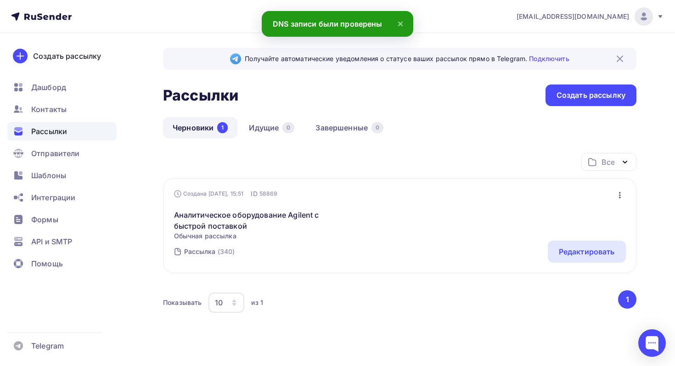
click at [344, 212] on div "Аналитическое оборудование Agilent с быстрой поставкой Обычная рассылка Редакти…" at bounding box center [400, 219] width 452 height 42
click at [276, 219] on link "Аналитическое оборудование Agilent с быстрой поставкой" at bounding box center [252, 220] width 157 height 22
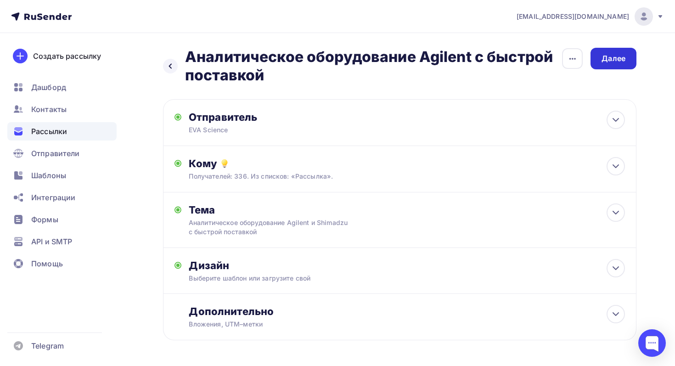
click at [612, 59] on div "Далее" at bounding box center [613, 58] width 24 height 11
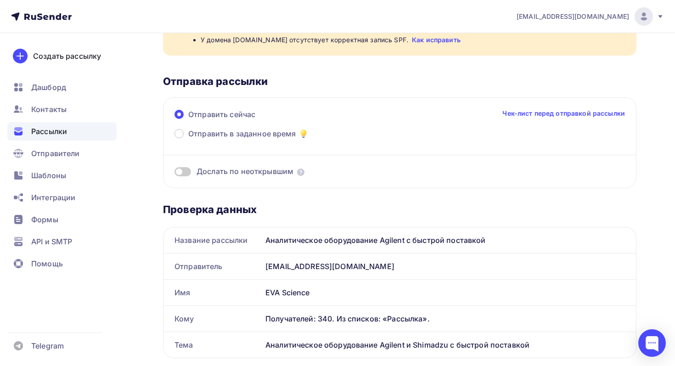
scroll to position [93, 0]
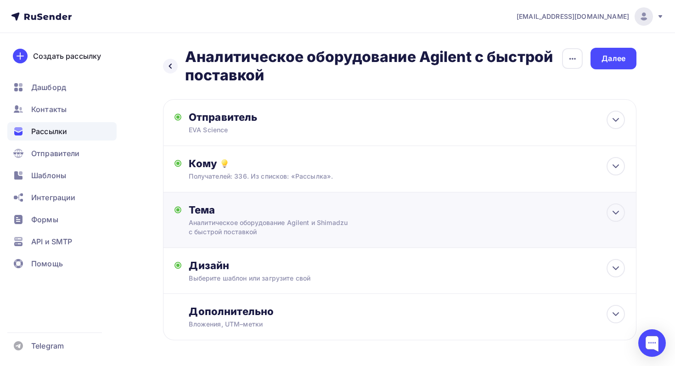
click at [344, 224] on div "Аналитическое оборудование Agilent и Shimadzu с быстрой поставкой" at bounding box center [270, 227] width 163 height 18
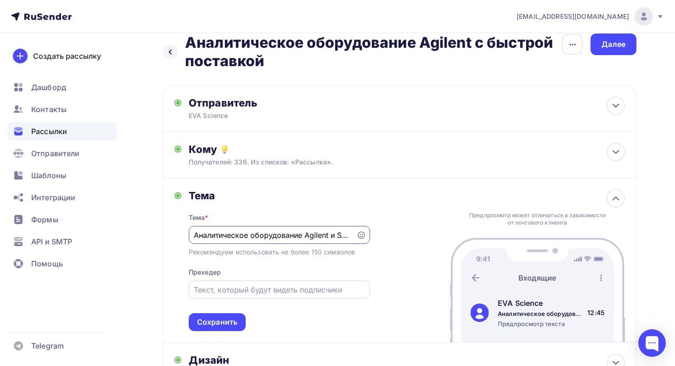
click at [266, 291] on input "text" at bounding box center [279, 289] width 171 height 11
type input "D"
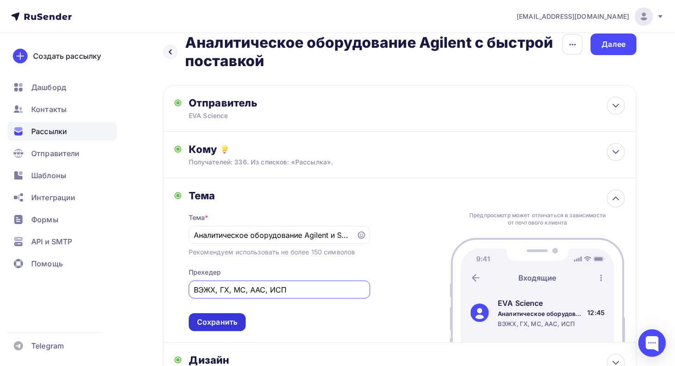
type input "ВЭЖХ, ГХ, МС, ААС, ИСП"
click at [233, 324] on div "Сохранить" at bounding box center [217, 322] width 40 height 11
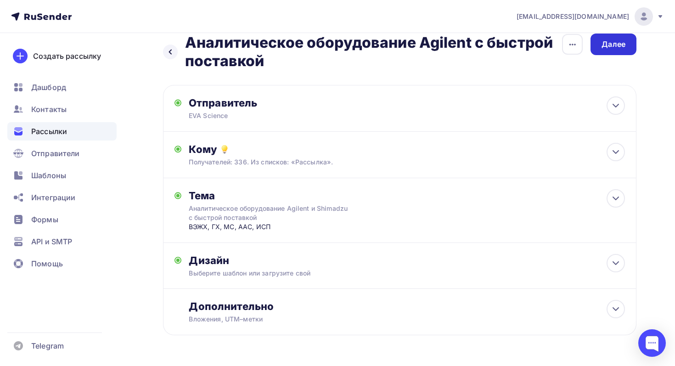
click at [616, 43] on div "Далее" at bounding box center [613, 44] width 24 height 11
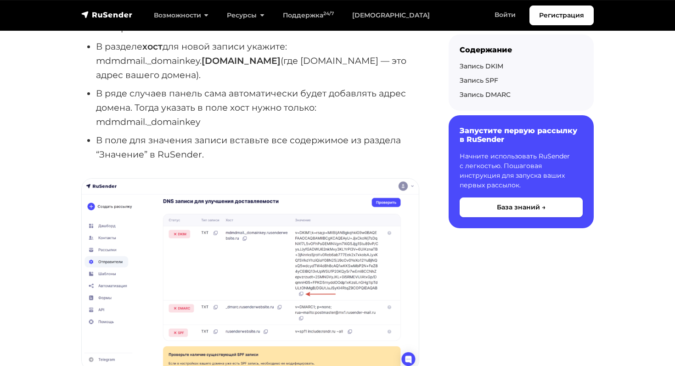
scroll to position [826, 0]
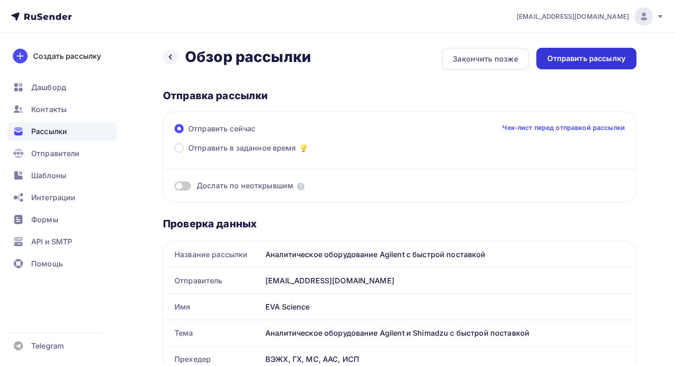
click at [579, 60] on div "Отправить рассылку" at bounding box center [586, 58] width 78 height 11
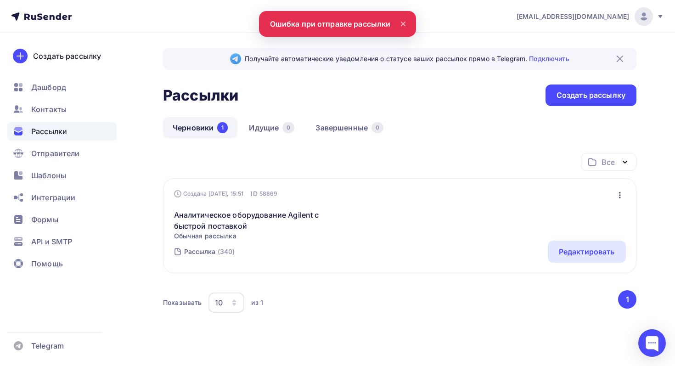
click at [386, 242] on div "Рассылка (340) Редактировать" at bounding box center [400, 252] width 452 height 22
click at [223, 230] on link "Аналитическое оборудование Agilent с быстрой поставкой" at bounding box center [252, 220] width 157 height 22
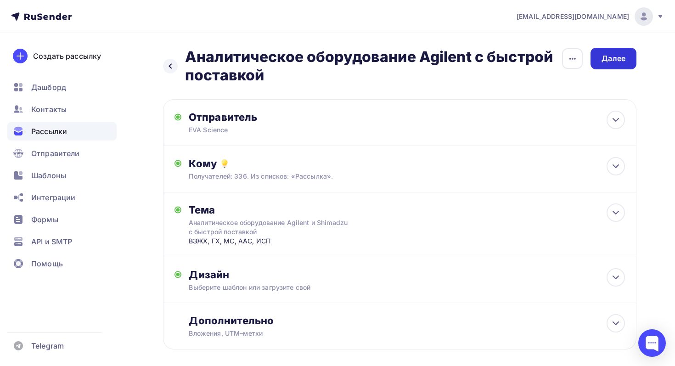
click at [611, 57] on div "Далее" at bounding box center [613, 58] width 24 height 11
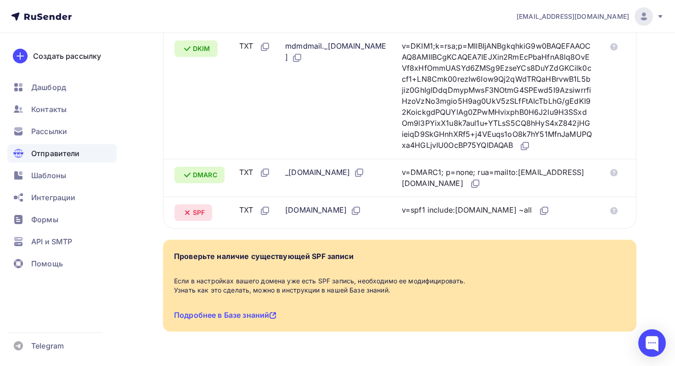
scroll to position [321, 0]
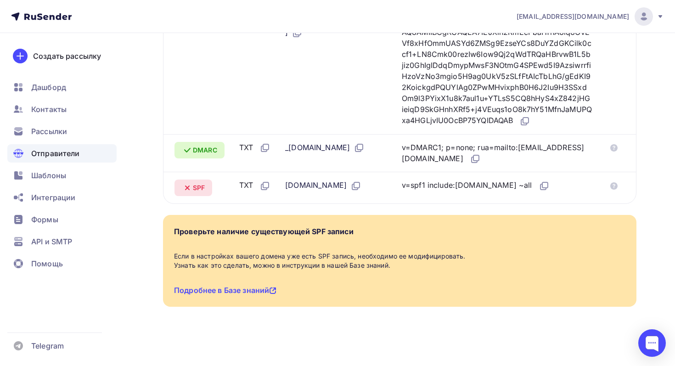
click at [306, 232] on div "Проверьте наличие существующей SPF записи" at bounding box center [263, 231] width 179 height 11
click at [242, 290] on link "Подробнее в Базе знаний" at bounding box center [225, 290] width 102 height 9
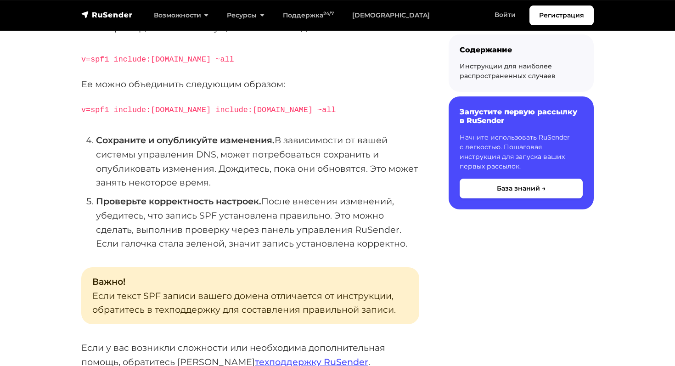
scroll to position [380, 0]
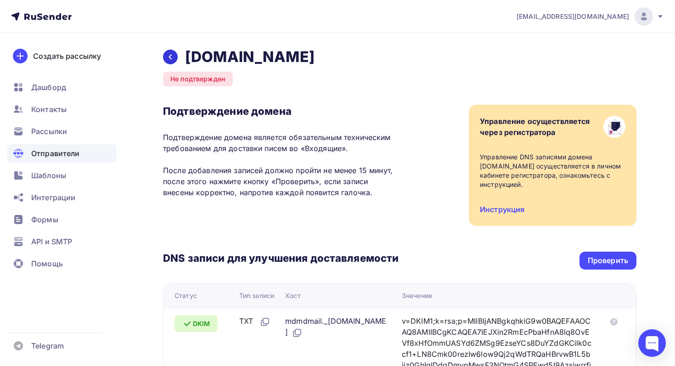
click at [168, 61] on div at bounding box center [170, 57] width 15 height 15
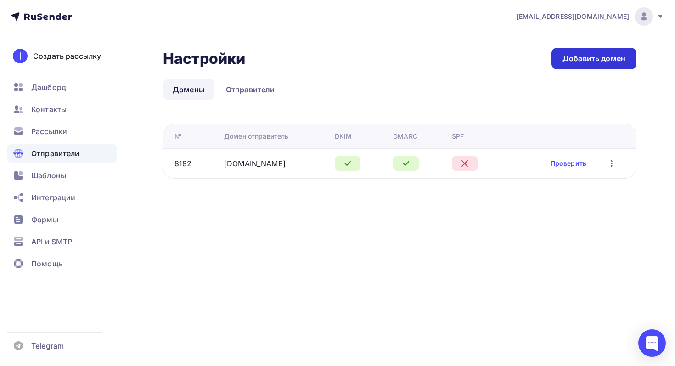
click at [588, 63] on div "Добавить домен" at bounding box center [593, 58] width 63 height 11
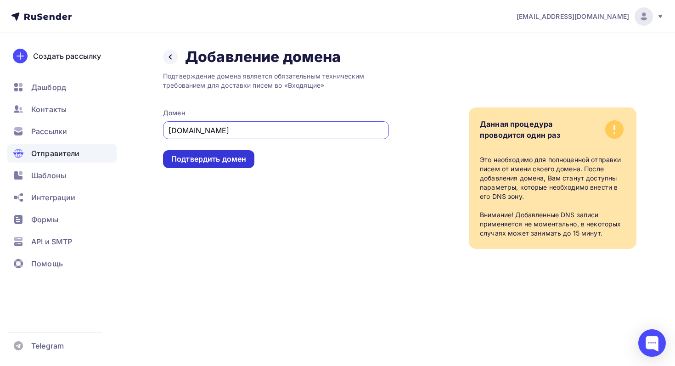
type input "[DOMAIN_NAME]"
click at [228, 158] on div "Подтвердить домен" at bounding box center [208, 159] width 75 height 11
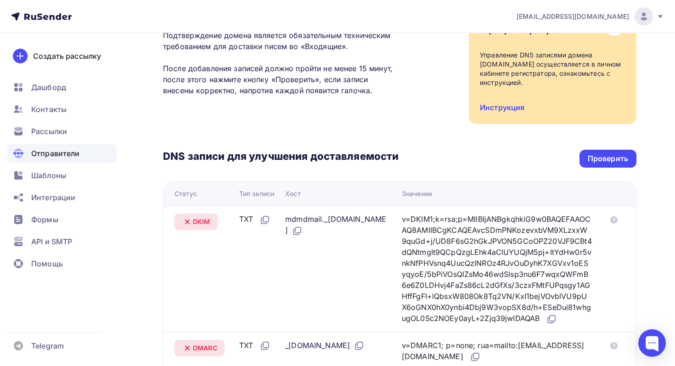
scroll to position [204, 0]
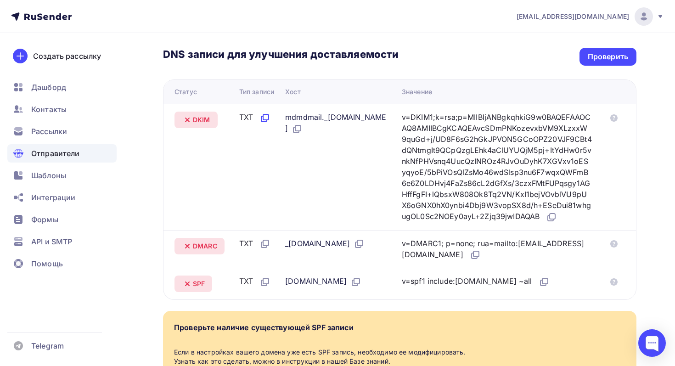
click at [264, 117] on icon at bounding box center [264, 119] width 6 height 6
click at [303, 126] on icon at bounding box center [297, 128] width 11 height 11
click at [546, 223] on icon at bounding box center [551, 217] width 11 height 11
click at [470, 260] on icon at bounding box center [475, 254] width 11 height 11
click at [364, 249] on icon at bounding box center [358, 243] width 11 height 11
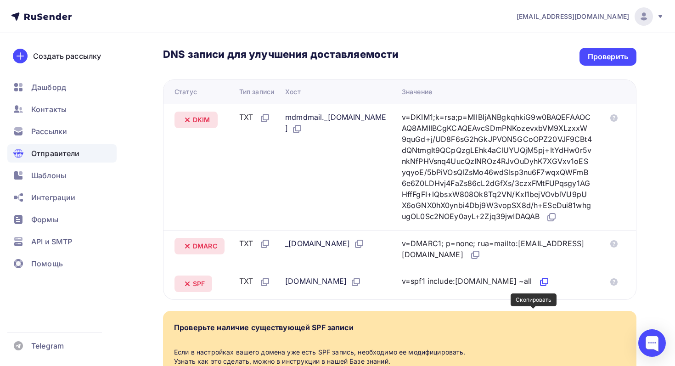
click at [542, 284] on icon at bounding box center [545, 281] width 6 height 6
click at [610, 55] on div "Проверить" at bounding box center [608, 56] width 40 height 11
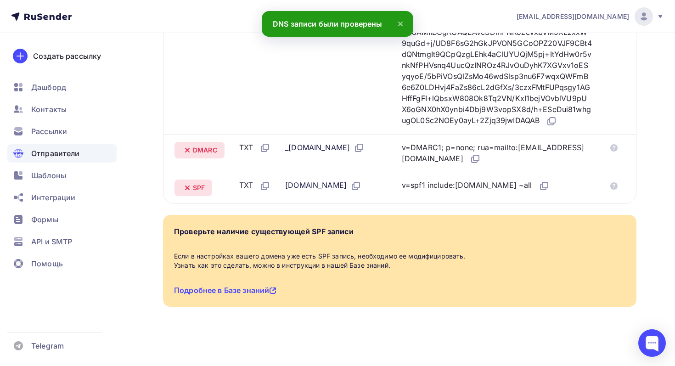
scroll to position [0, 0]
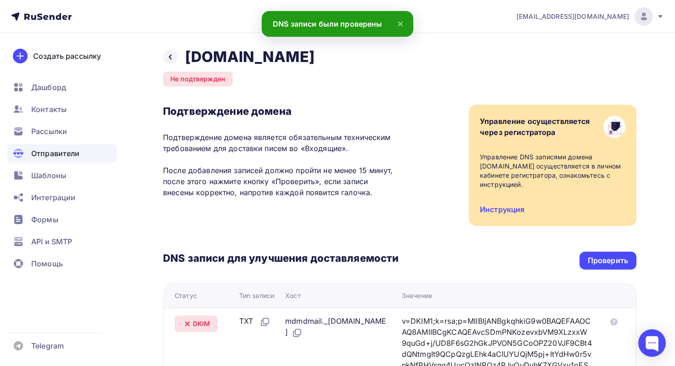
click at [59, 149] on span "Отправители" at bounding box center [55, 153] width 49 height 11
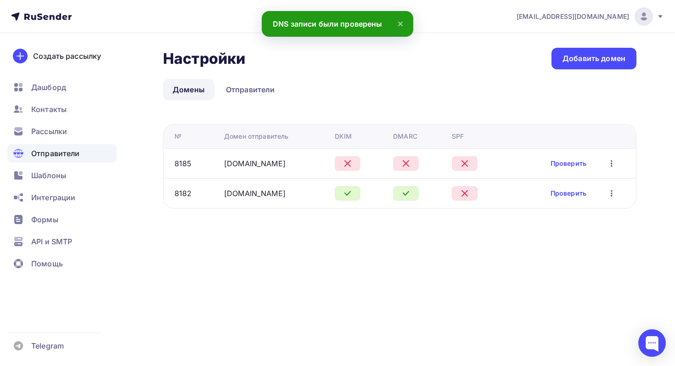
click at [615, 194] on icon "button" at bounding box center [611, 193] width 11 height 11
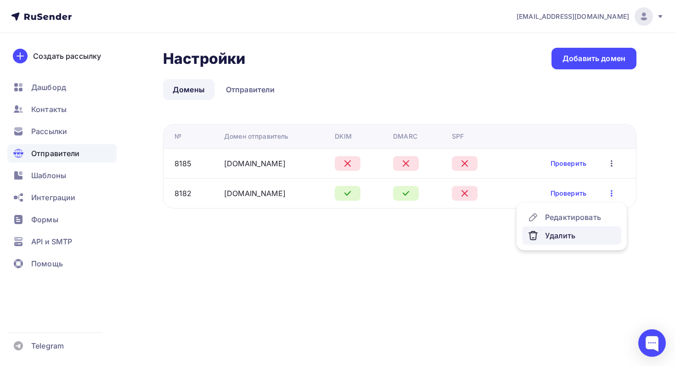
click at [556, 238] on div "Удалить" at bounding box center [571, 235] width 88 height 11
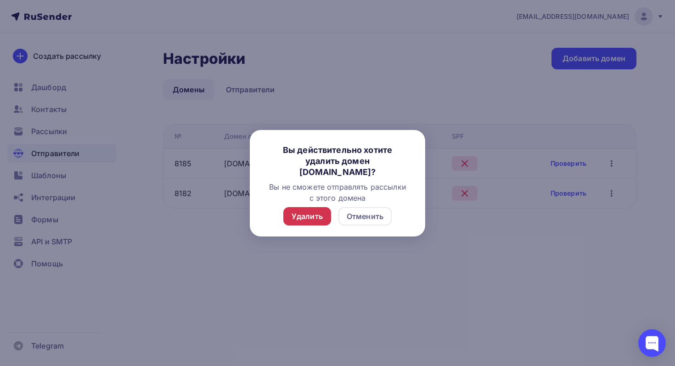
click at [314, 214] on div "Удалить" at bounding box center [307, 216] width 31 height 11
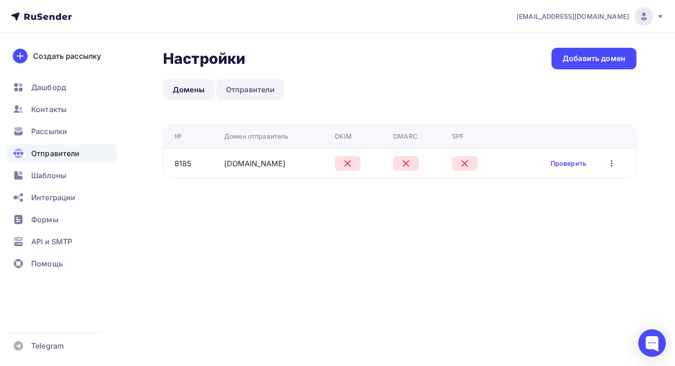
click at [256, 91] on link "Отправители" at bounding box center [250, 89] width 68 height 21
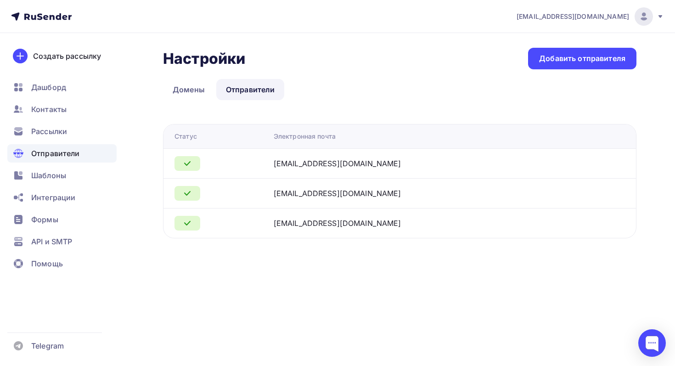
click at [503, 194] on div "[EMAIL_ADDRESS][DOMAIN_NAME]" at bounding box center [389, 193] width 230 height 11
click at [194, 95] on link "Домены" at bounding box center [188, 89] width 51 height 21
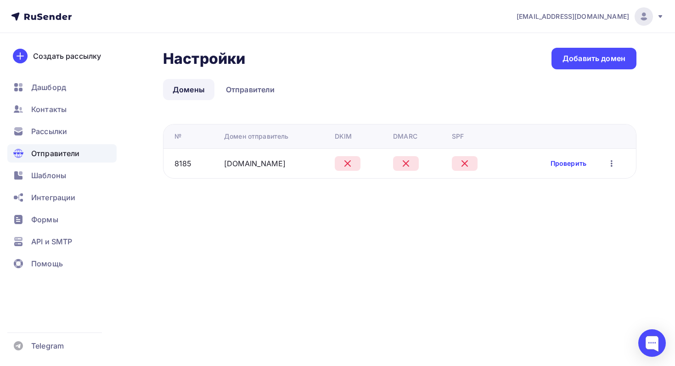
click at [564, 161] on link "Проверить" at bounding box center [568, 163] width 36 height 9
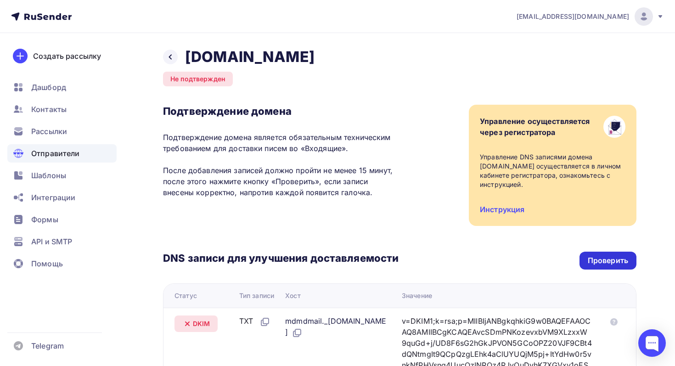
click at [610, 261] on div "Проверить" at bounding box center [608, 260] width 40 height 11
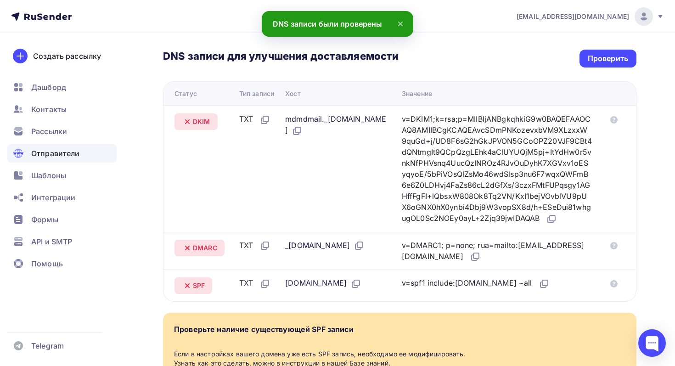
scroll to position [201, 0]
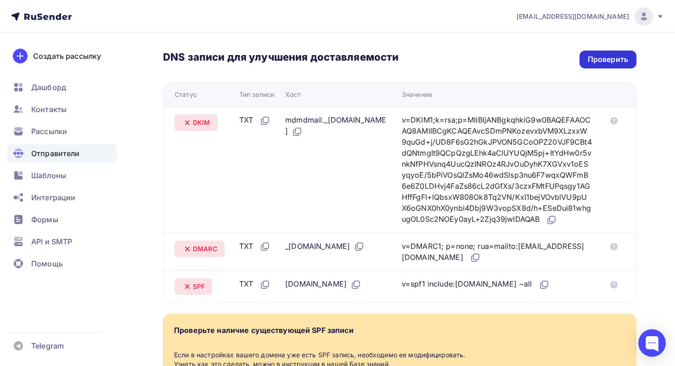
click at [602, 66] on div "Проверить" at bounding box center [607, 59] width 57 height 18
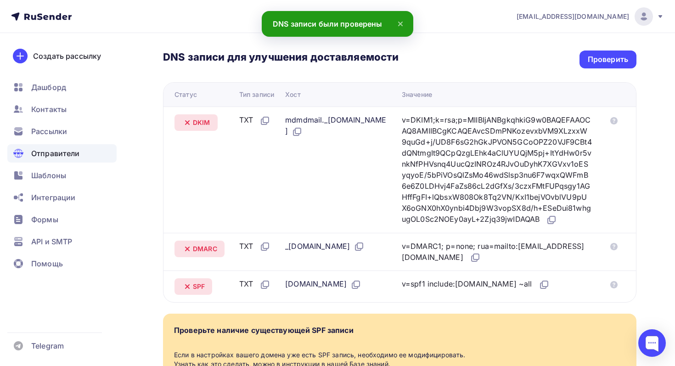
click at [602, 49] on div "DNS записи для улучшения доставляемости Проверить Статус Тип записи Хост Значен…" at bounding box center [399, 164] width 473 height 278
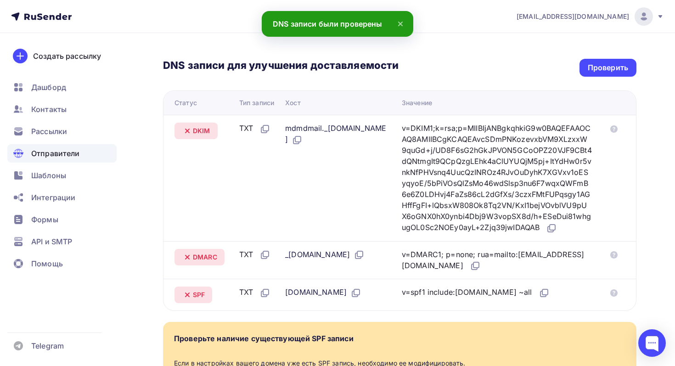
scroll to position [0, 0]
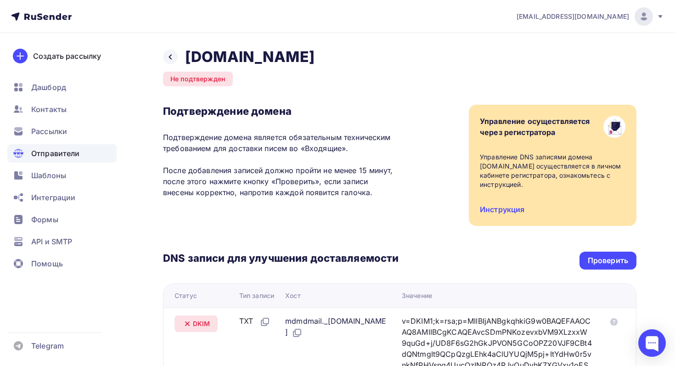
click at [600, 274] on div "DNS записи для улучшения доставляемости Проверить Статус Тип записи Хост Значен…" at bounding box center [399, 365] width 473 height 278
click at [600, 255] on div "Проверить" at bounding box center [608, 260] width 40 height 11
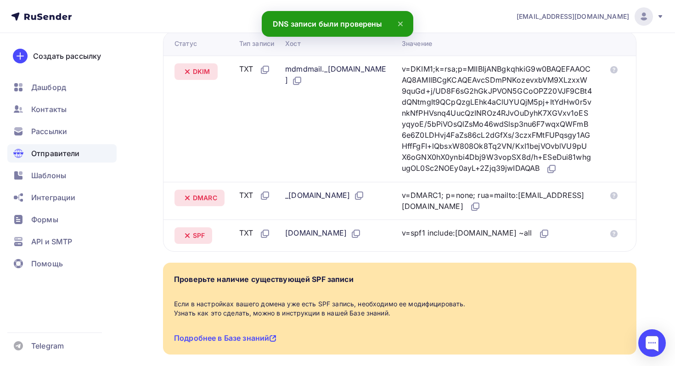
scroll to position [107, 0]
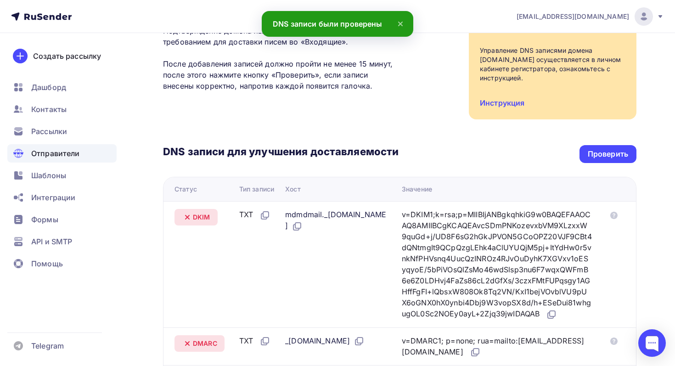
click at [636, 161] on div "Назад [DOMAIN_NAME] Не подтвержден Подтверждение домена Подтверждение домена яв…" at bounding box center [337, 243] width 675 height 633
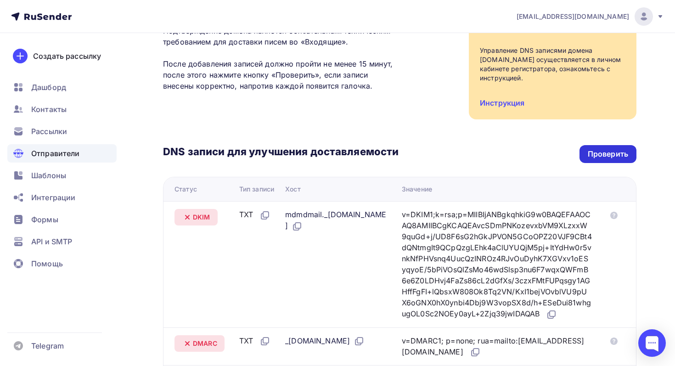
click at [626, 156] on div "Проверить" at bounding box center [608, 154] width 40 height 11
click at [86, 157] on div "Отправители" at bounding box center [61, 153] width 109 height 18
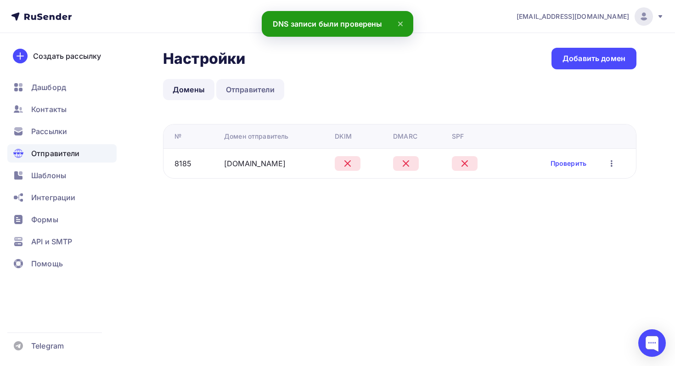
click at [252, 95] on link "Отправители" at bounding box center [250, 89] width 68 height 21
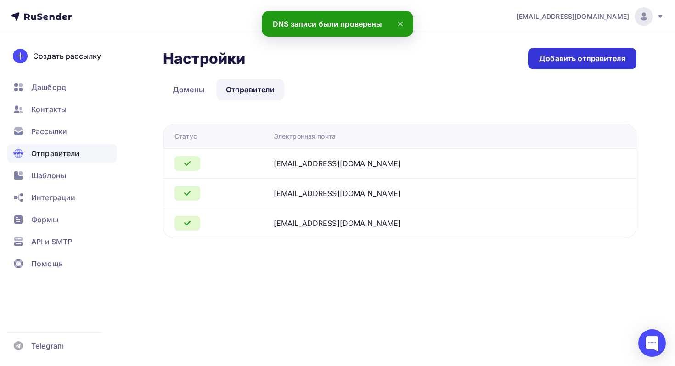
click at [572, 57] on div "Добавить отправителя" at bounding box center [582, 58] width 86 height 11
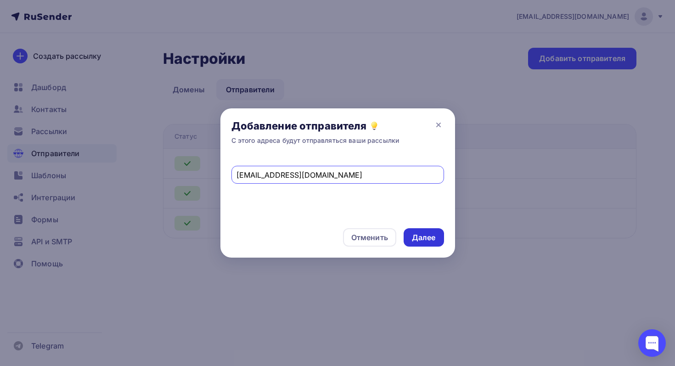
type input "info@evachemical.com"
click at [432, 235] on div "Далее" at bounding box center [424, 237] width 24 height 11
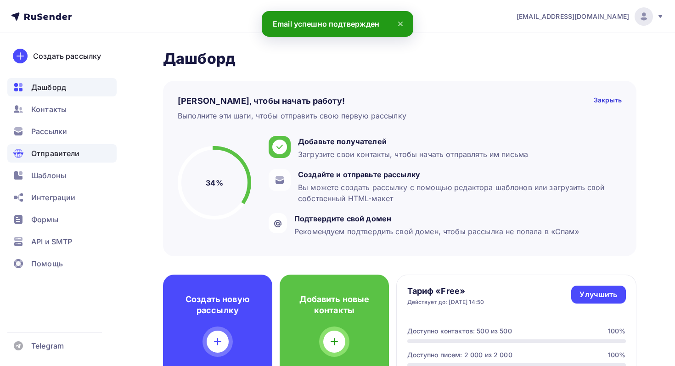
click at [51, 157] on span "Отправители" at bounding box center [55, 153] width 49 height 11
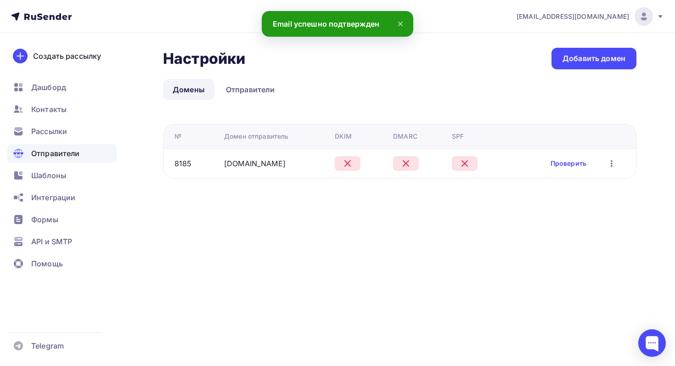
click at [562, 172] on td "Проверить Редактировать Удалить" at bounding box center [570, 163] width 129 height 30
click at [562, 163] on link "Проверить" at bounding box center [568, 163] width 36 height 9
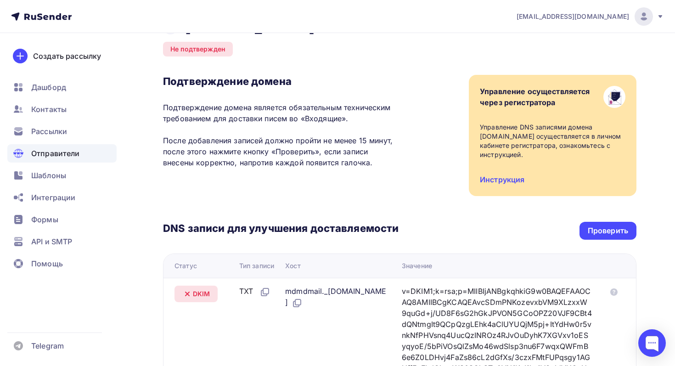
scroll to position [44, 0]
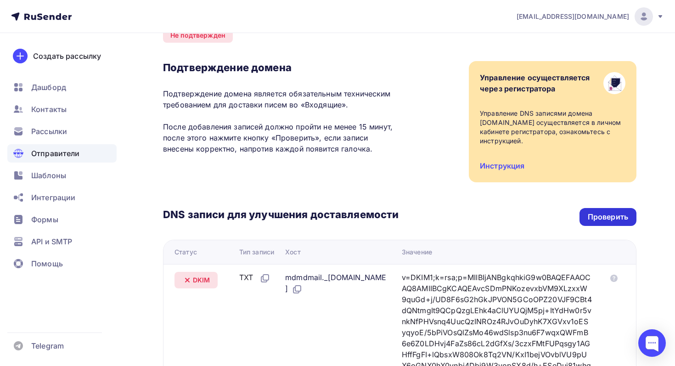
click at [601, 222] on div "Проверить" at bounding box center [607, 217] width 57 height 18
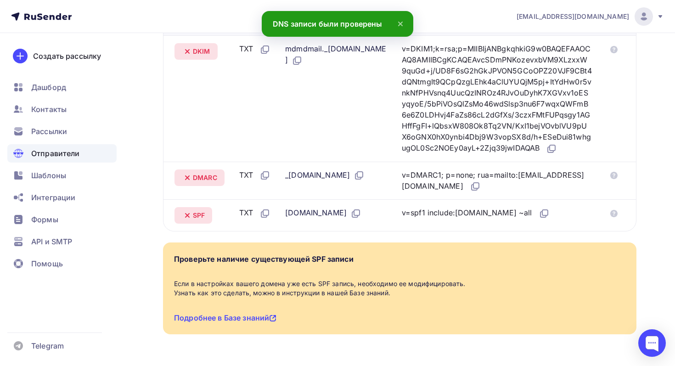
scroll to position [276, 0]
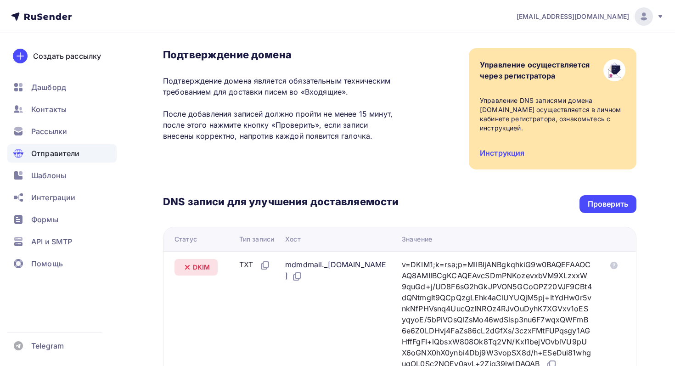
scroll to position [71, 0]
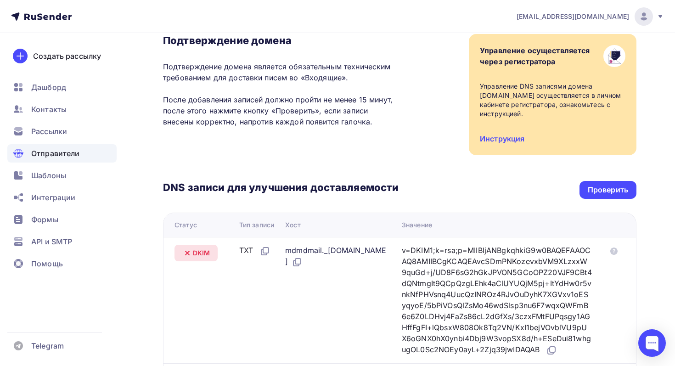
click at [615, 209] on div "DNS записи для улучшения доставляемости Проверить Статус Тип записи Хост Значен…" at bounding box center [399, 294] width 473 height 278
click at [613, 182] on div "Проверить" at bounding box center [607, 190] width 57 height 18
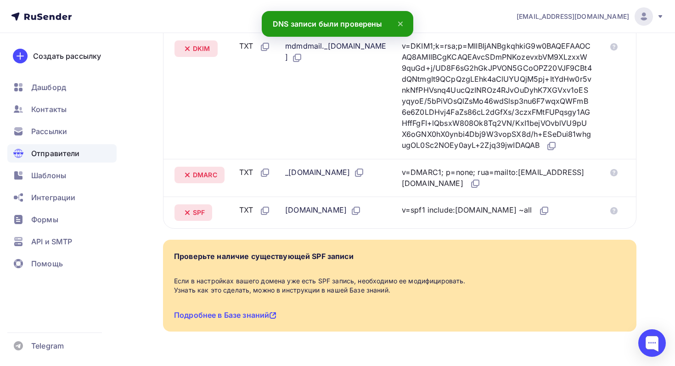
scroll to position [279, 0]
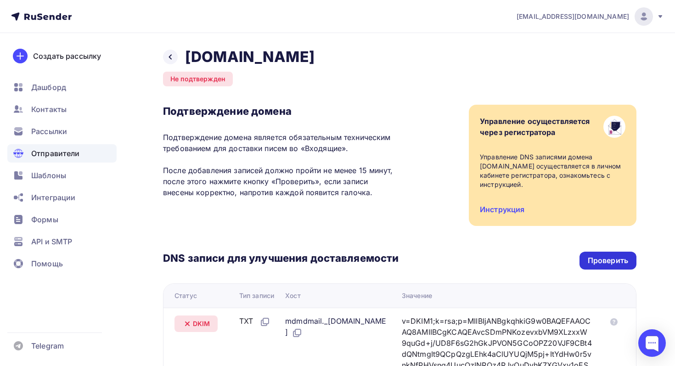
click at [622, 260] on div "Проверить" at bounding box center [608, 260] width 40 height 11
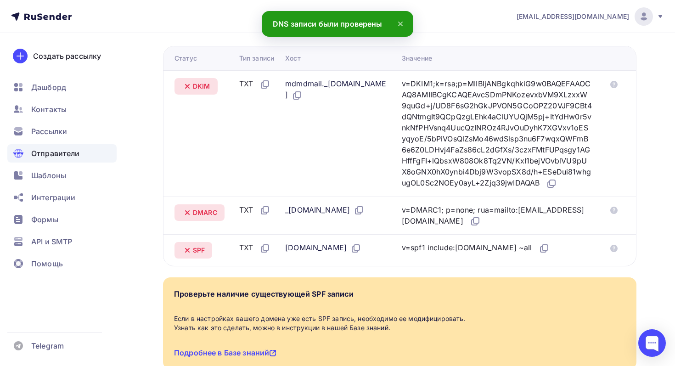
scroll to position [236, 0]
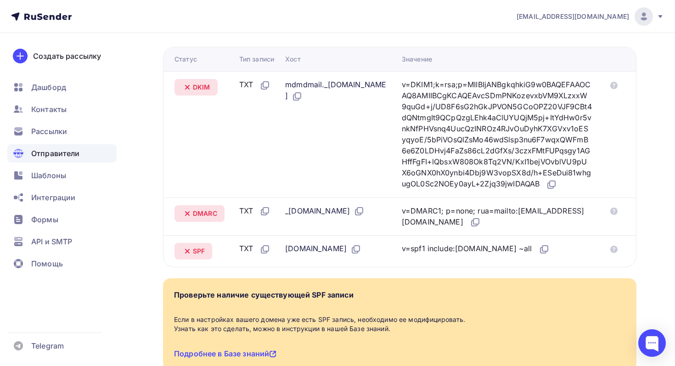
click at [326, 86] on div "mdmdmail._[DOMAIN_NAME]" at bounding box center [336, 90] width 102 height 23
click at [303, 91] on icon at bounding box center [297, 96] width 11 height 11
click at [303, 96] on icon at bounding box center [297, 96] width 11 height 11
click at [454, 197] on td "v=DKIM1;k=rsa;p=MIIBIjANBgkqhkiG9w0BAQEFAAOCAQ8AMIIBCgKCAQEAvcSDmPNKozevxbVM9XL…" at bounding box center [500, 134] width 205 height 126
click at [550, 186] on icon at bounding box center [553, 184] width 6 height 6
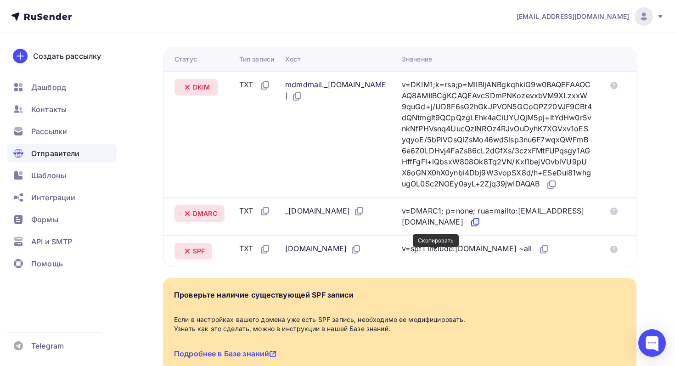
click at [470, 228] on icon at bounding box center [475, 222] width 11 height 11
click at [364, 217] on icon at bounding box center [358, 211] width 11 height 11
click at [536, 267] on td "v=spf1 include:[DOMAIN_NAME] ~all" at bounding box center [500, 251] width 205 height 32
click at [538, 255] on icon at bounding box center [543, 249] width 11 height 11
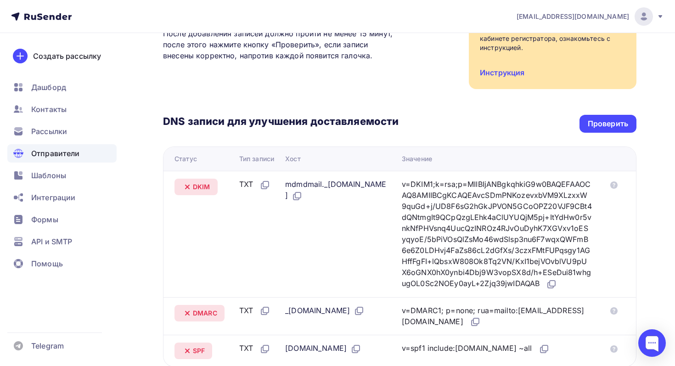
scroll to position [69, 0]
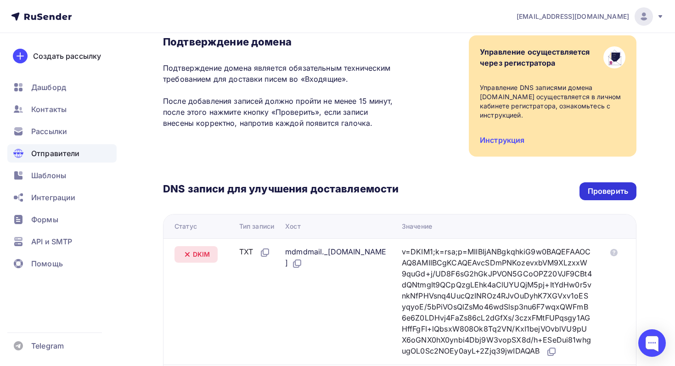
click at [625, 187] on div "Проверить" at bounding box center [608, 191] width 40 height 11
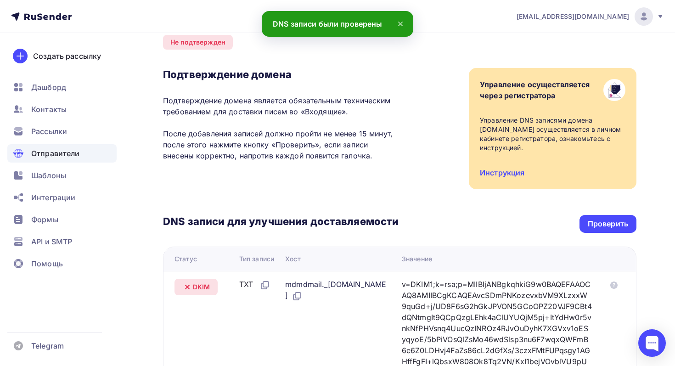
scroll to position [6, 0]
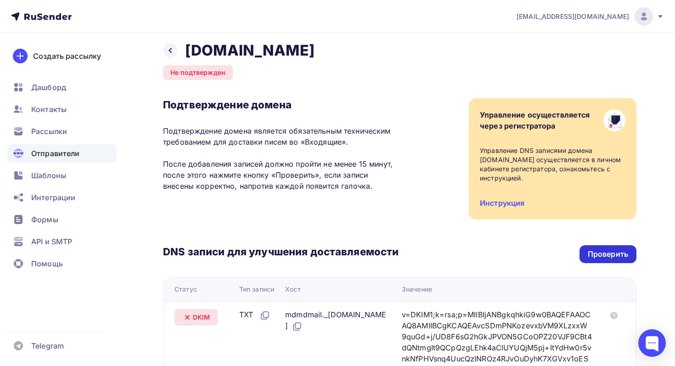
click at [595, 259] on div "Проверить" at bounding box center [607, 254] width 57 height 18
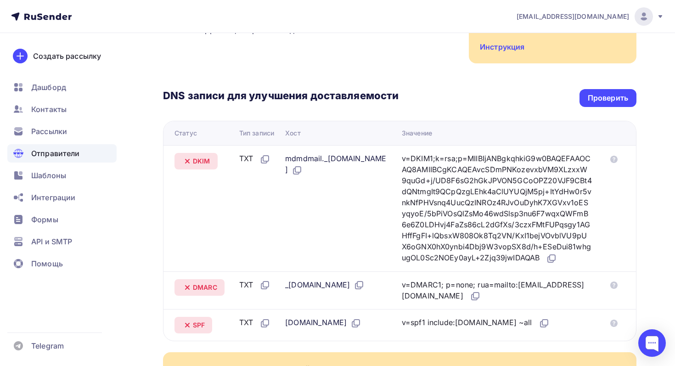
scroll to position [50, 0]
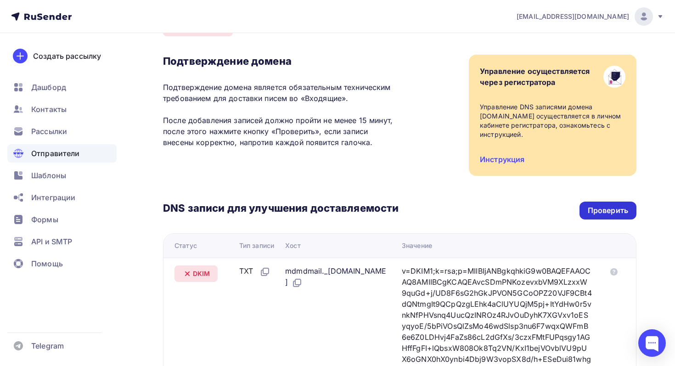
click at [607, 213] on div "Проверить" at bounding box center [608, 210] width 40 height 11
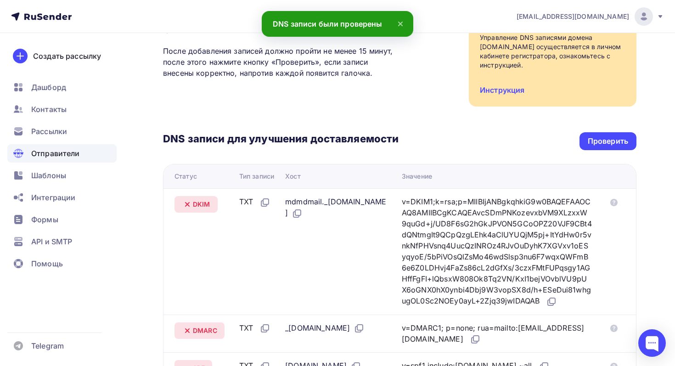
scroll to position [272, 0]
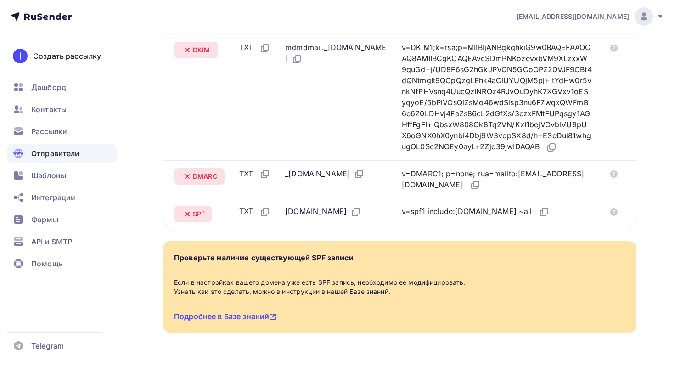
scroll to position [202, 0]
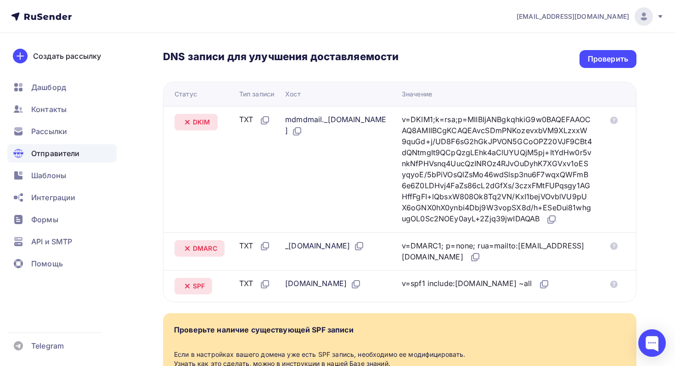
click at [600, 37] on div "DNS записи для улучшения доставляемости Проверить Статус Тип записи Хост Значен…" at bounding box center [399, 163] width 473 height 278
click at [598, 57] on div "Проверить" at bounding box center [608, 59] width 40 height 11
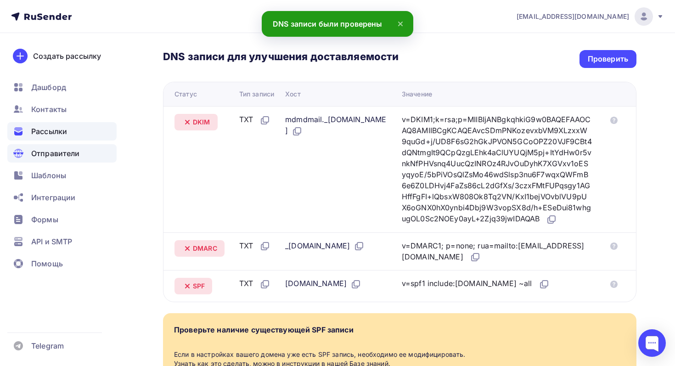
click at [68, 133] on div "Рассылки" at bounding box center [61, 131] width 109 height 18
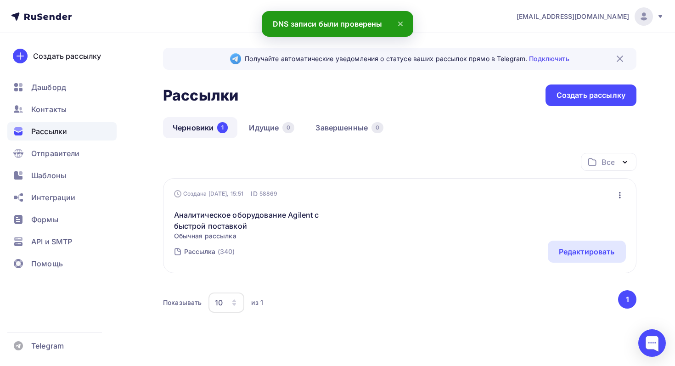
click at [341, 210] on div "Аналитическое оборудование Agilent с быстрой поставкой Обычная рассылка Редакти…" at bounding box center [400, 219] width 452 height 42
click at [281, 234] on span "Обычная рассылка" at bounding box center [252, 235] width 157 height 9
click at [281, 224] on link "Аналитическое оборудование Agilent с быстрой поставкой" at bounding box center [252, 220] width 157 height 22
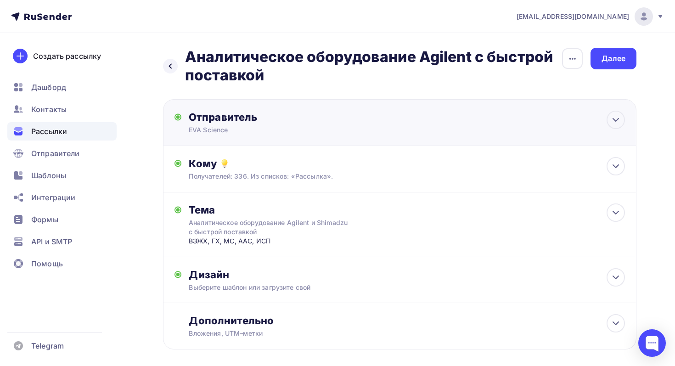
click at [369, 127] on div "Отправитель EVA Science Email * [EMAIL_ADDRESS][DOMAIN_NAME] [EMAIL_ADDRESS][DO…" at bounding box center [288, 123] width 199 height 24
type input "EVA Science"
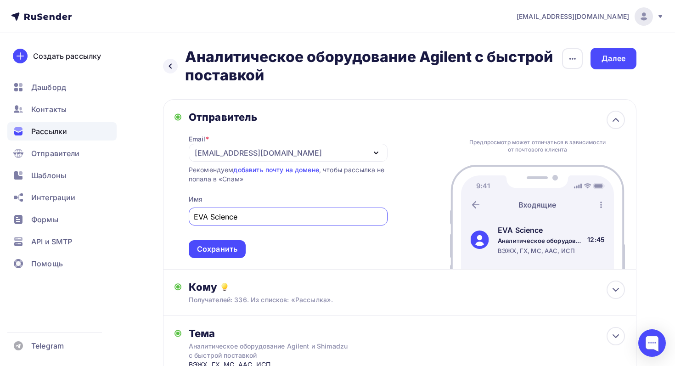
click at [361, 151] on div "[EMAIL_ADDRESS][DOMAIN_NAME]" at bounding box center [288, 153] width 199 height 18
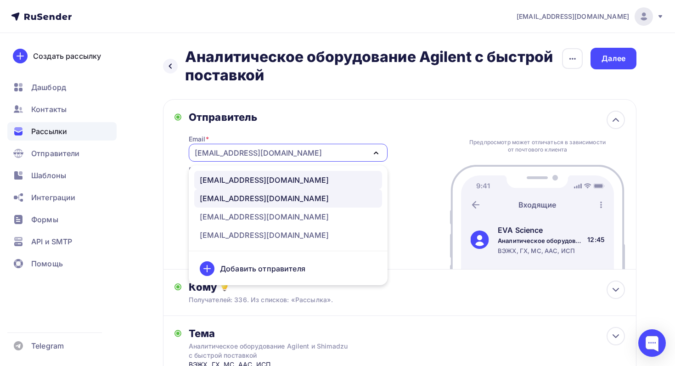
click at [300, 183] on div "[EMAIL_ADDRESS][DOMAIN_NAME]" at bounding box center [288, 179] width 177 height 11
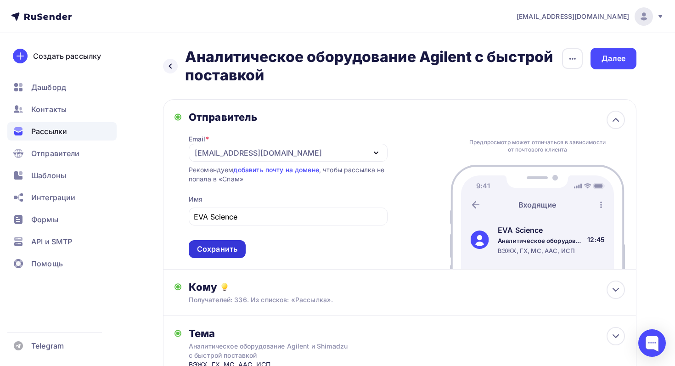
click at [226, 250] on div "Сохранить" at bounding box center [217, 249] width 40 height 11
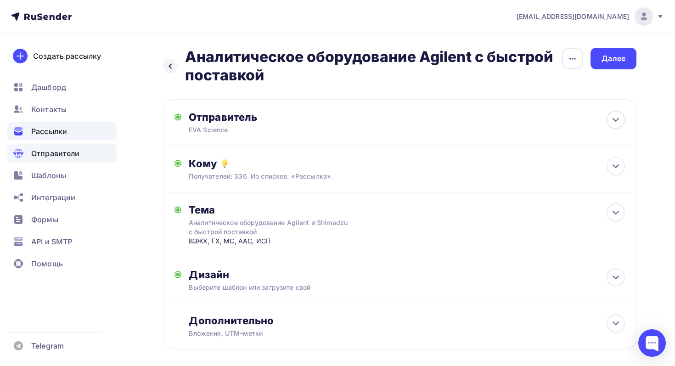
click at [70, 152] on span "Отправители" at bounding box center [55, 153] width 49 height 11
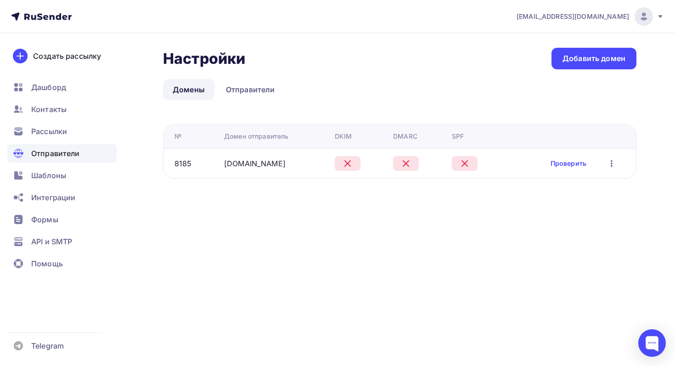
click at [554, 157] on td "Проверить Редактировать Удалить" at bounding box center [570, 163] width 129 height 30
click at [556, 160] on link "Проверить" at bounding box center [568, 163] width 36 height 9
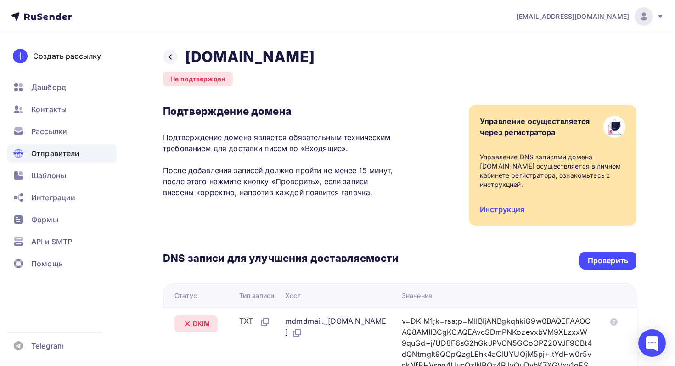
scroll to position [129, 0]
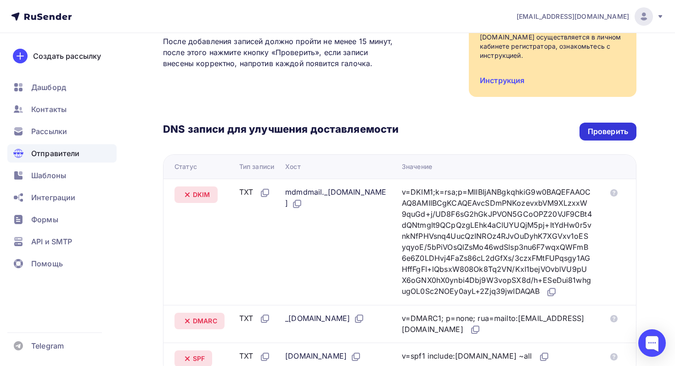
click at [614, 129] on div "Проверить" at bounding box center [608, 131] width 40 height 11
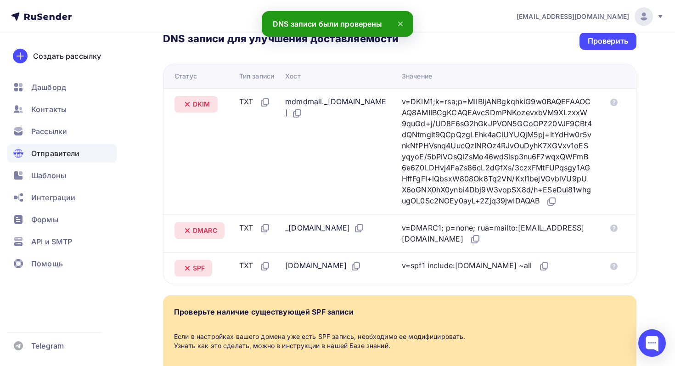
scroll to position [81, 0]
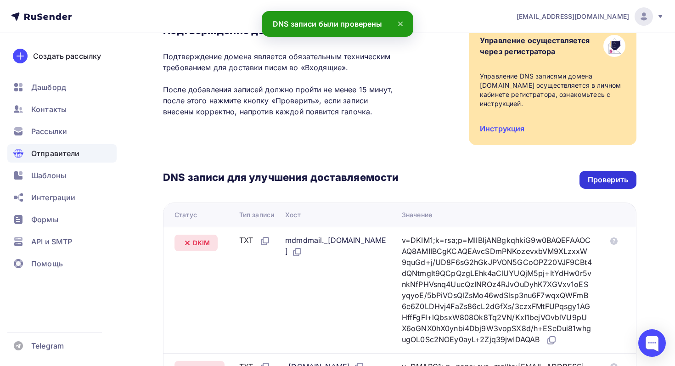
click at [615, 182] on div "Проверить" at bounding box center [608, 179] width 40 height 11
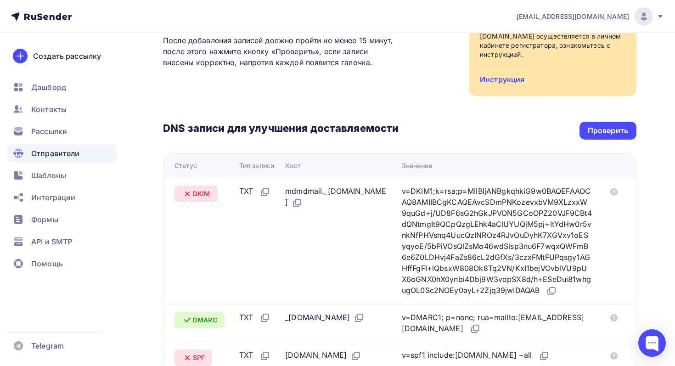
scroll to position [106, 0]
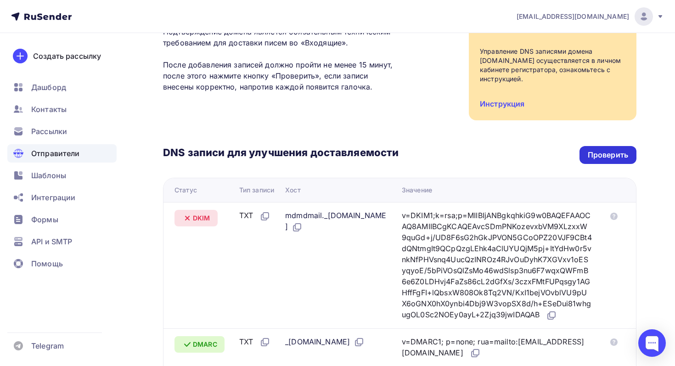
click at [615, 162] on div "Проверить" at bounding box center [607, 155] width 57 height 18
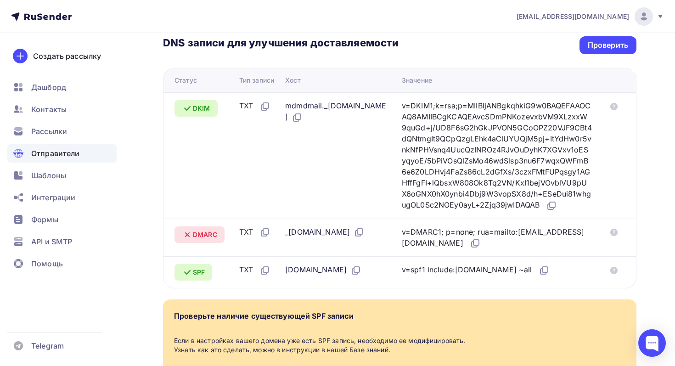
scroll to position [211, 0]
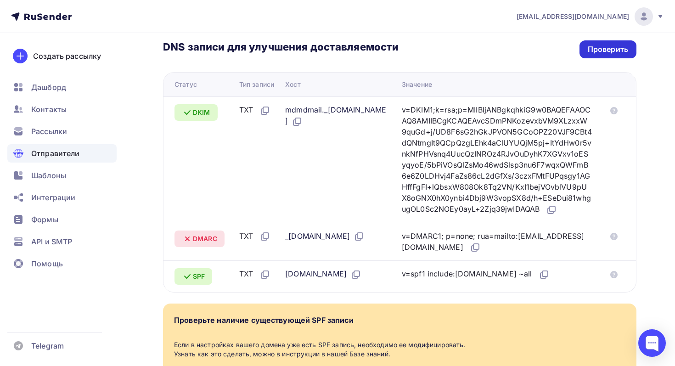
click at [596, 50] on div "Проверить" at bounding box center [608, 49] width 40 height 11
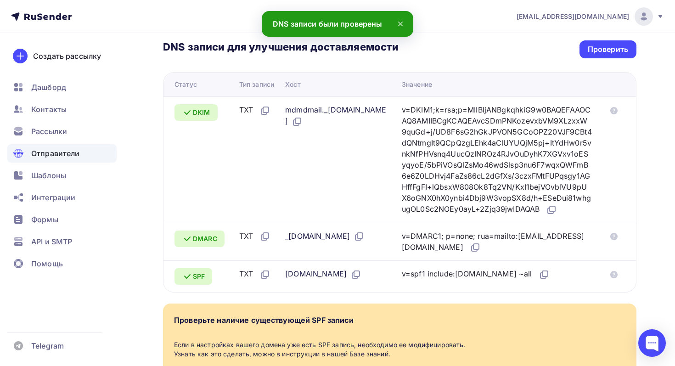
click at [62, 156] on span "Отправители" at bounding box center [55, 153] width 49 height 11
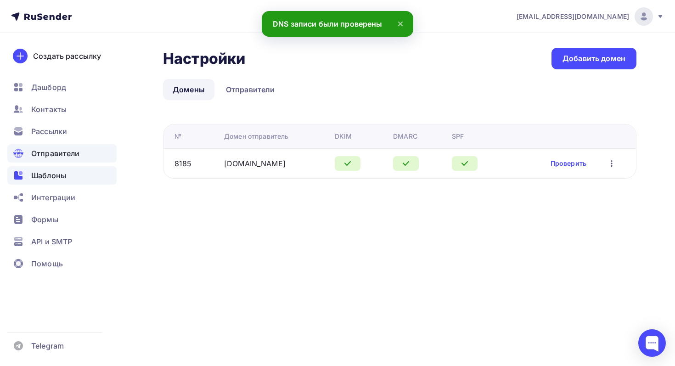
click at [56, 171] on span "Шаблоны" at bounding box center [48, 175] width 35 height 11
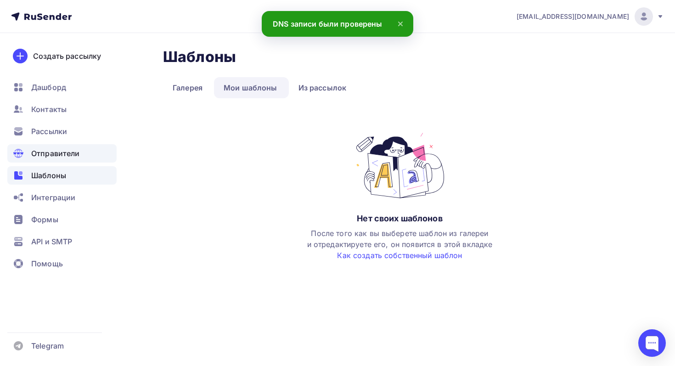
click at [65, 152] on span "Отправители" at bounding box center [55, 153] width 49 height 11
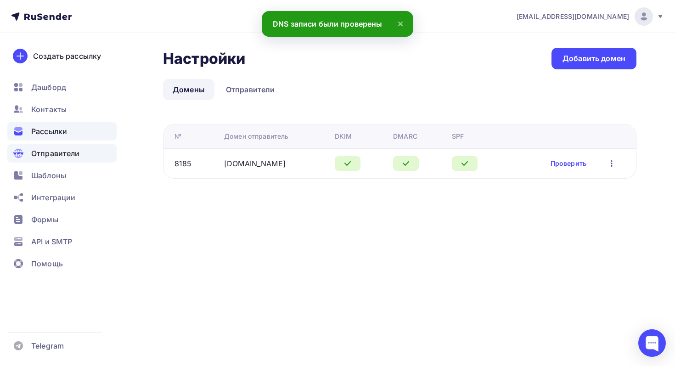
click at [63, 136] on span "Рассылки" at bounding box center [49, 131] width 36 height 11
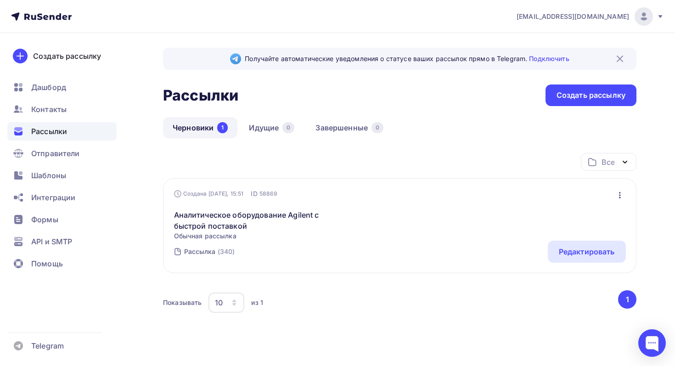
click at [443, 228] on div "Аналитическое оборудование Agilent с быстрой поставкой Обычная рассылка Редакти…" at bounding box center [400, 219] width 452 height 42
click at [577, 250] on div "Редактировать" at bounding box center [587, 251] width 56 height 11
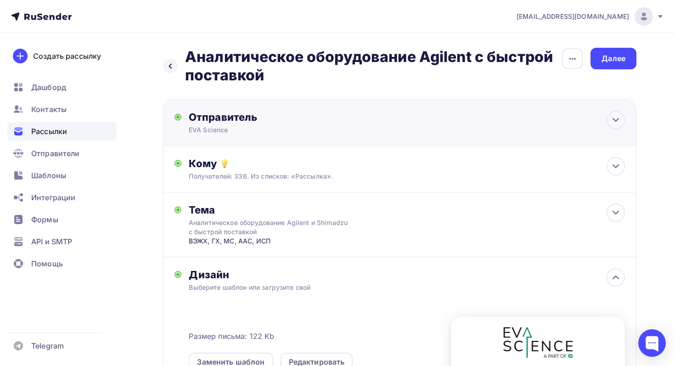
click at [534, 121] on div "Отправитель EVA Science Email * info@evachemical.com info@evachemical.com solve…" at bounding box center [399, 122] width 473 height 47
type input "EVA Science"
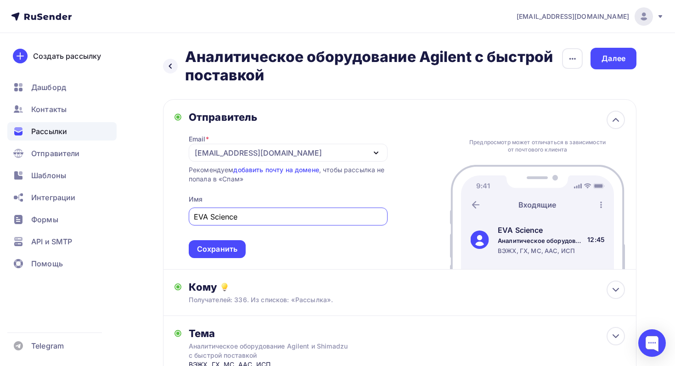
click at [371, 158] on div "solvents_145@evascience.ru" at bounding box center [288, 153] width 199 height 18
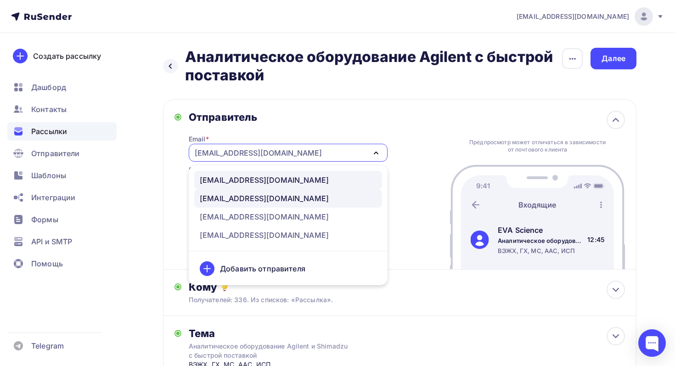
click at [325, 175] on div "info@evachemical.com" at bounding box center [288, 179] width 177 height 11
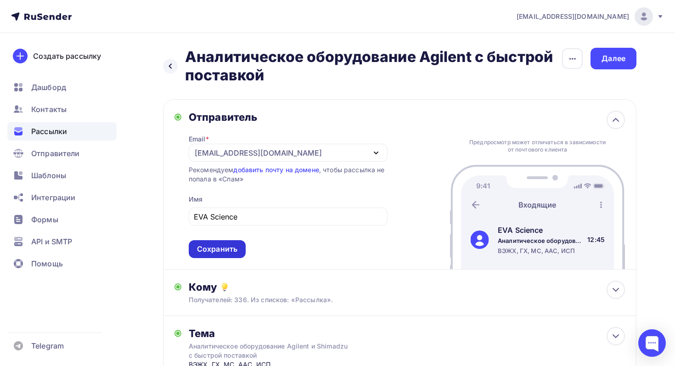
click at [223, 244] on div "Сохранить" at bounding box center [217, 249] width 57 height 18
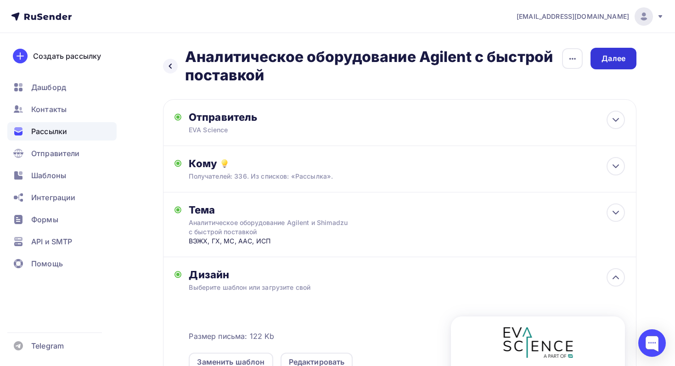
click at [618, 62] on div "Далее" at bounding box center [613, 58] width 24 height 11
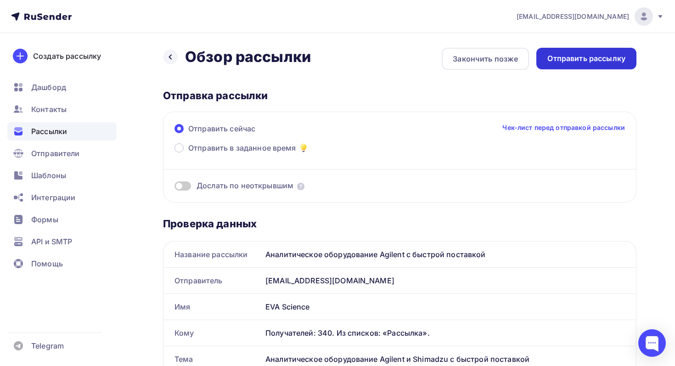
click at [595, 59] on div "Отправить рассылку" at bounding box center [586, 58] width 78 height 11
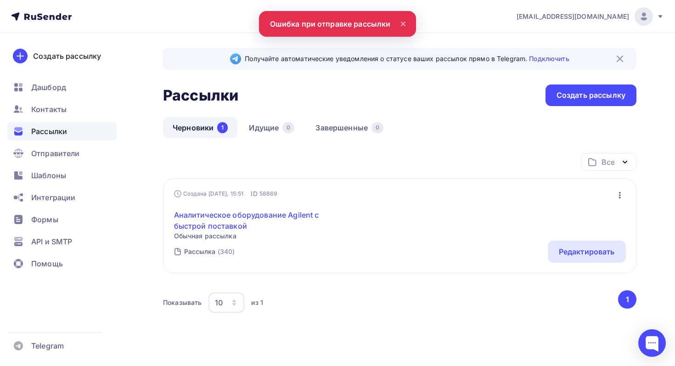
click at [317, 220] on link "Аналитическое оборудование Agilent с быстрой поставкой" at bounding box center [252, 220] width 157 height 22
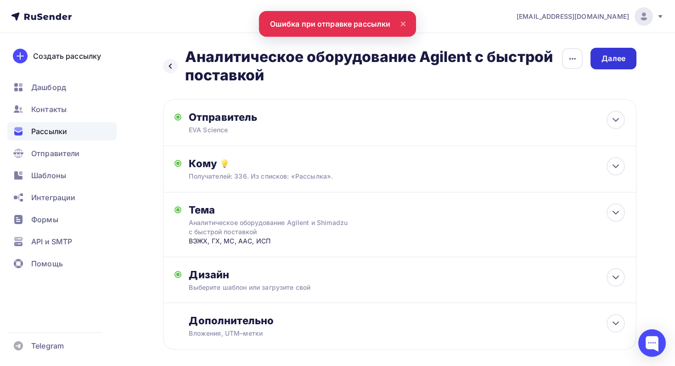
click at [615, 58] on div "Далее" at bounding box center [613, 58] width 24 height 11
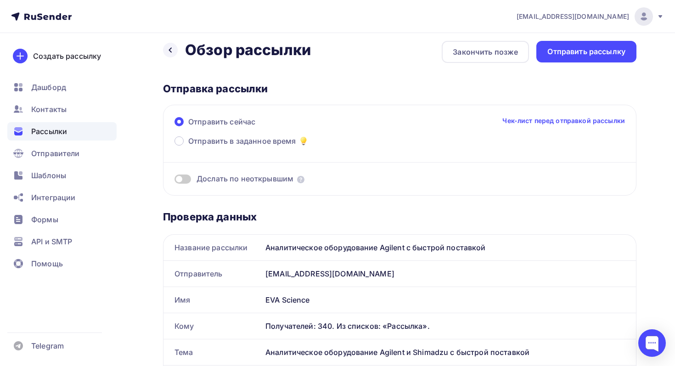
scroll to position [9, 0]
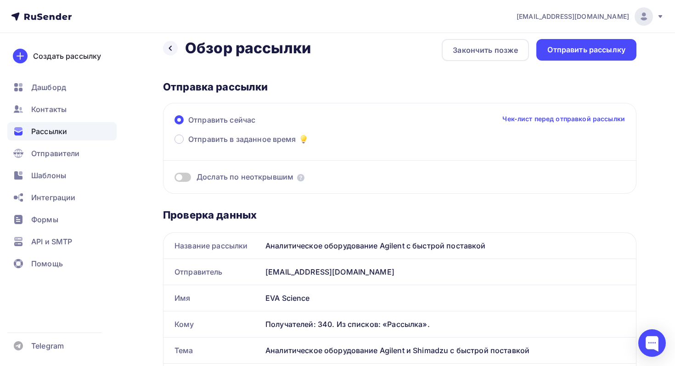
click at [546, 118] on link "Чек-лист перед отправкой рассылки" at bounding box center [563, 118] width 123 height 9
click at [561, 50] on div "Отправить рассылку" at bounding box center [586, 50] width 78 height 11
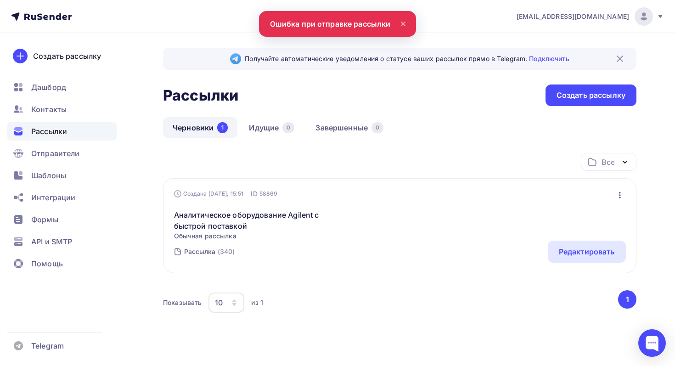
click at [365, 30] on nav "e.alekseev@green-van.ru Аккаунт Тарифы Выйти Создать рассылку Дашборд Контакты …" at bounding box center [337, 16] width 675 height 33
click at [405, 23] on icon at bounding box center [403, 23] width 11 height 11
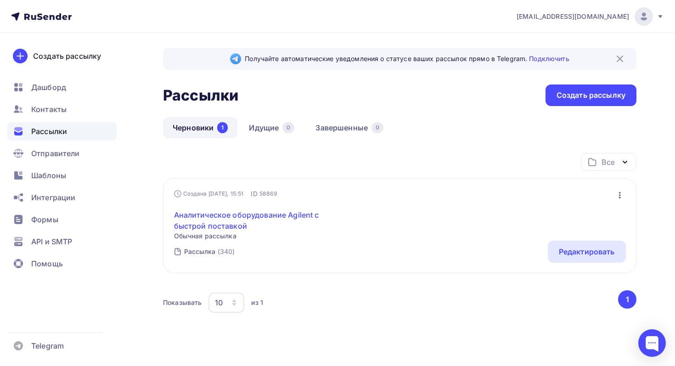
click at [223, 212] on link "Аналитическое оборудование Agilent с быстрой поставкой" at bounding box center [252, 220] width 157 height 22
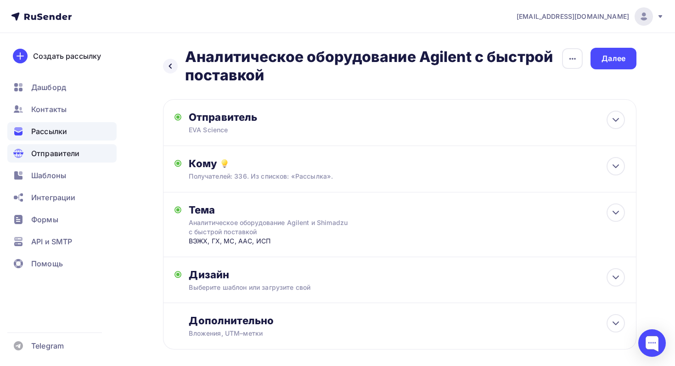
click at [55, 152] on span "Отправители" at bounding box center [55, 153] width 49 height 11
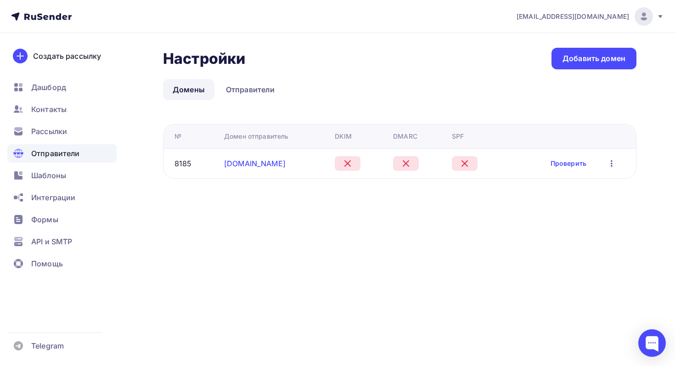
click at [244, 165] on link "evachemical.com" at bounding box center [255, 163] width 62 height 9
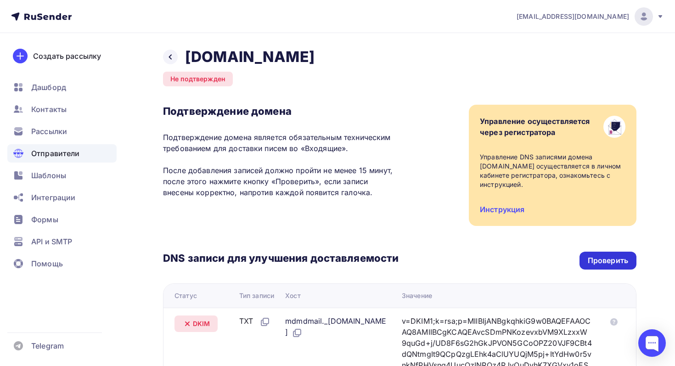
click at [611, 253] on div "Проверить" at bounding box center [607, 261] width 57 height 18
click at [494, 212] on link "Инструкция" at bounding box center [502, 209] width 45 height 9
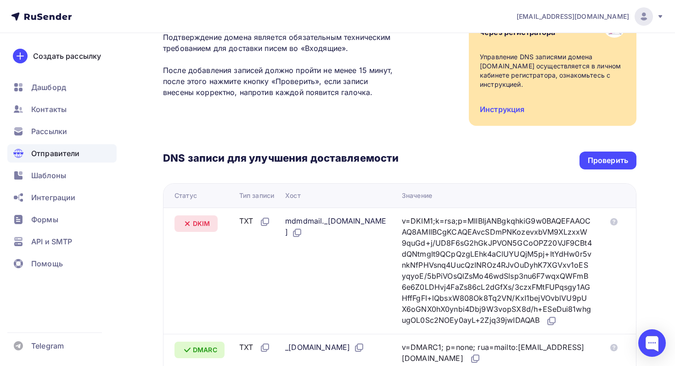
scroll to position [184, 0]
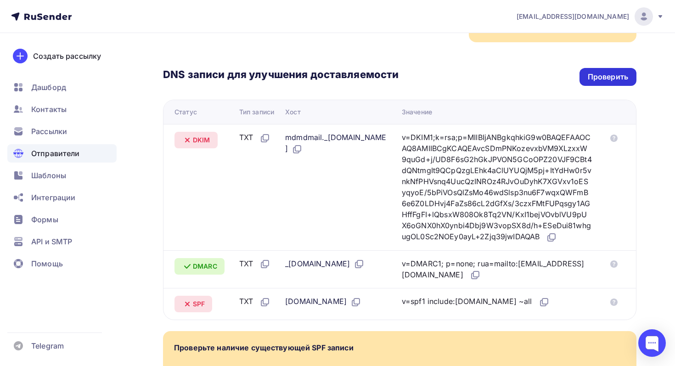
click at [607, 76] on div "Проверить" at bounding box center [608, 77] width 40 height 11
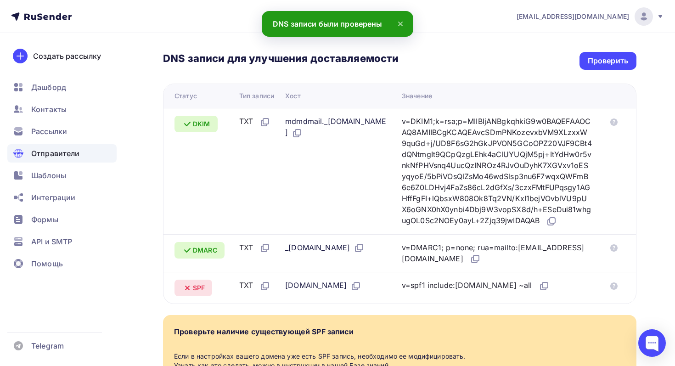
scroll to position [201, 0]
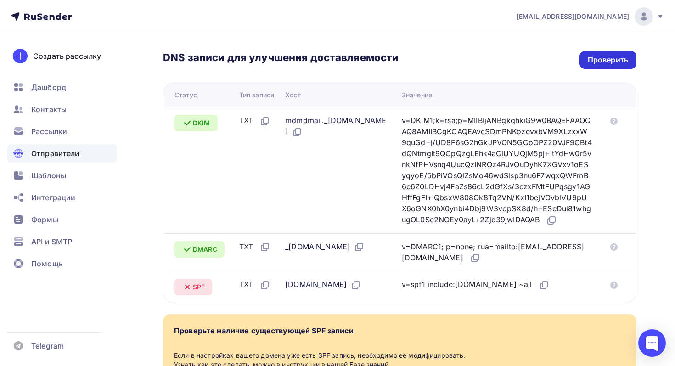
click at [588, 65] on div "Проверить" at bounding box center [608, 60] width 40 height 11
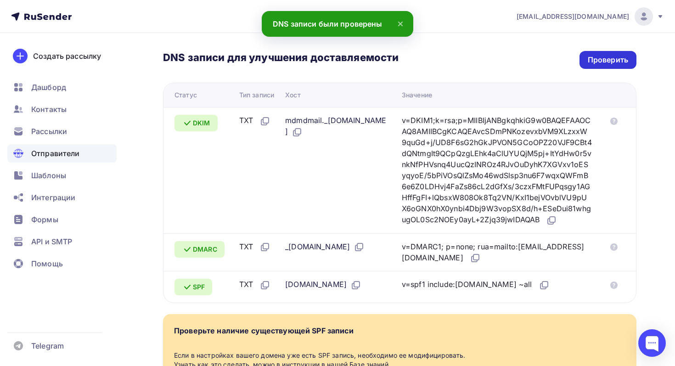
click at [604, 63] on div "Проверить" at bounding box center [608, 60] width 40 height 11
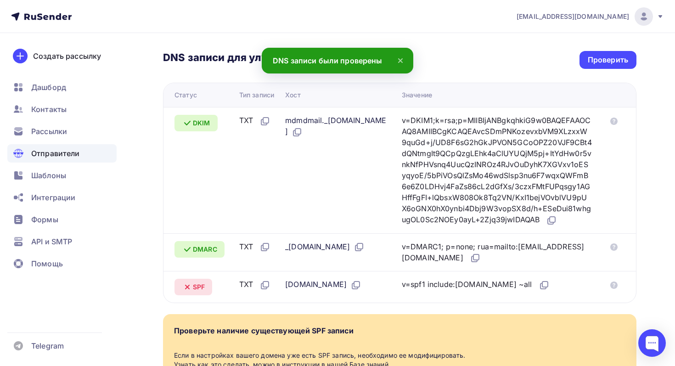
click at [53, 146] on div "Отправители" at bounding box center [61, 153] width 109 height 18
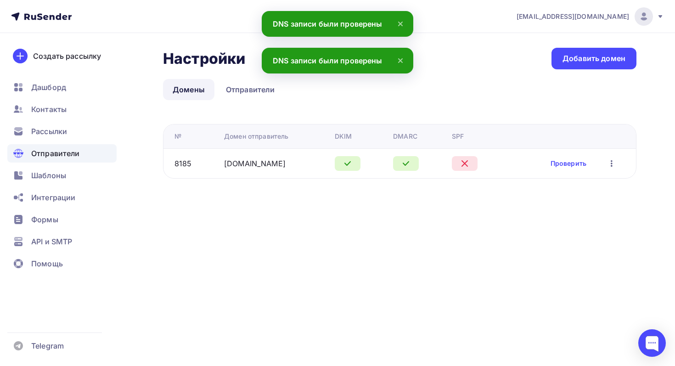
click at [549, 164] on div "Проверить Редактировать Удалить" at bounding box center [567, 163] width 115 height 12
click at [558, 164] on link "Проверить" at bounding box center [568, 163] width 36 height 9
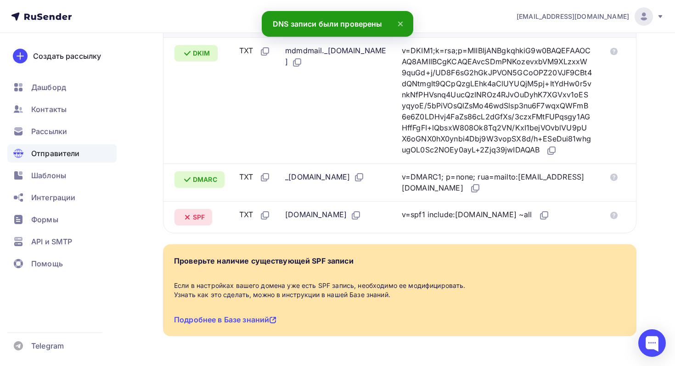
scroll to position [177, 0]
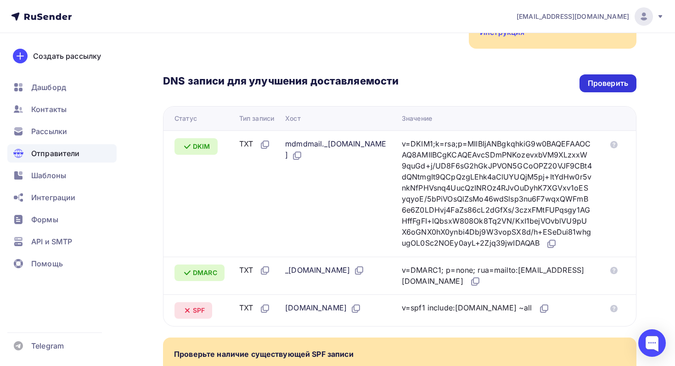
click at [617, 85] on div "Проверить" at bounding box center [608, 83] width 40 height 11
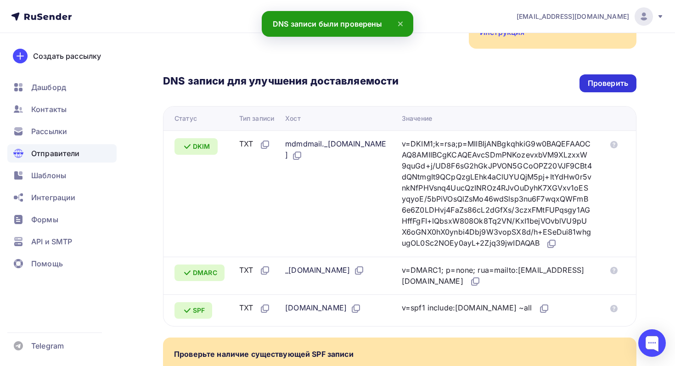
click at [617, 85] on div "Проверить" at bounding box center [608, 83] width 40 height 11
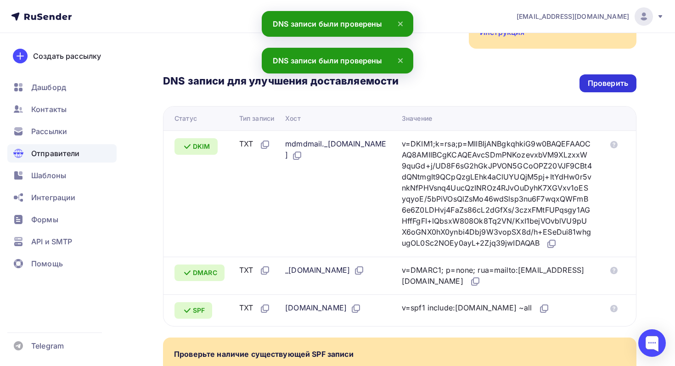
click at [617, 85] on div "Проверить" at bounding box center [608, 83] width 40 height 11
click at [54, 151] on span "Отправители" at bounding box center [55, 153] width 49 height 11
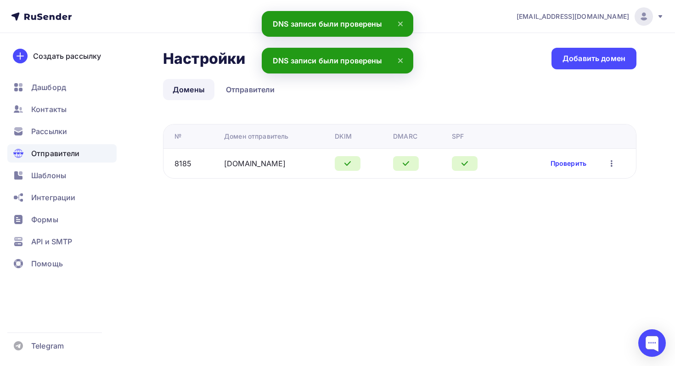
click at [570, 163] on link "Проверить" at bounding box center [568, 163] width 36 height 9
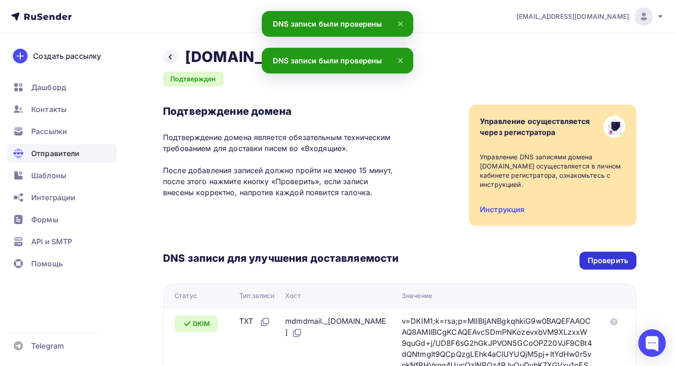
click at [607, 264] on div "Проверить" at bounding box center [608, 260] width 40 height 11
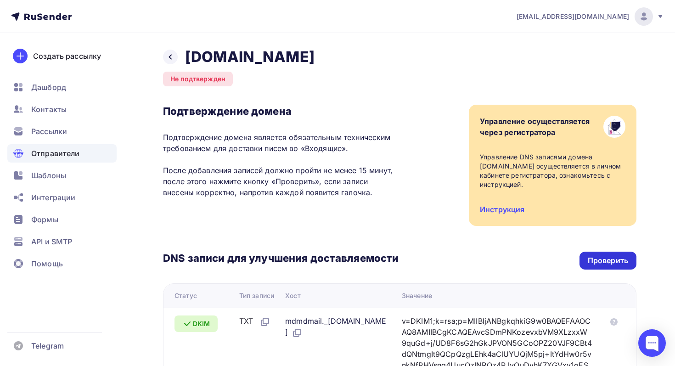
click at [606, 258] on div "Проверить" at bounding box center [608, 260] width 40 height 11
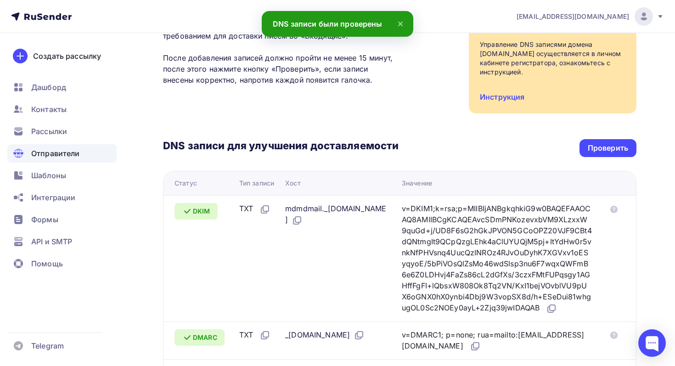
scroll to position [280, 0]
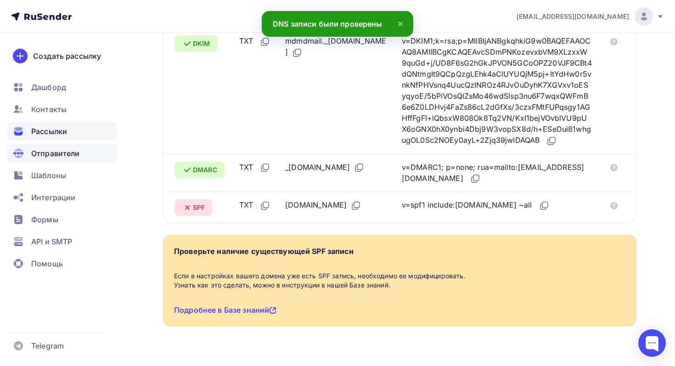
click at [43, 130] on span "Рассылки" at bounding box center [49, 131] width 36 height 11
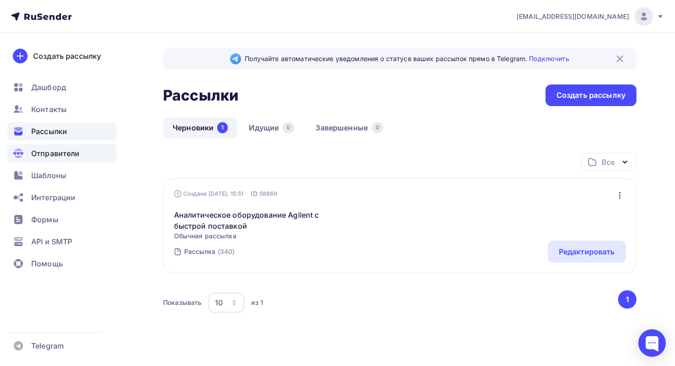
click at [81, 151] on div "Отправители" at bounding box center [61, 153] width 109 height 18
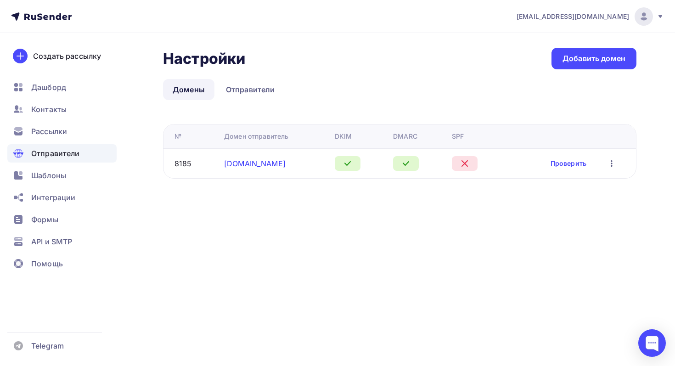
click at [281, 167] on link "evachemical.com" at bounding box center [255, 163] width 62 height 9
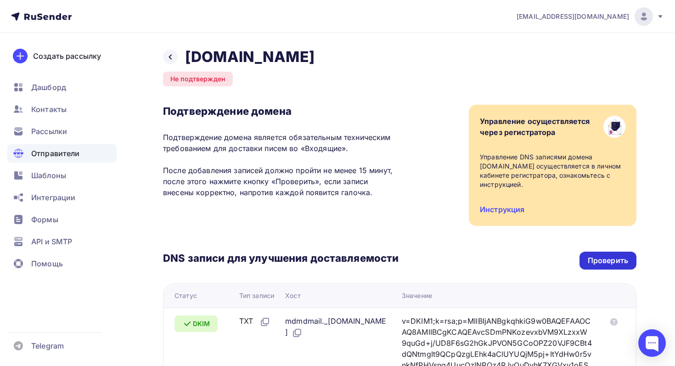
click at [611, 266] on div "Проверить" at bounding box center [607, 261] width 57 height 18
click at [622, 259] on div "Проверить" at bounding box center [608, 260] width 40 height 11
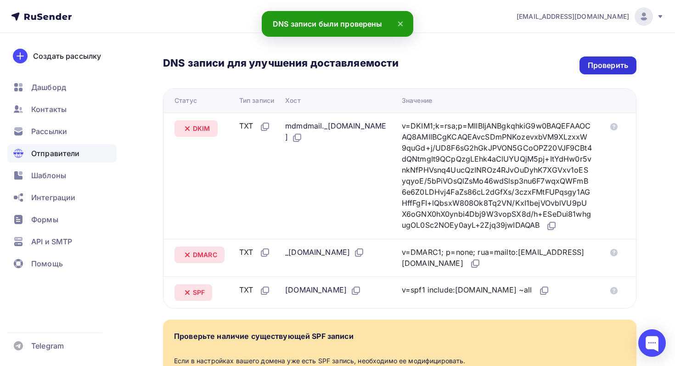
scroll to position [221, 0]
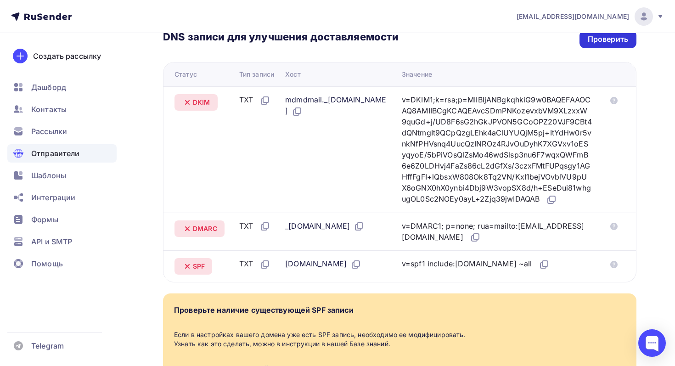
click at [618, 43] on div "Проверить" at bounding box center [608, 39] width 40 height 11
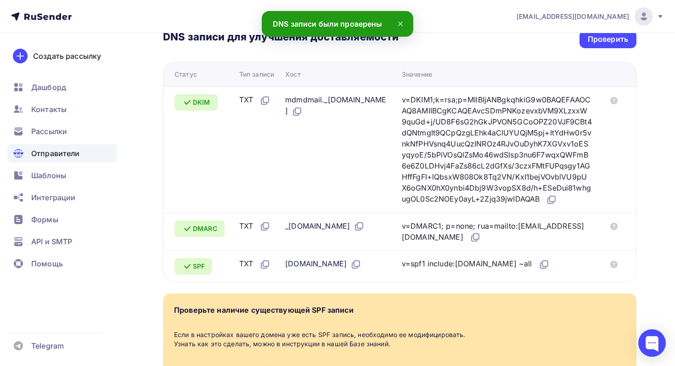
click at [65, 157] on span "Отправители" at bounding box center [55, 153] width 49 height 11
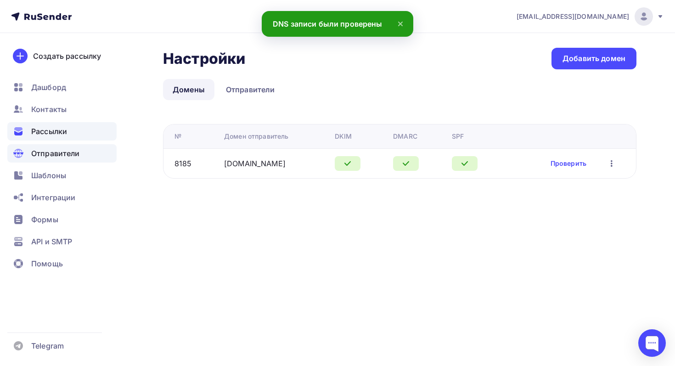
click at [68, 128] on div "Рассылки" at bounding box center [61, 131] width 109 height 18
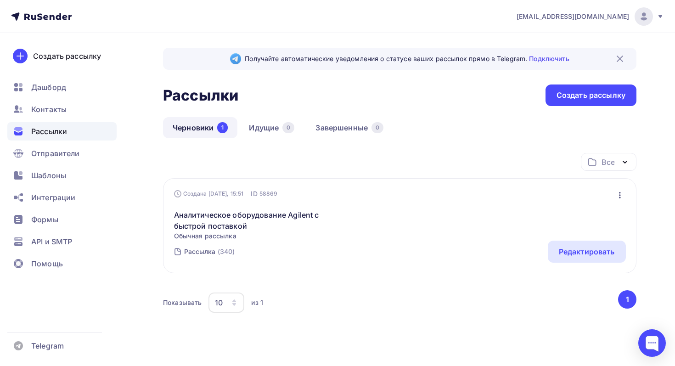
click at [397, 252] on div "Рассылка (340) Редактировать" at bounding box center [400, 252] width 452 height 22
click at [240, 215] on link "Аналитическое оборудование Agilent с быстрой поставкой" at bounding box center [252, 220] width 157 height 22
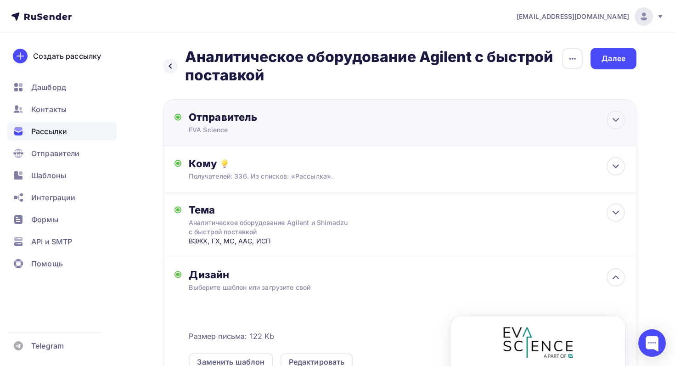
click at [434, 119] on div "Отправитель EVA Science Email * info@evachemical.com info@evachemical.com solve…" at bounding box center [399, 122] width 473 height 47
type input "EVA Science"
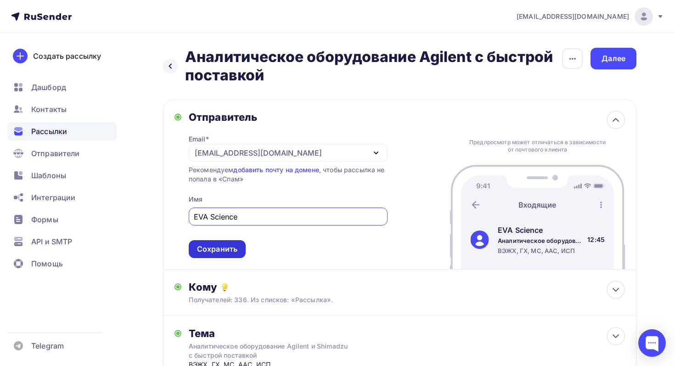
click at [207, 256] on div "Сохранить" at bounding box center [217, 249] width 57 height 18
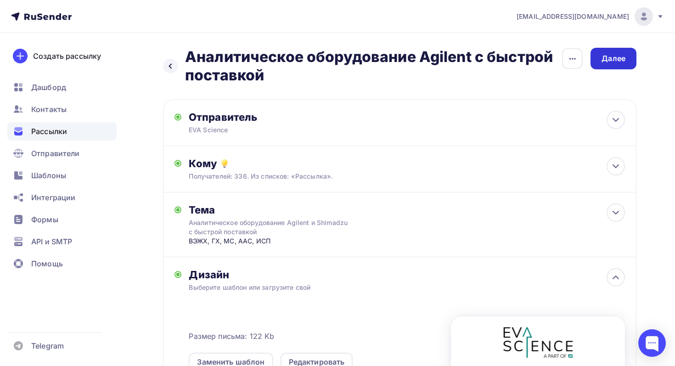
click at [615, 68] on div "Далее" at bounding box center [613, 59] width 46 height 22
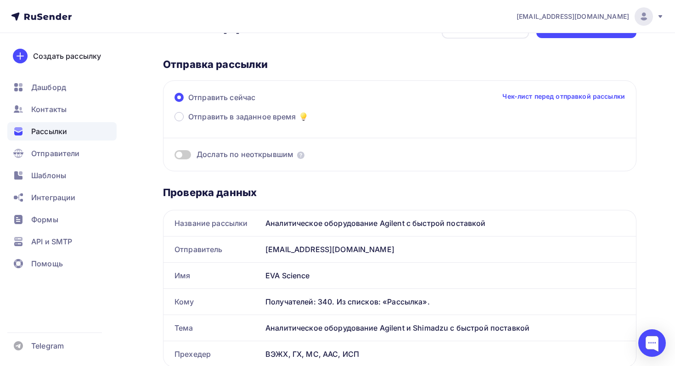
scroll to position [1, 0]
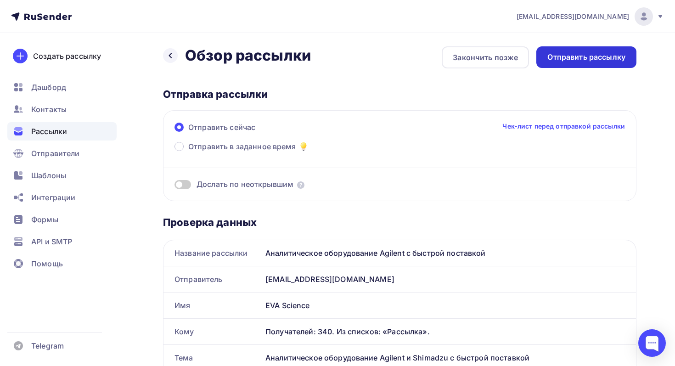
click at [613, 61] on div "Отправить рассылку" at bounding box center [586, 57] width 78 height 11
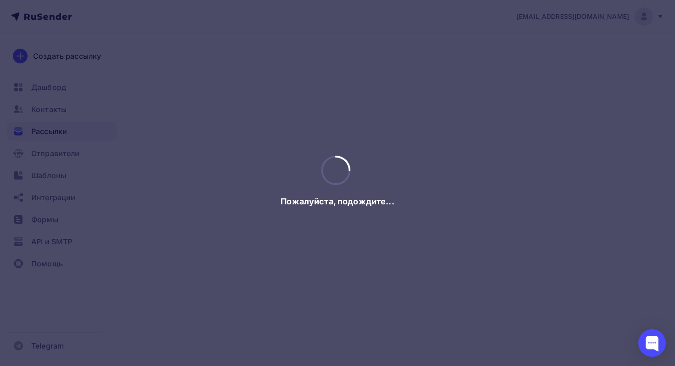
scroll to position [0, 0]
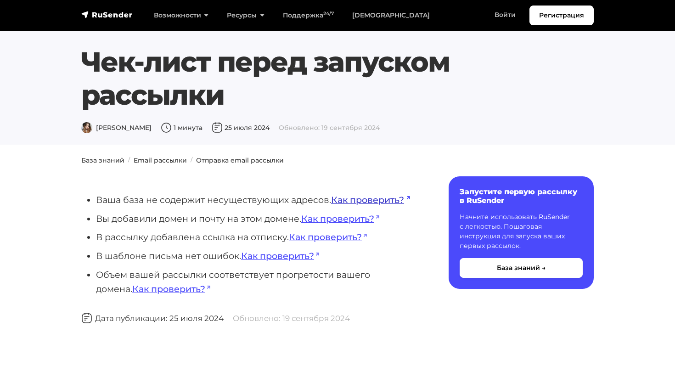
click at [381, 200] on link "Как проверить?" at bounding box center [370, 199] width 79 height 11
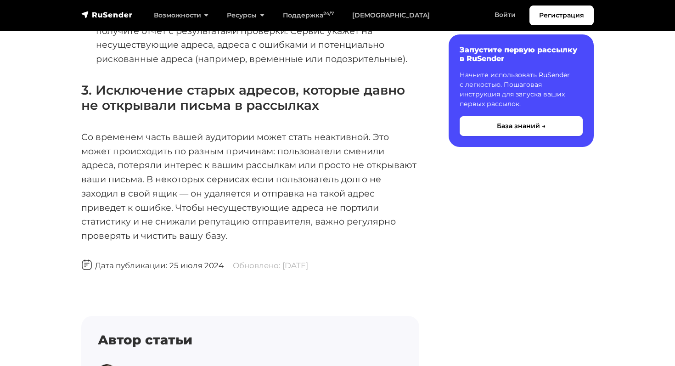
scroll to position [745, 0]
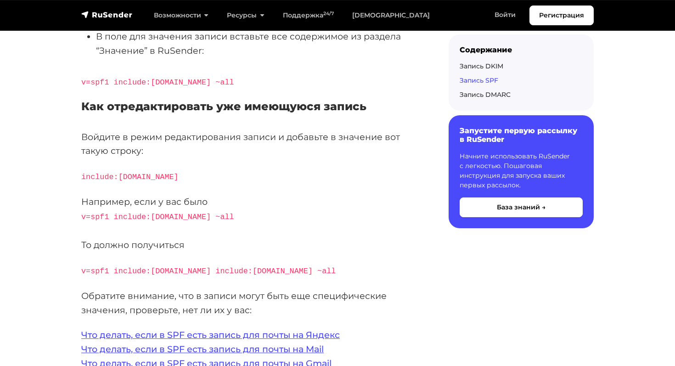
scroll to position [1912, 0]
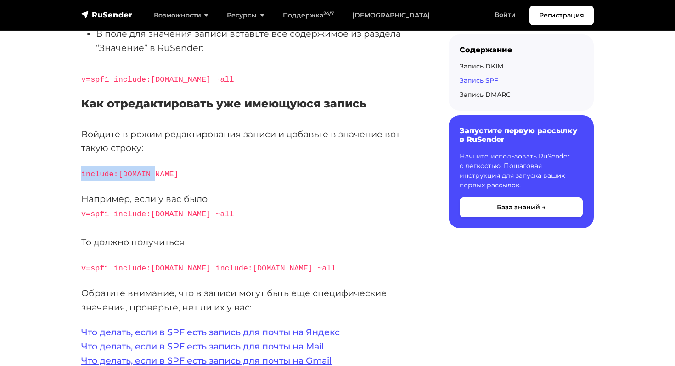
drag, startPoint x: 161, startPoint y: 172, endPoint x: 60, endPoint y: 169, distance: 101.0
copy code "include:[DOMAIN_NAME]"
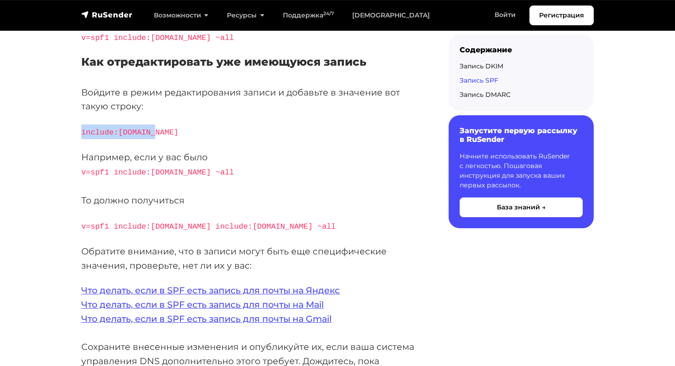
scroll to position [1955, 0]
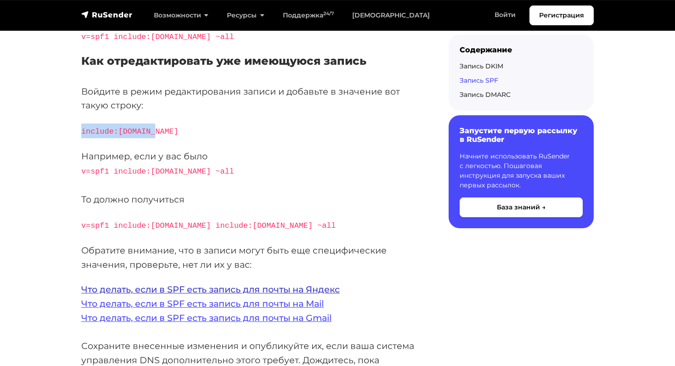
click at [268, 285] on link "Что делать, если в SPF есть запись для почты на Яндекс" at bounding box center [210, 289] width 258 height 11
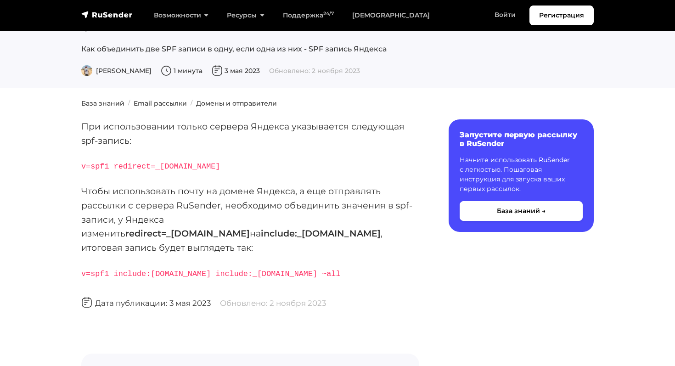
scroll to position [80, 0]
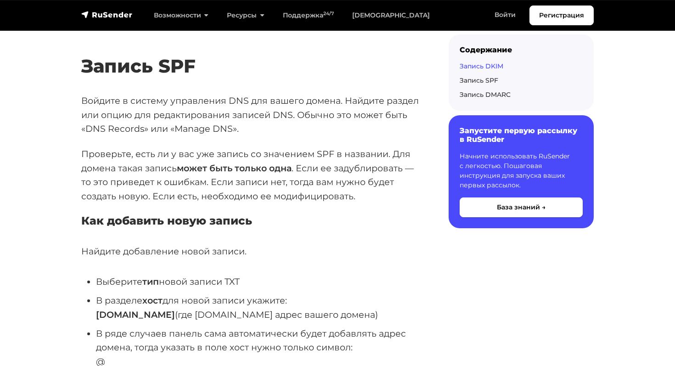
scroll to position [1558, 0]
